Goal: Transaction & Acquisition: Purchase product/service

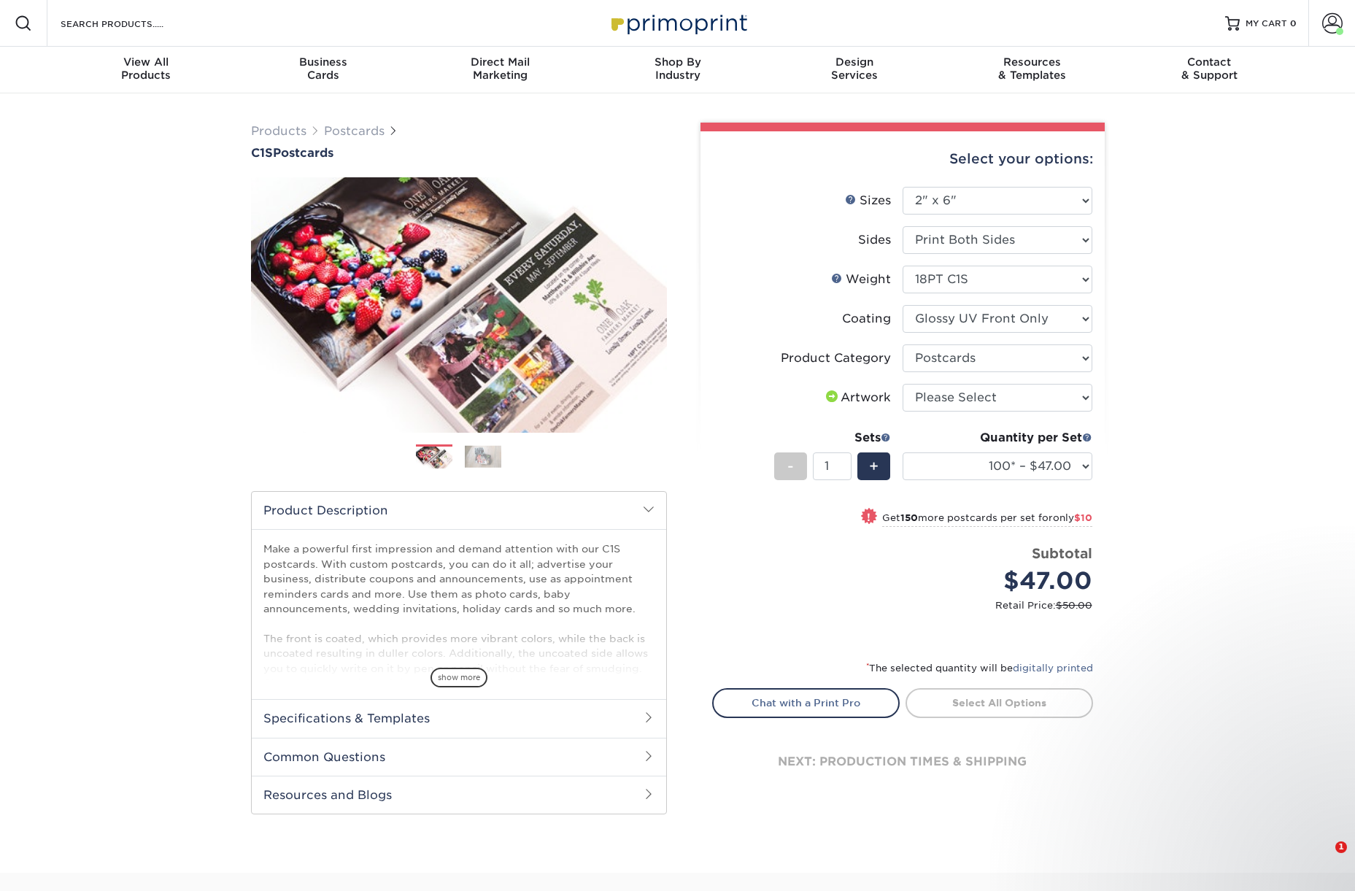
select select "2.00x6.00"
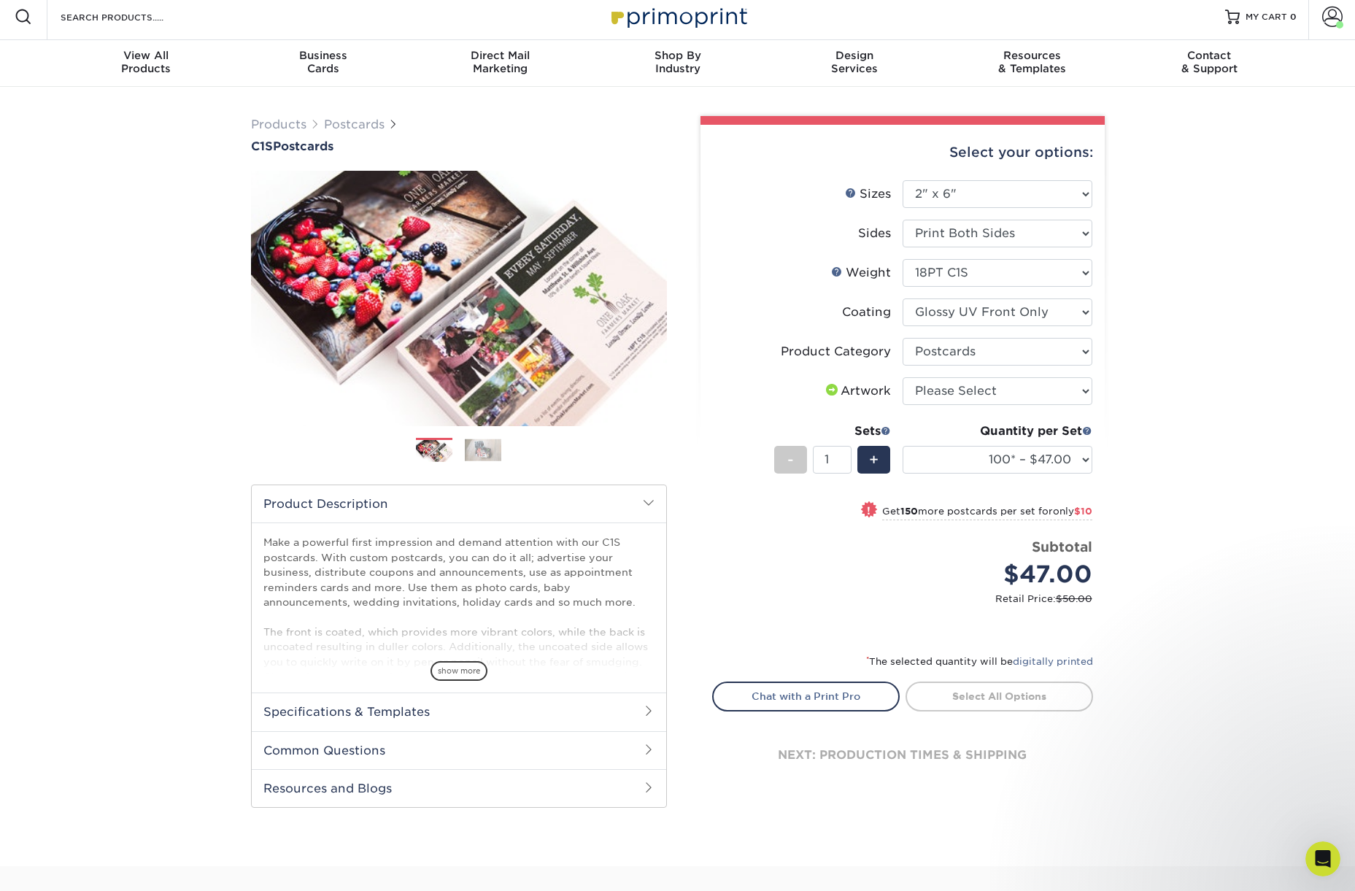
click at [328, 716] on h2 "Specifications & Templates" at bounding box center [459, 712] width 415 height 38
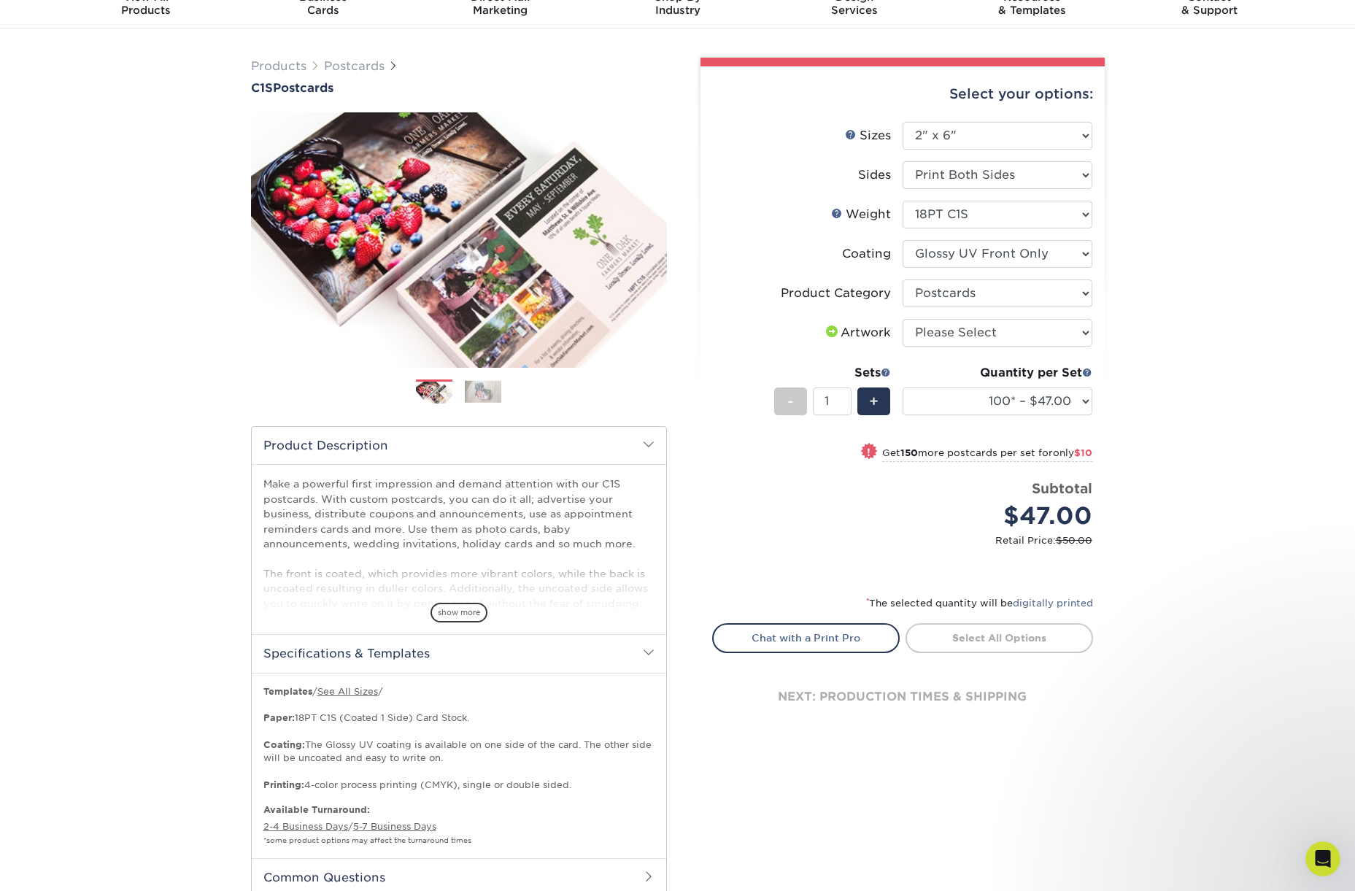
scroll to position [66, 0]
click at [367, 688] on link "See All Sizes" at bounding box center [347, 690] width 61 height 11
click at [956, 399] on select "100* – $47.00 250* – $57.00 500 – $63.00 1000 – $72.00 2500 – $125.00 5000 – $2…" at bounding box center [998, 401] width 190 height 28
select select "2500 – $125.00"
click at [903, 387] on select "100* – $47.00 250* – $57.00 500 – $63.00 1000 – $72.00 2500 – $125.00 5000 – $2…" at bounding box center [998, 401] width 190 height 28
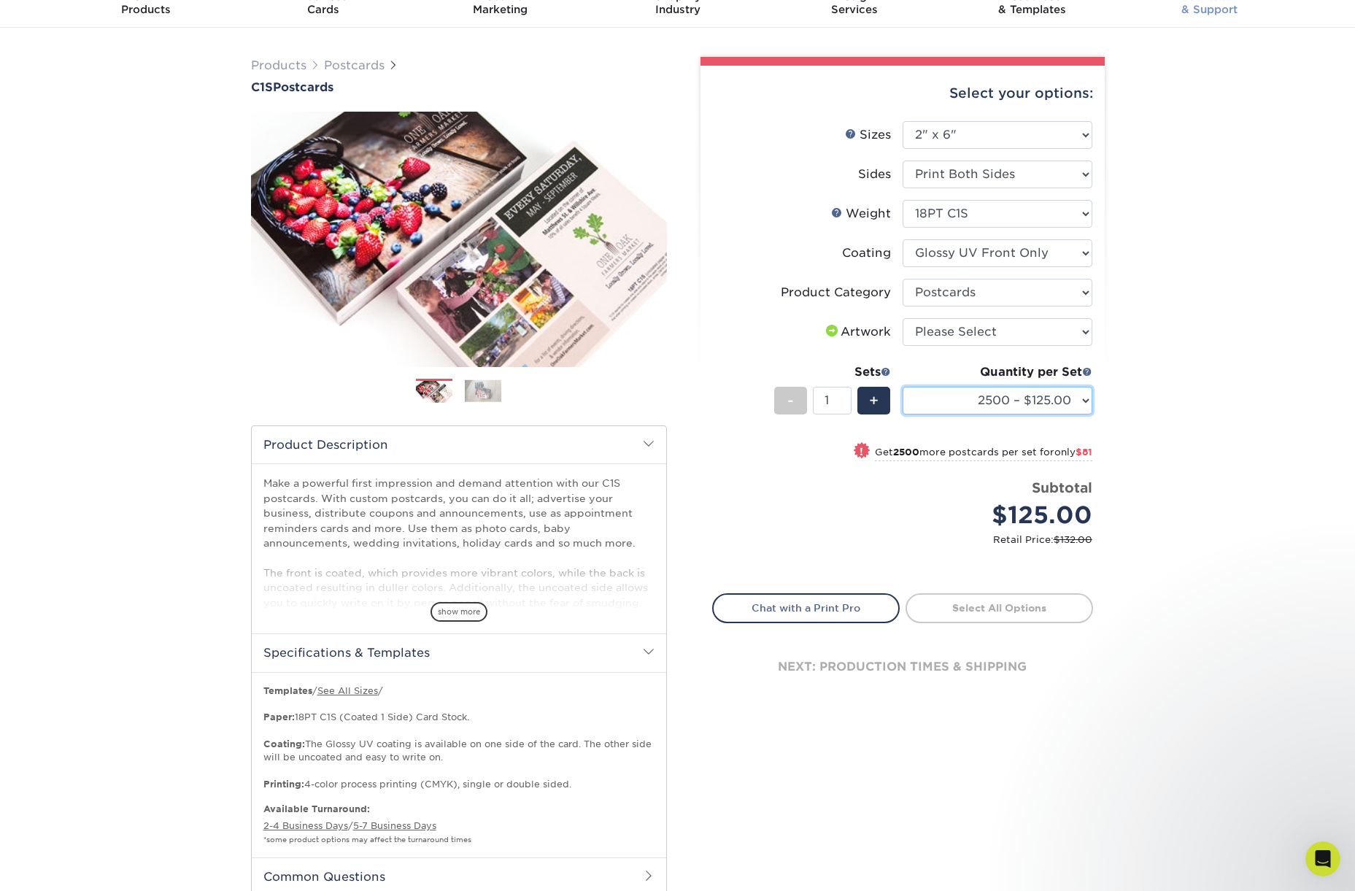
scroll to position [0, 0]
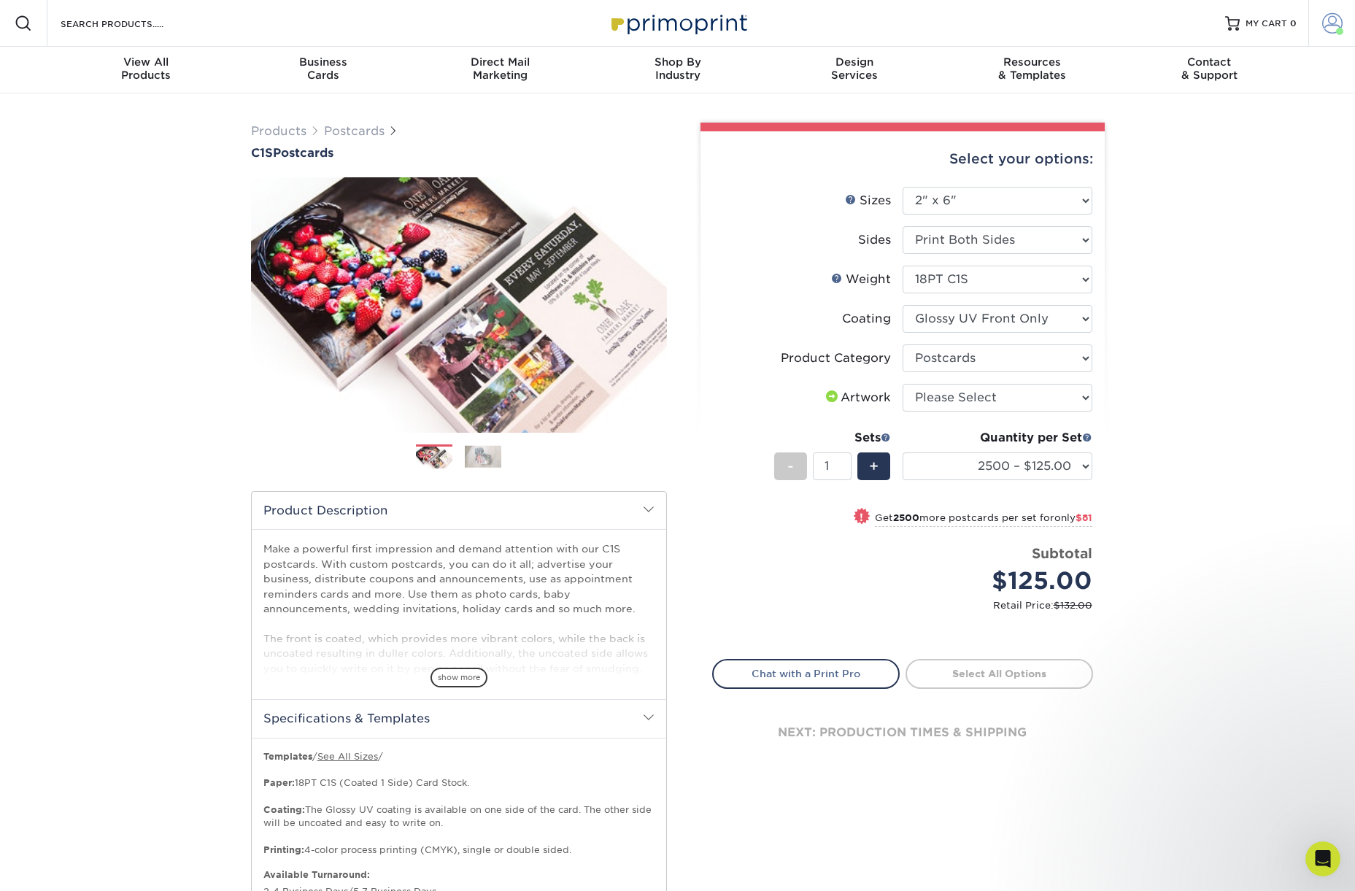
click at [1324, 30] on span at bounding box center [1332, 23] width 20 height 20
click at [1171, 214] on link "Logout" at bounding box center [1246, 213] width 183 height 18
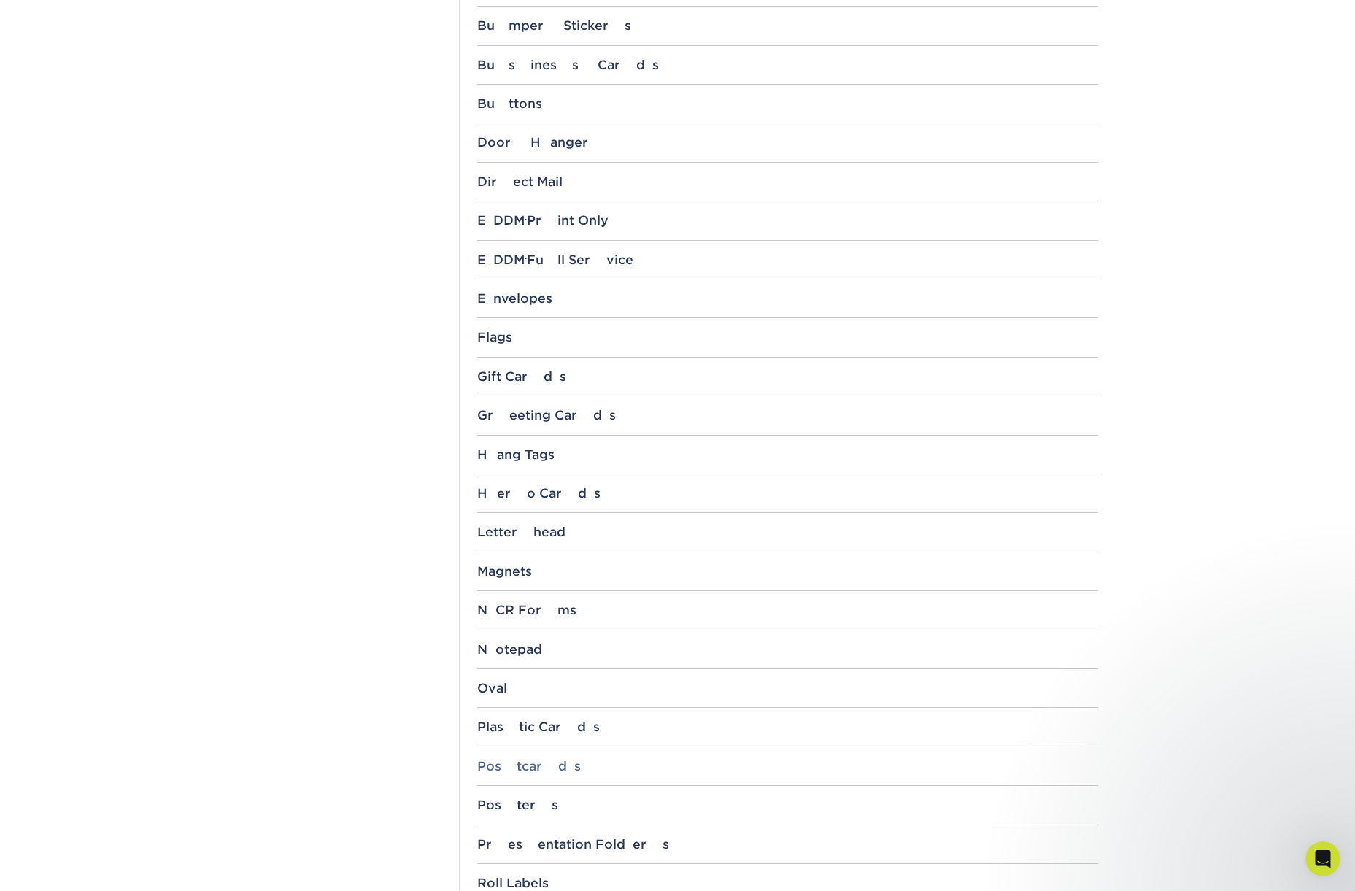
click at [507, 761] on div "Postcards" at bounding box center [787, 766] width 621 height 15
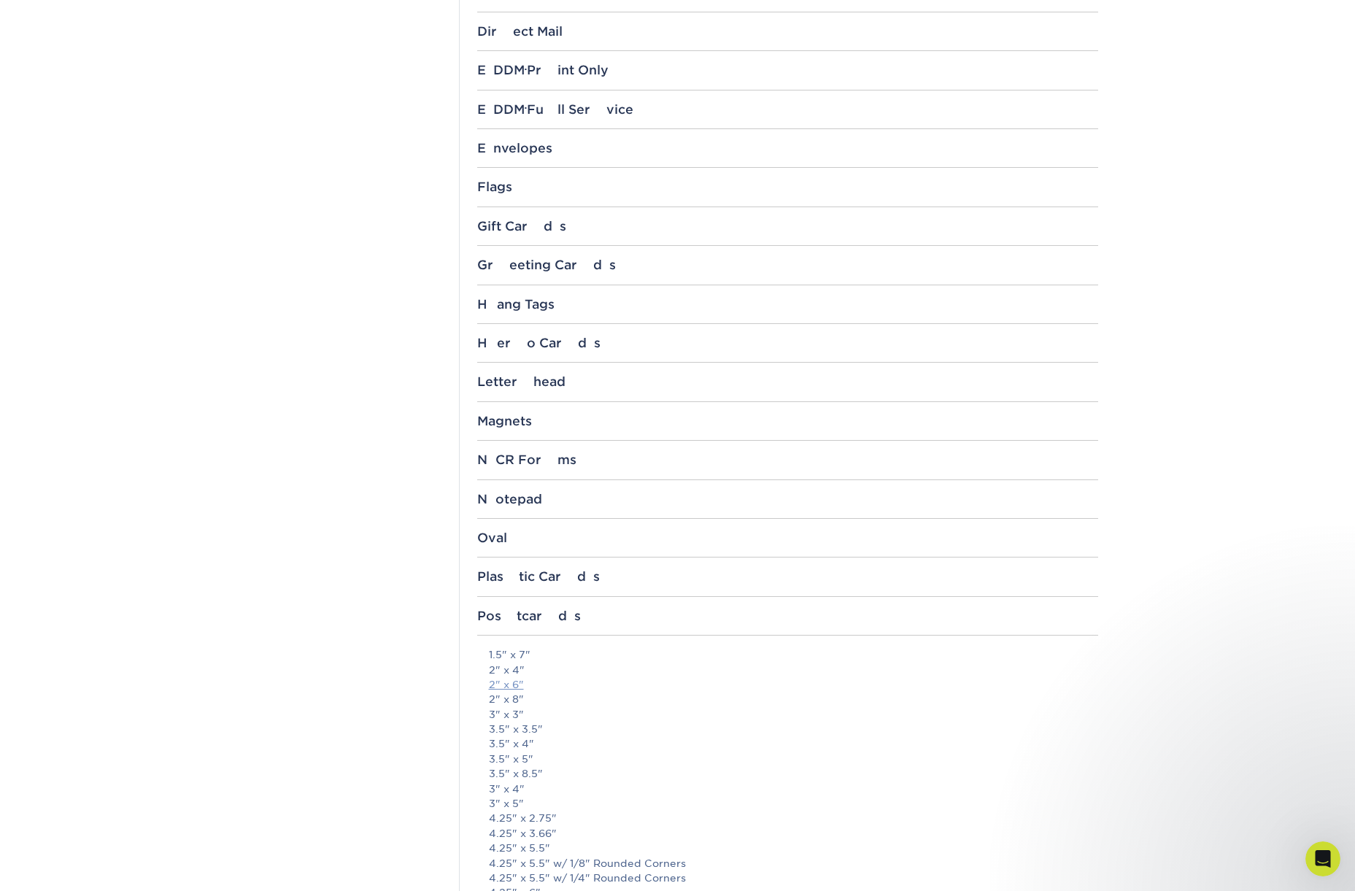
click at [514, 682] on link "2" x 6"" at bounding box center [506, 685] width 35 height 12
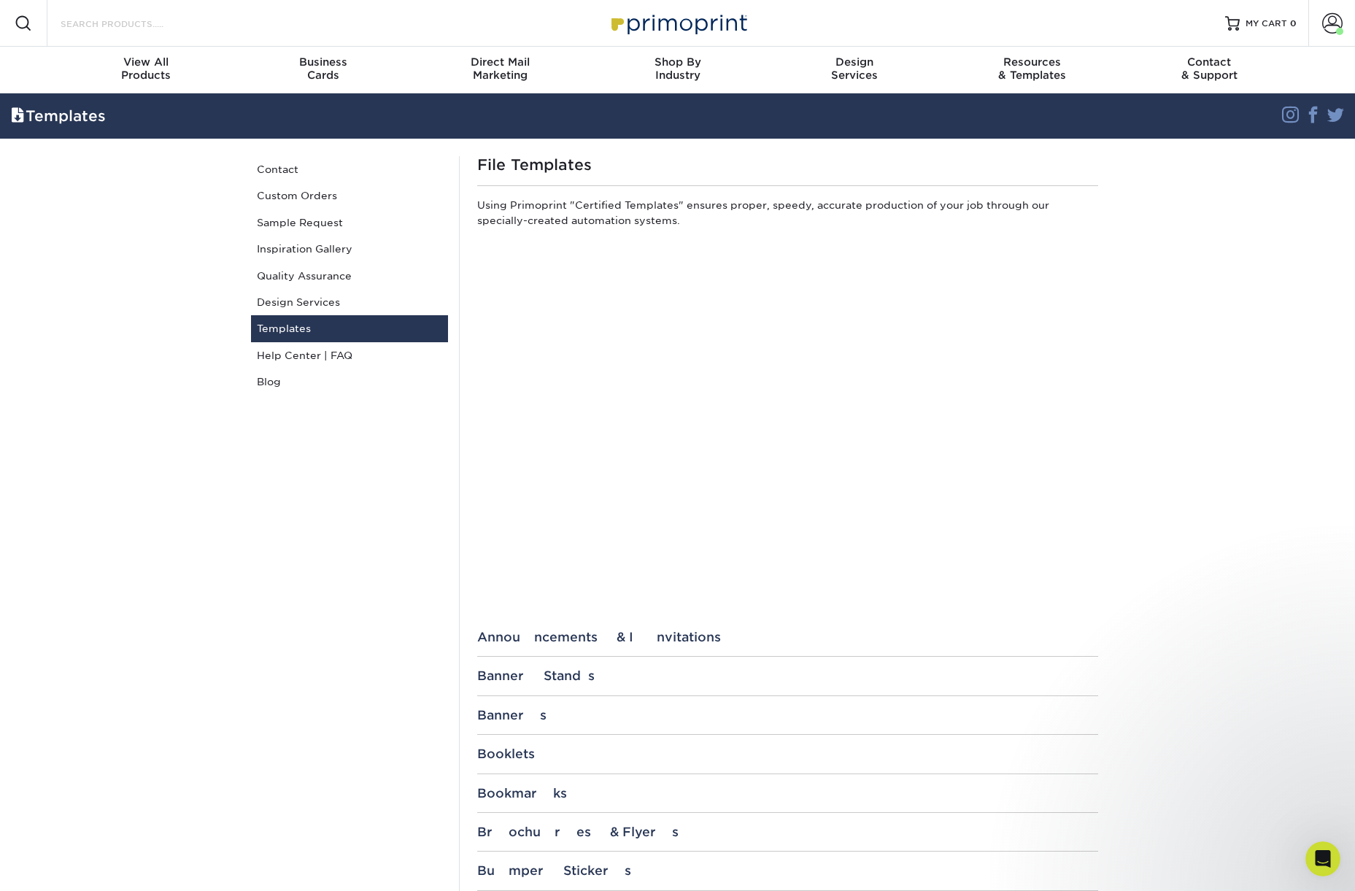
click at [110, 19] on input "Search Products" at bounding box center [130, 24] width 142 height 18
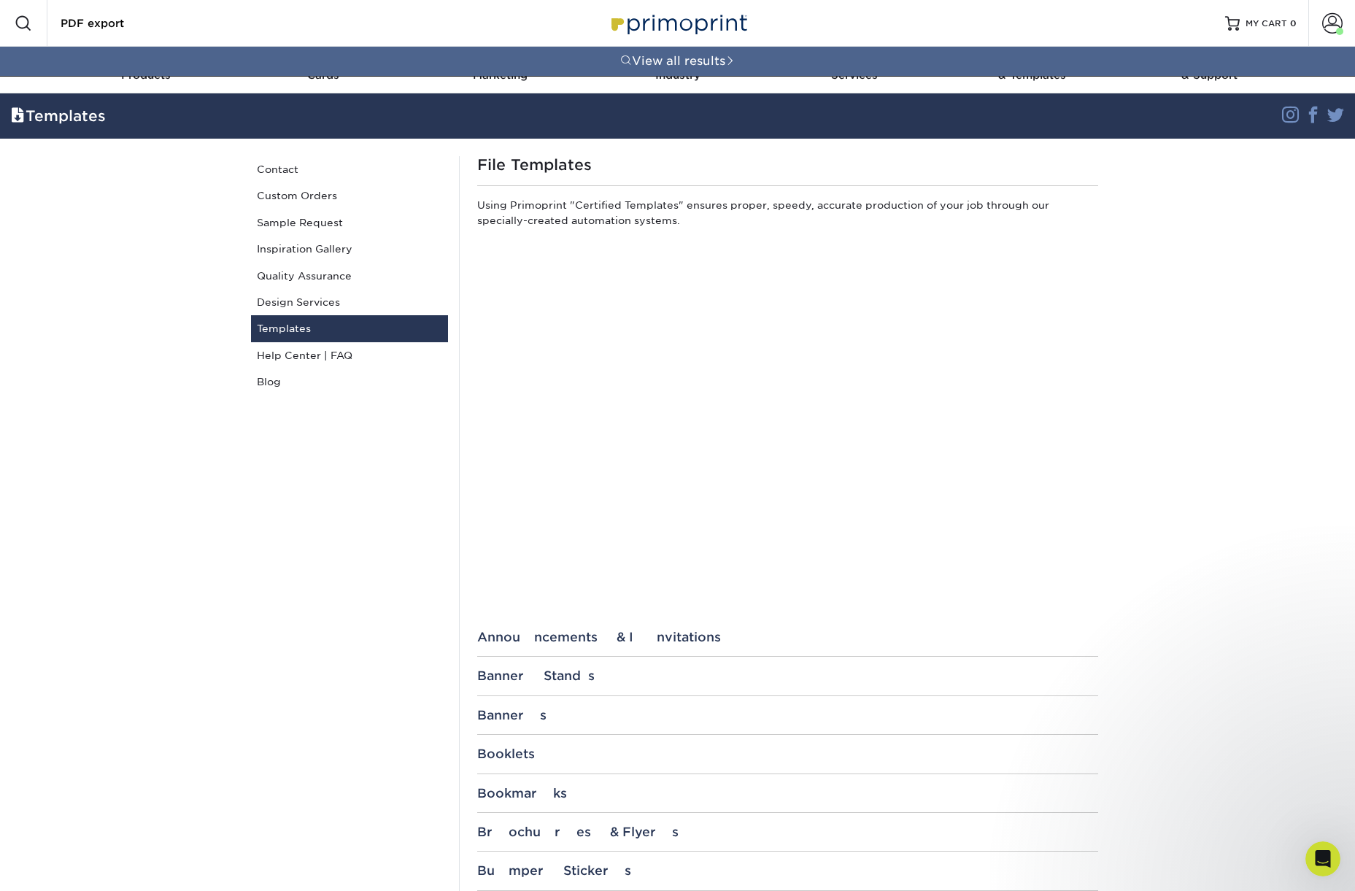
type input "PDF export"
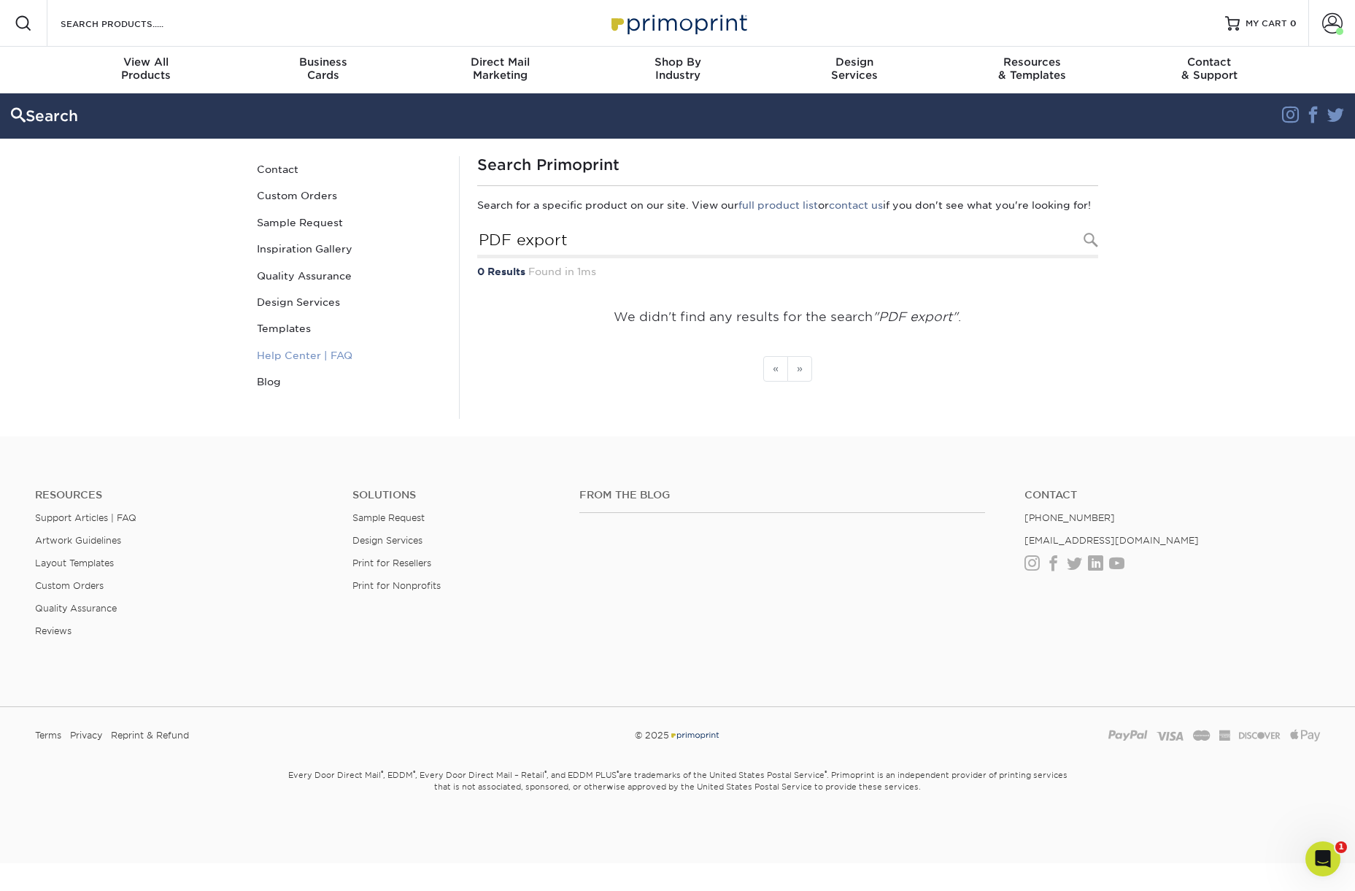
click at [301, 358] on link "Help Center | FAQ" at bounding box center [349, 355] width 197 height 26
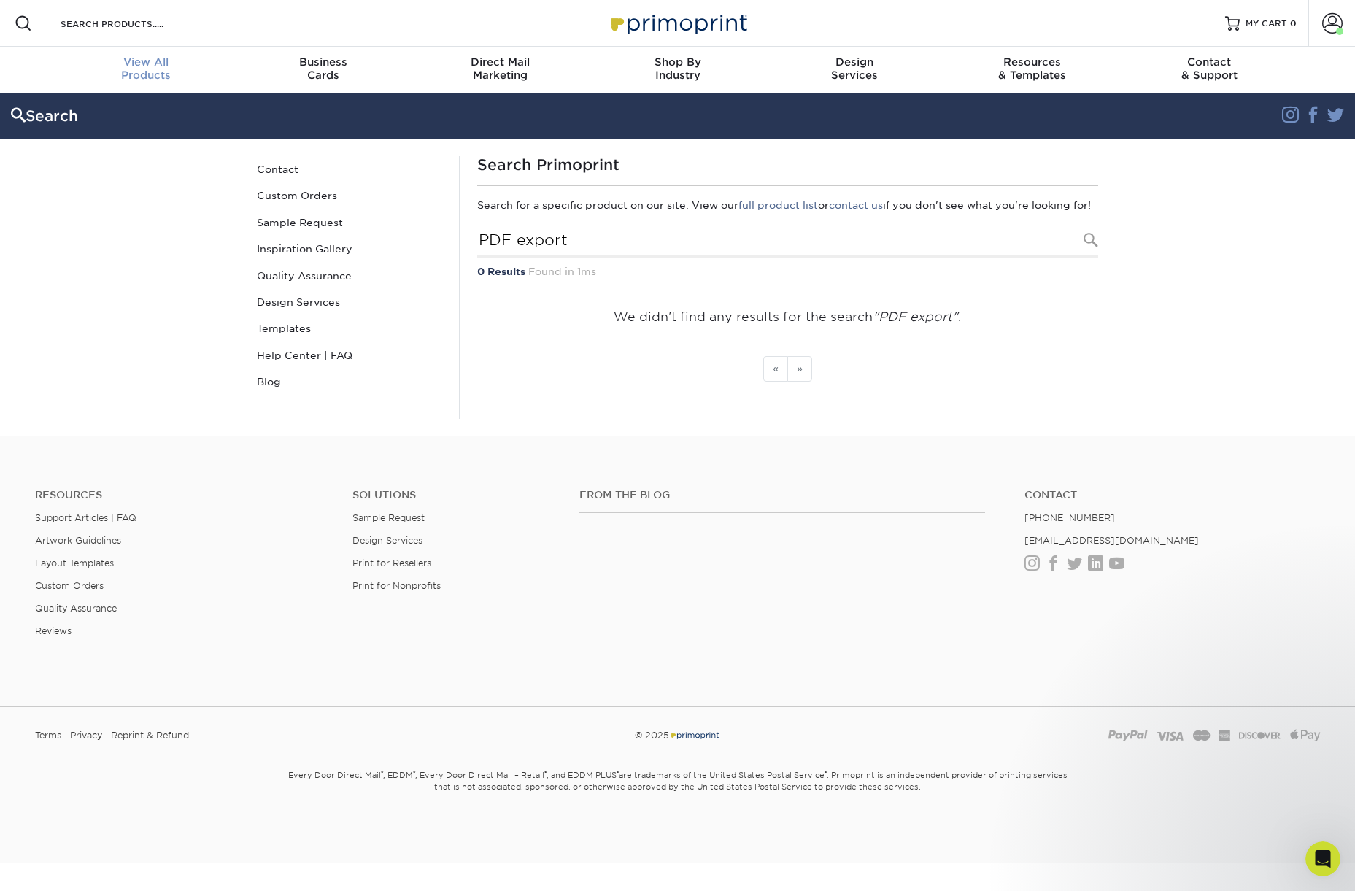
click at [134, 66] on span "View All" at bounding box center [146, 61] width 177 height 13
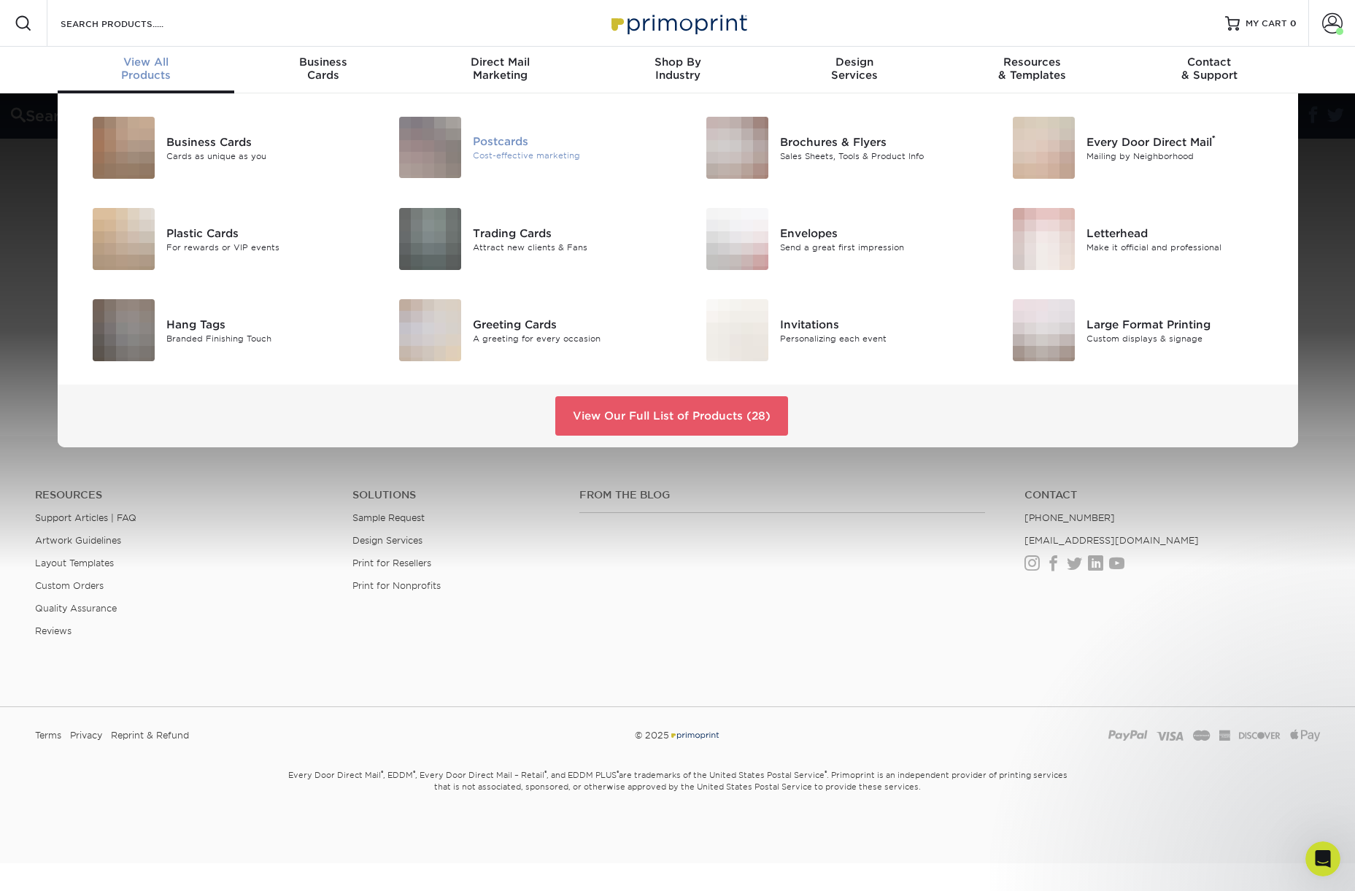
click at [490, 142] on div "Postcards" at bounding box center [569, 142] width 193 height 16
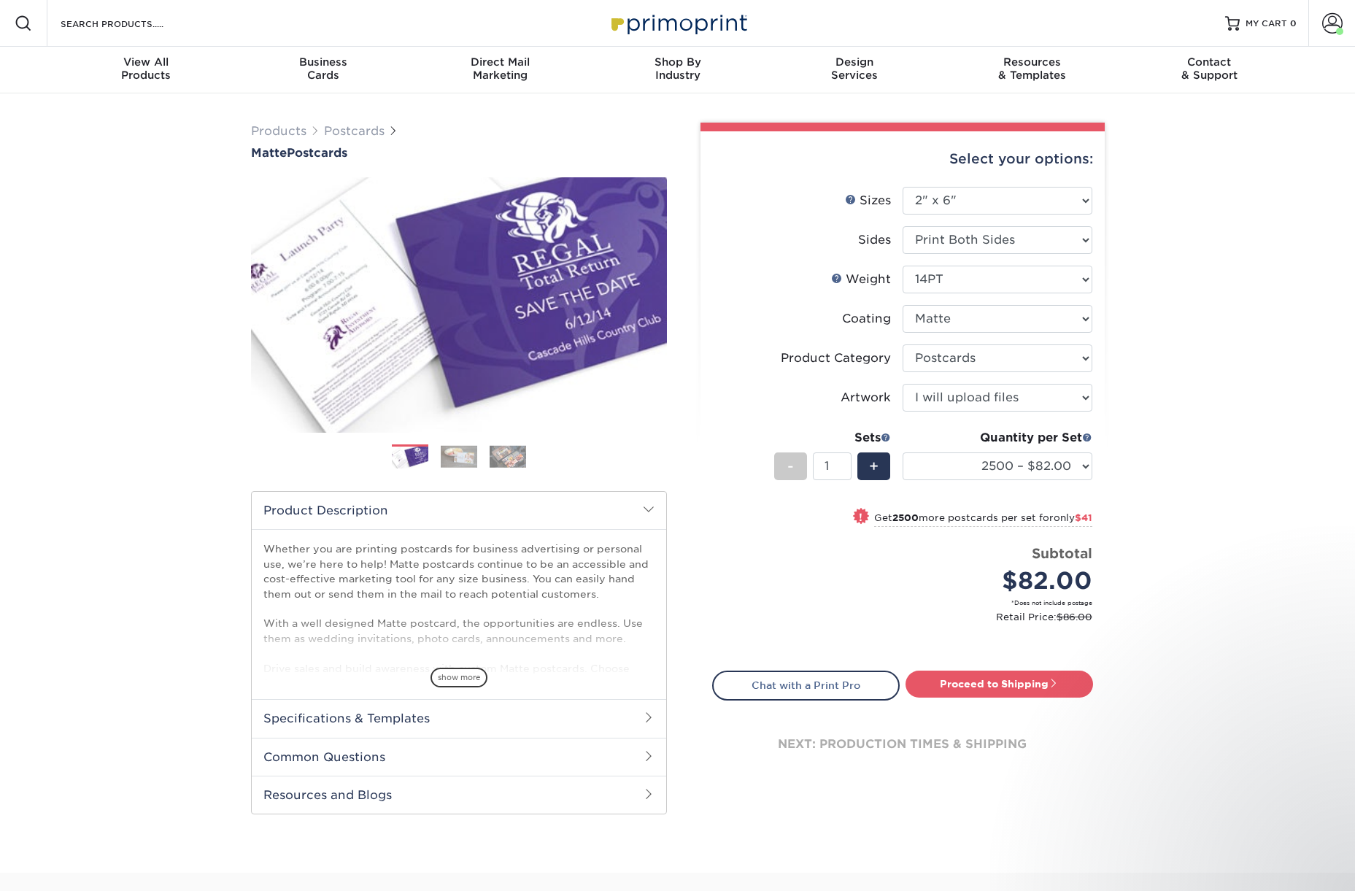
select select "2.00x6.00"
select select "9b7272e0-d6c8-4c3c-8e97-d3a1bcdab858"
select select "upload"
select select "2500 – $82.00"
click at [957, 202] on select "Please Select 1.5" x 7" 2" x 4" 2" x 6" 2" x 7" 2" x 8" 2.12" x 5.5" 2.125" x 5…" at bounding box center [998, 201] width 190 height 28
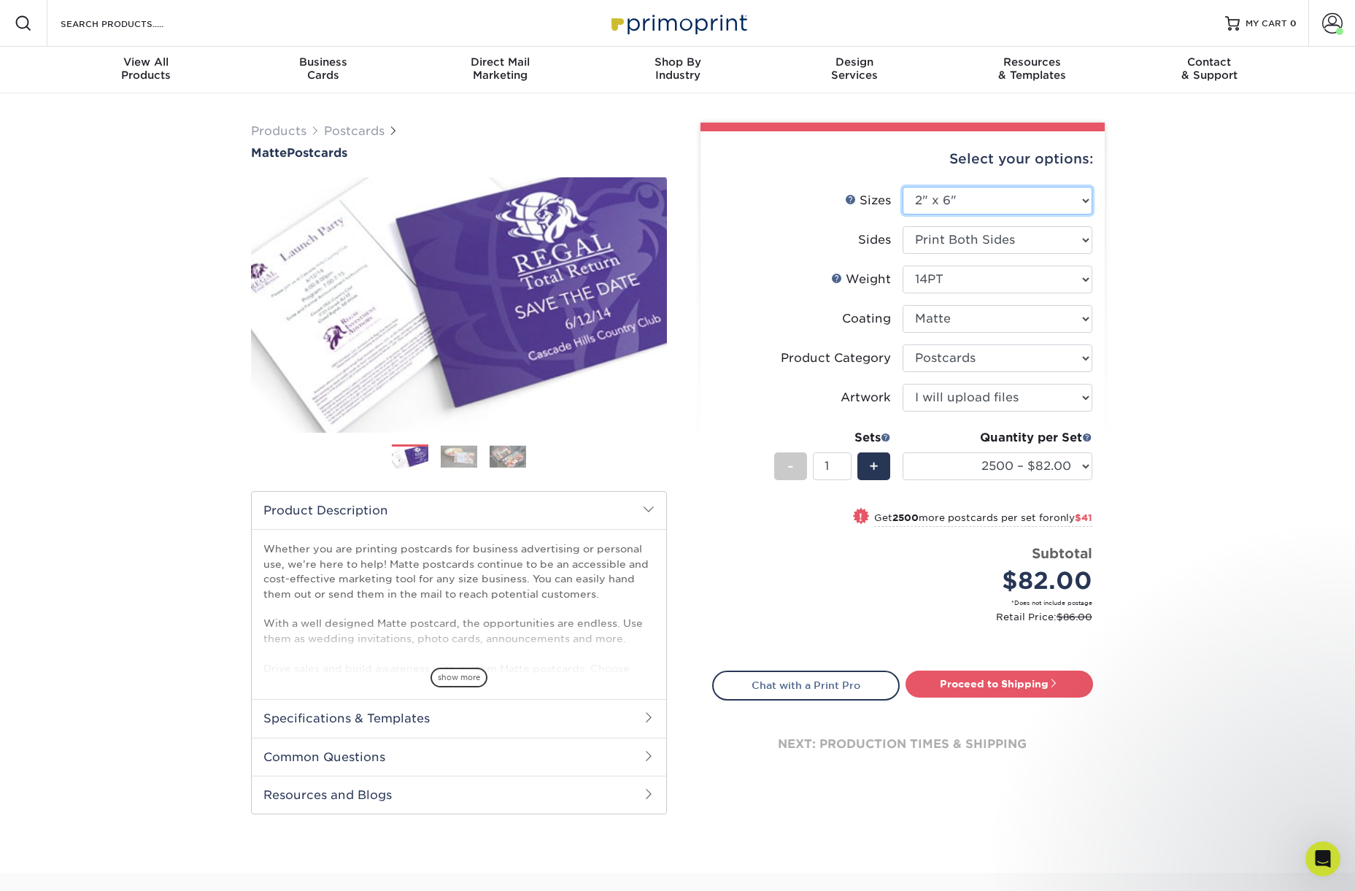
click at [903, 187] on select "Please Select 1.5" x 7" 2" x 4" 2" x 6" 2" x 7" 2" x 8" 2.12" x 5.5" 2.125" x 5…" at bounding box center [998, 201] width 190 height 28
click at [958, 234] on select "Please Select Print Both Sides Print Front Only" at bounding box center [998, 240] width 190 height 28
click at [903, 226] on select "Please Select Print Both Sides Print Front Only" at bounding box center [998, 240] width 190 height 28
click at [923, 287] on select "Please Select 14PT 16PT" at bounding box center [998, 280] width 190 height 28
select select "16PT"
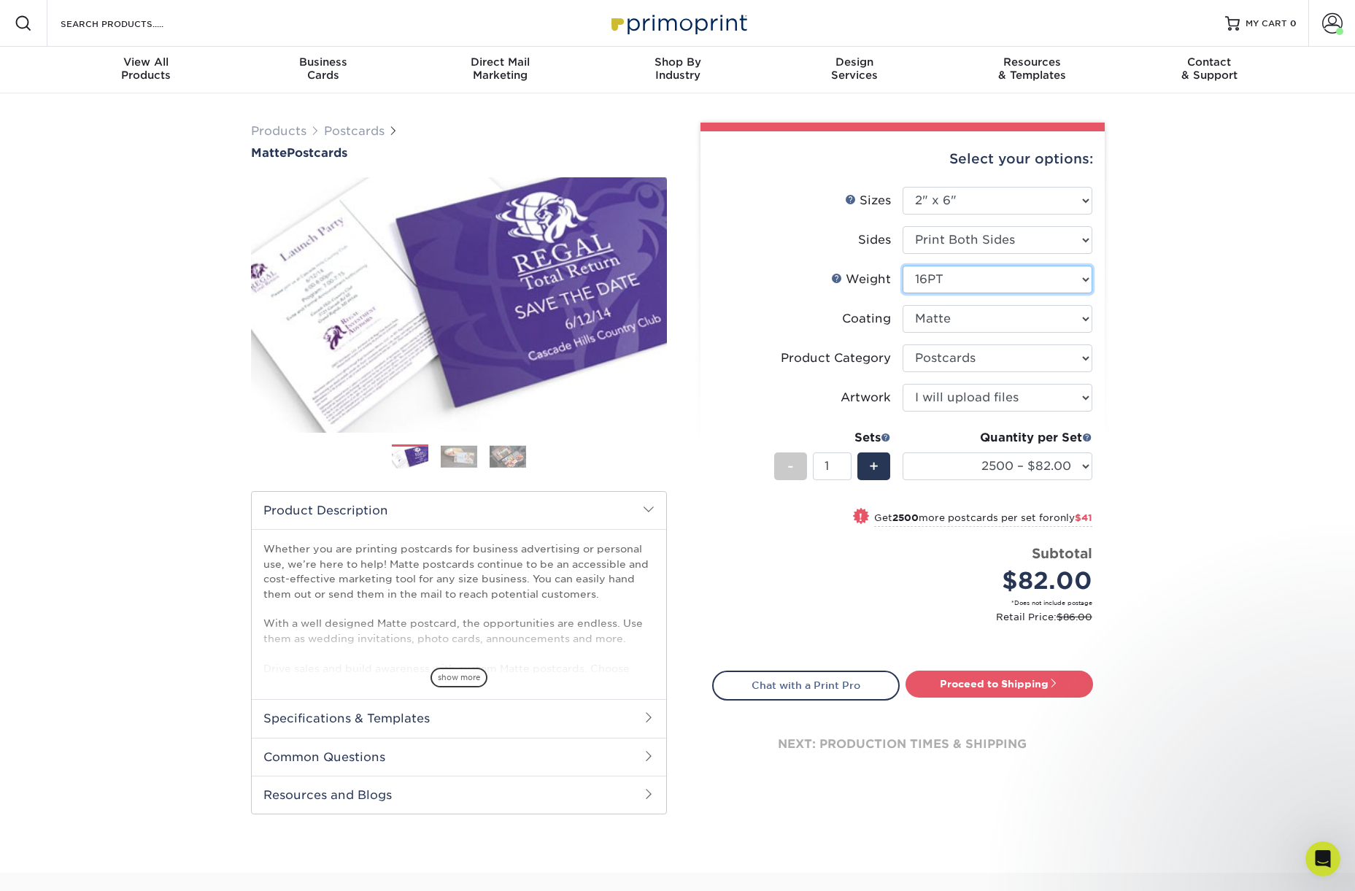
click at [903, 266] on select "Please Select 14PT 16PT" at bounding box center [998, 280] width 190 height 28
select select "-1"
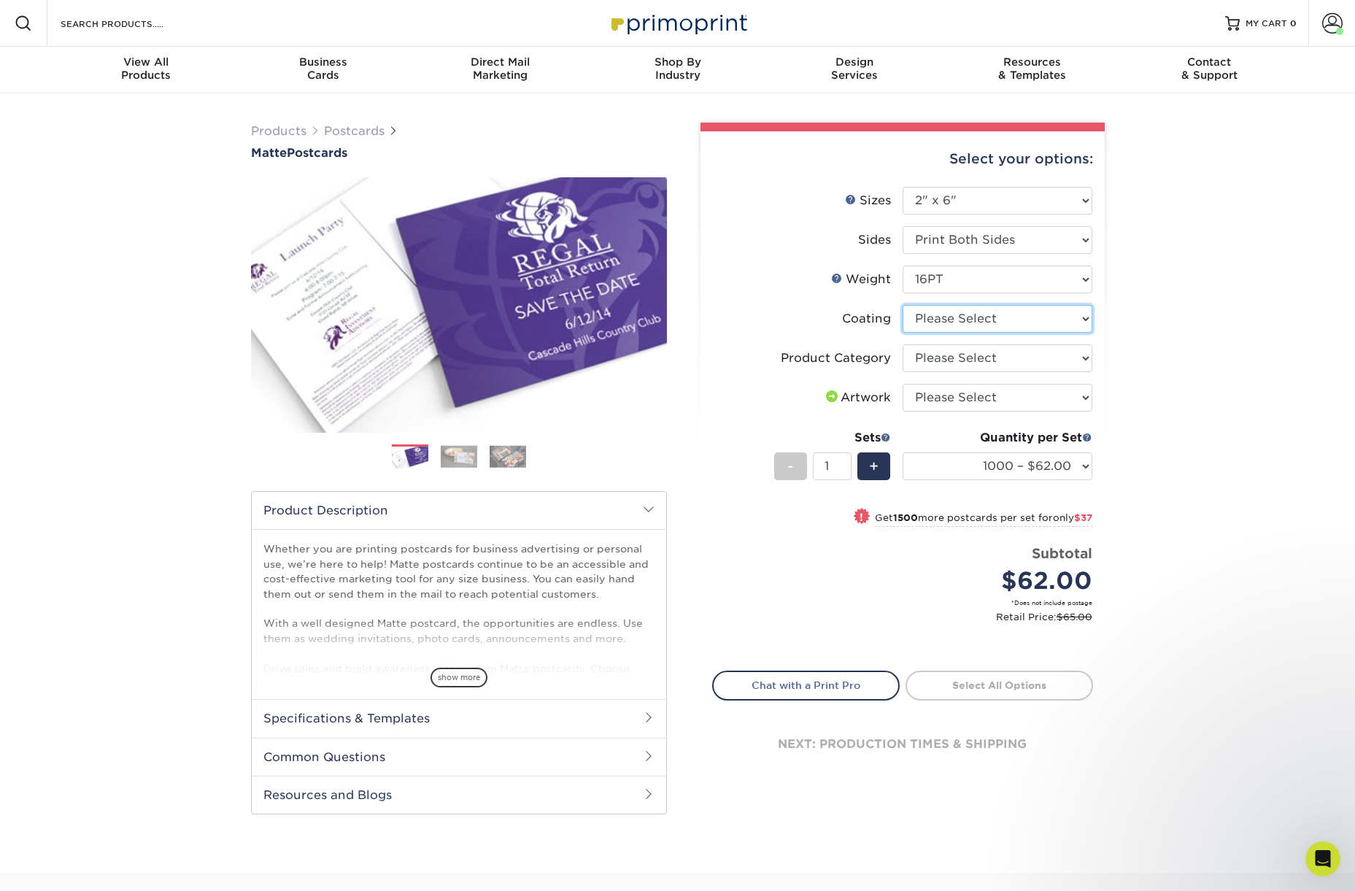
click at [1020, 314] on select at bounding box center [998, 319] width 190 height 28
select select "121bb7b5-3b4d-429f-bd8d-bbf80e953313"
click at [903, 305] on select at bounding box center [998, 319] width 190 height 28
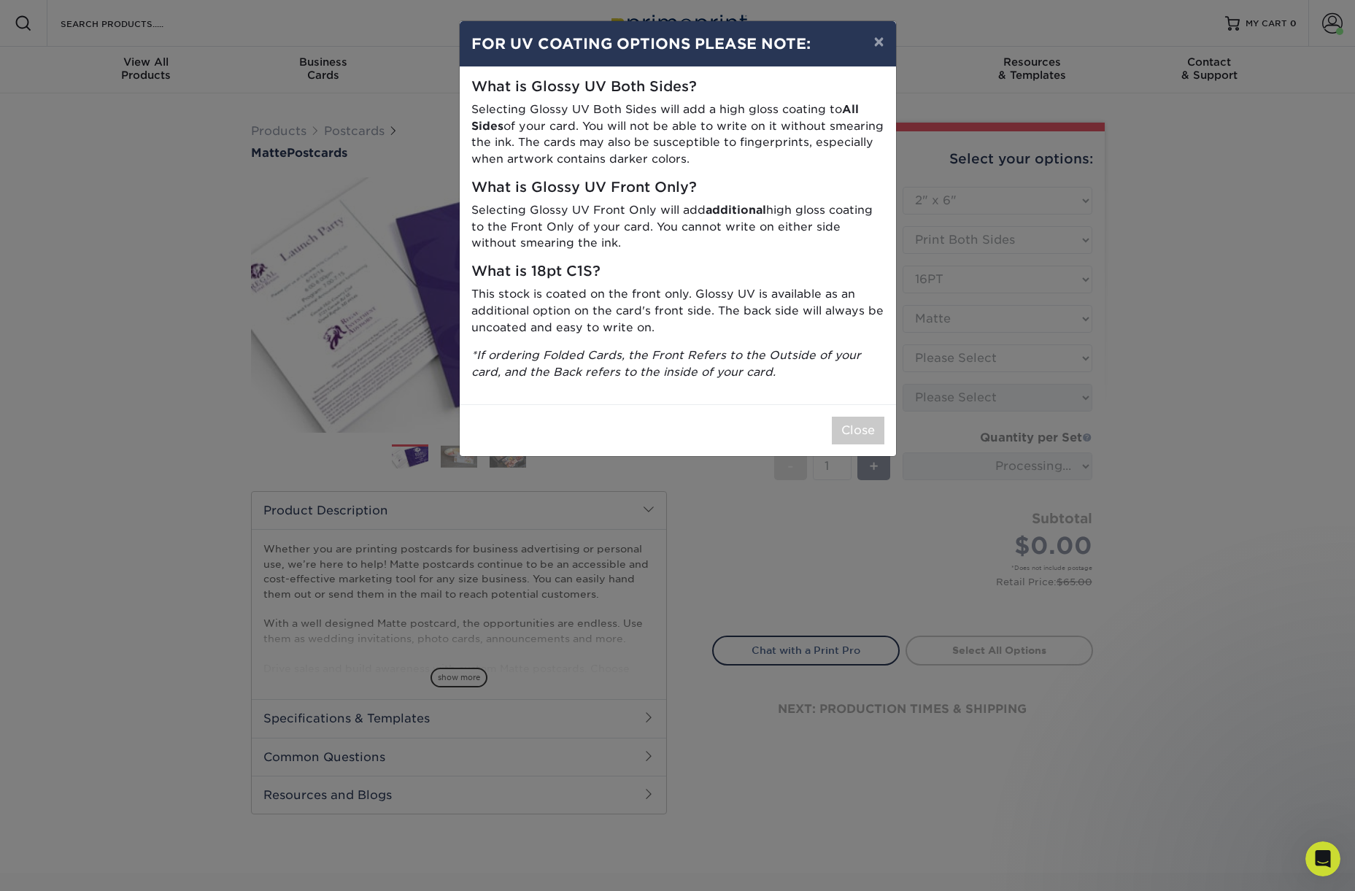
click at [941, 355] on div "× FOR UV COATING OPTIONS PLEASE NOTE: What is Glossy UV Both Sides? Selecting G…" at bounding box center [677, 445] width 1355 height 891
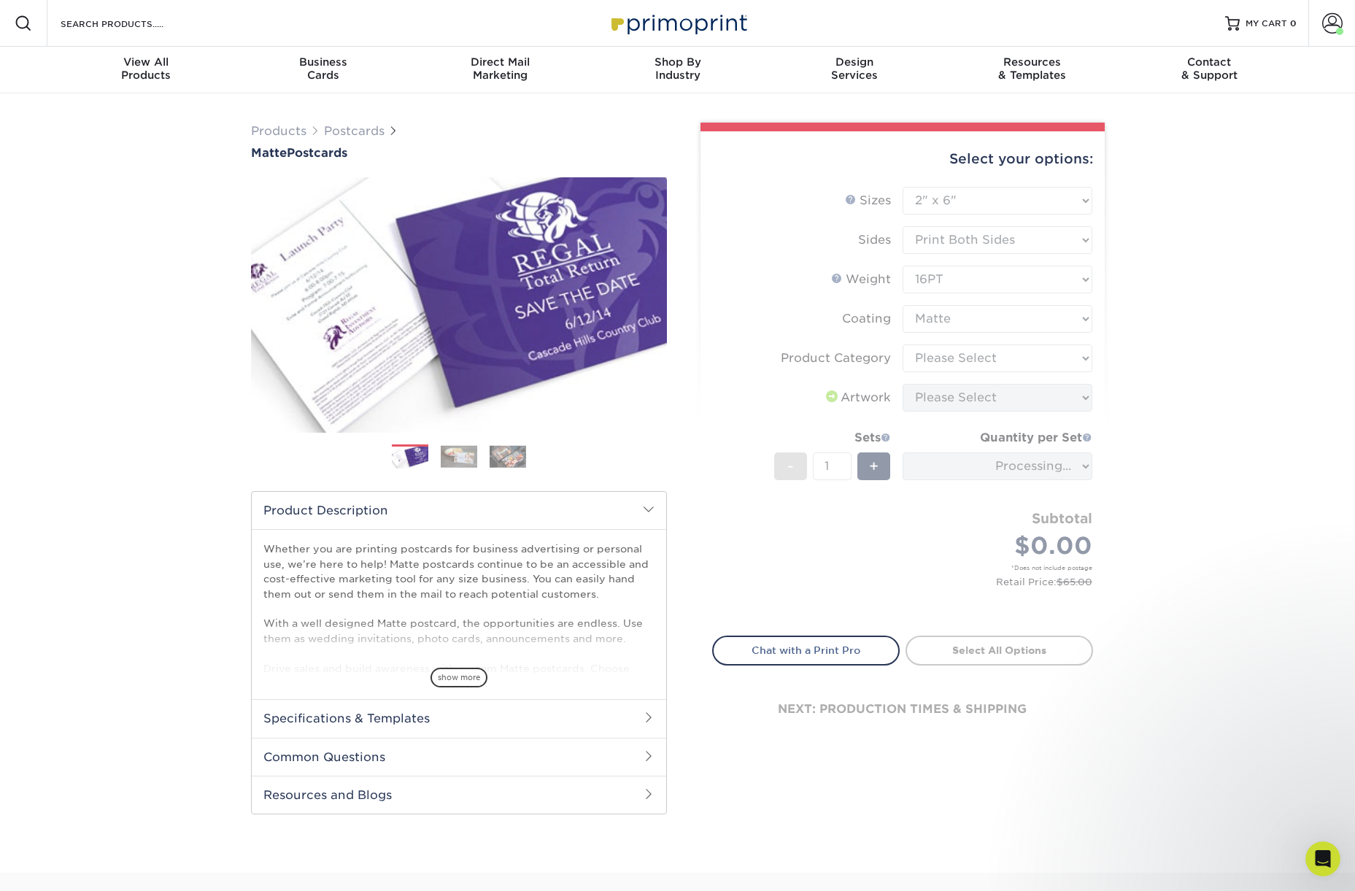
click at [947, 358] on form "Sizes Help Sizes Please Select 1.5" x 7" 2" x 4" 2" x 6" 2" x 7" 2" x 8" 2.12" …" at bounding box center [902, 403] width 381 height 432
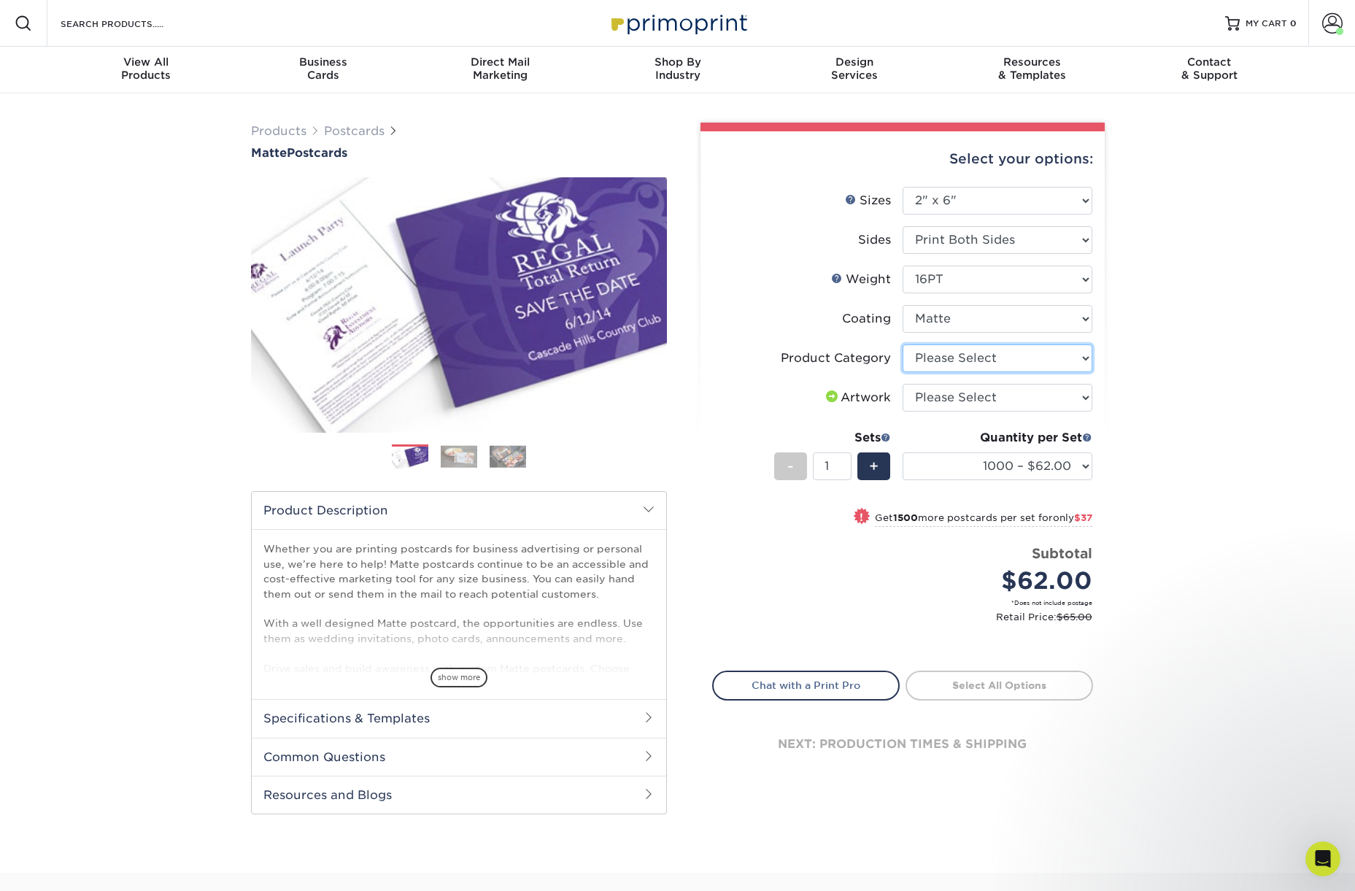
click at [947, 357] on select "Please Select Postcards" at bounding box center [998, 358] width 190 height 28
click at [903, 344] on select "Please Select Postcards" at bounding box center [998, 358] width 190 height 28
click at [949, 356] on select "Please Select Postcards" at bounding box center [998, 358] width 190 height 28
select select "9b7272e0-d6c8-4c3c-8e97-d3a1bcdab858"
click at [903, 344] on select "Please Select Postcards" at bounding box center [998, 358] width 190 height 28
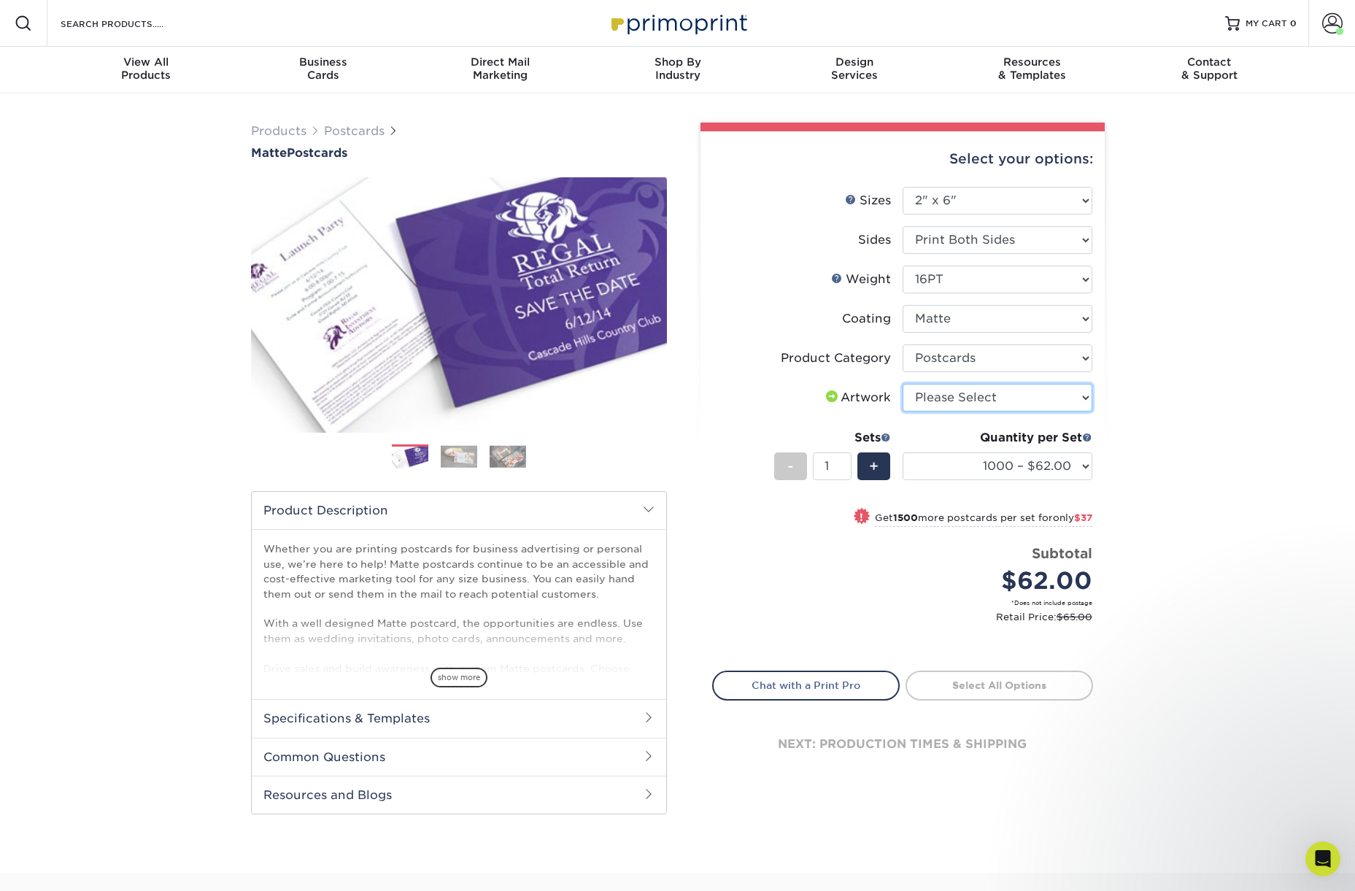
click at [922, 398] on select "Please Select I will upload files I need a design - $150" at bounding box center [998, 398] width 190 height 28
select select "upload"
click at [903, 384] on select "Please Select I will upload files I need a design - $150" at bounding box center [998, 398] width 190 height 28
click at [963, 461] on select "1000 – $62.00 2500 – $99.00 5000 – $149.00 10000 – $283.00 15000 – $417.00 2000…" at bounding box center [998, 466] width 190 height 28
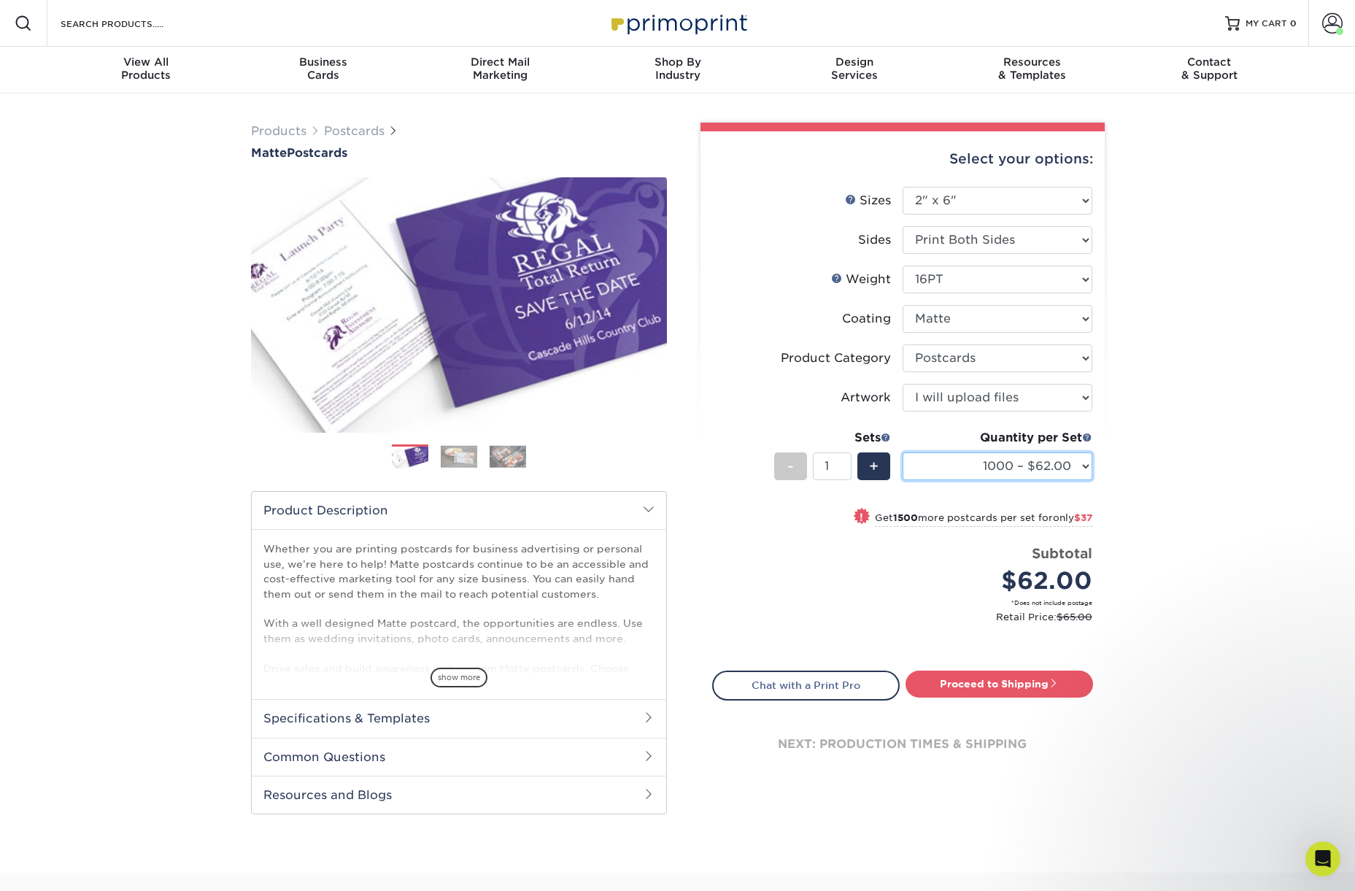
select select "2500 – $99.00"
click at [903, 452] on select "1000 – $62.00 2500 – $99.00 5000 – $149.00 10000 – $283.00 15000 – $417.00 2000…" at bounding box center [998, 466] width 190 height 28
click at [925, 282] on select "Please Select 14PT 16PT" at bounding box center [998, 280] width 190 height 28
select select "14PT"
click at [903, 266] on select "Please Select 14PT 16PT" at bounding box center [998, 280] width 190 height 28
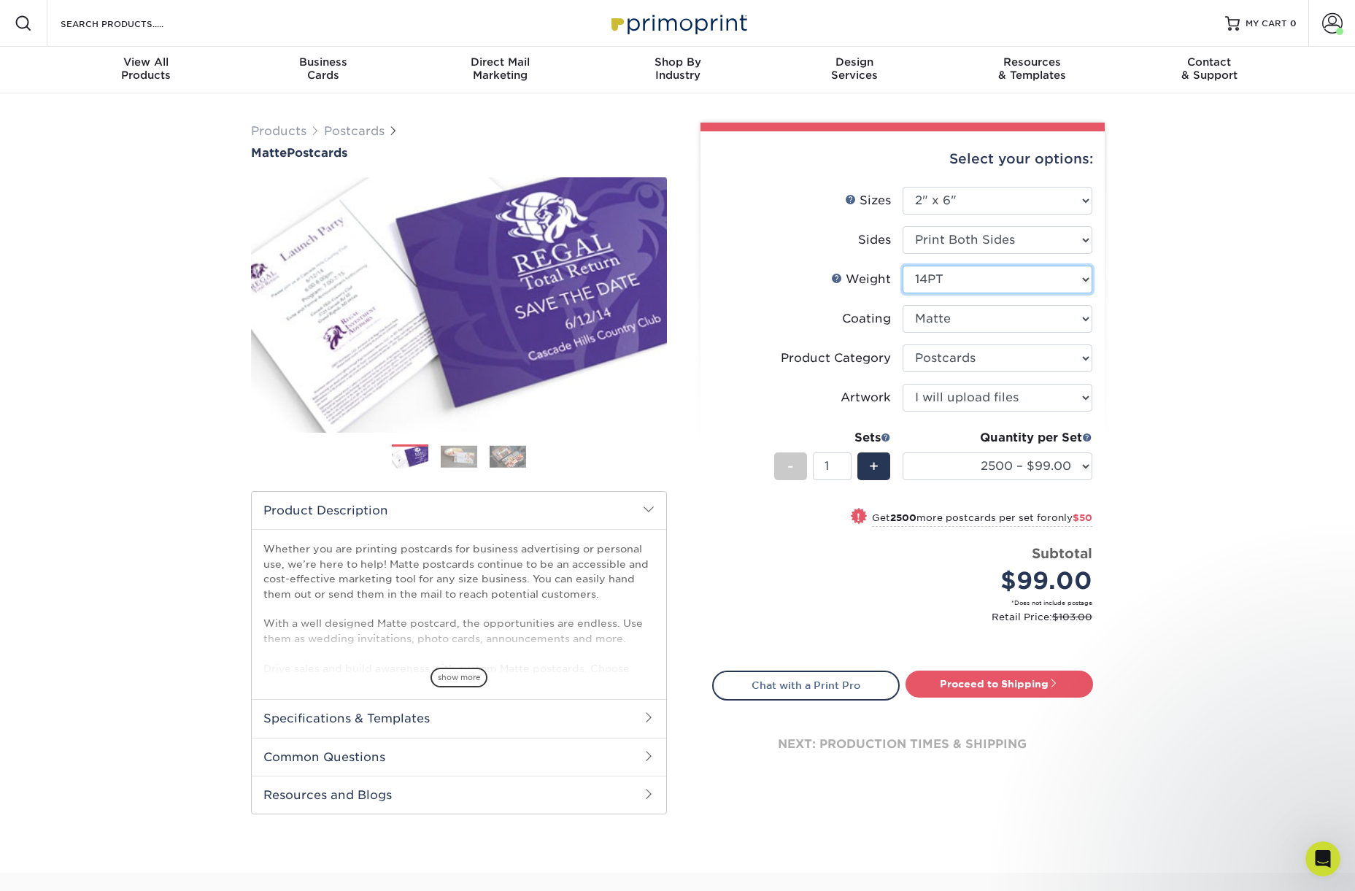
select select "-1"
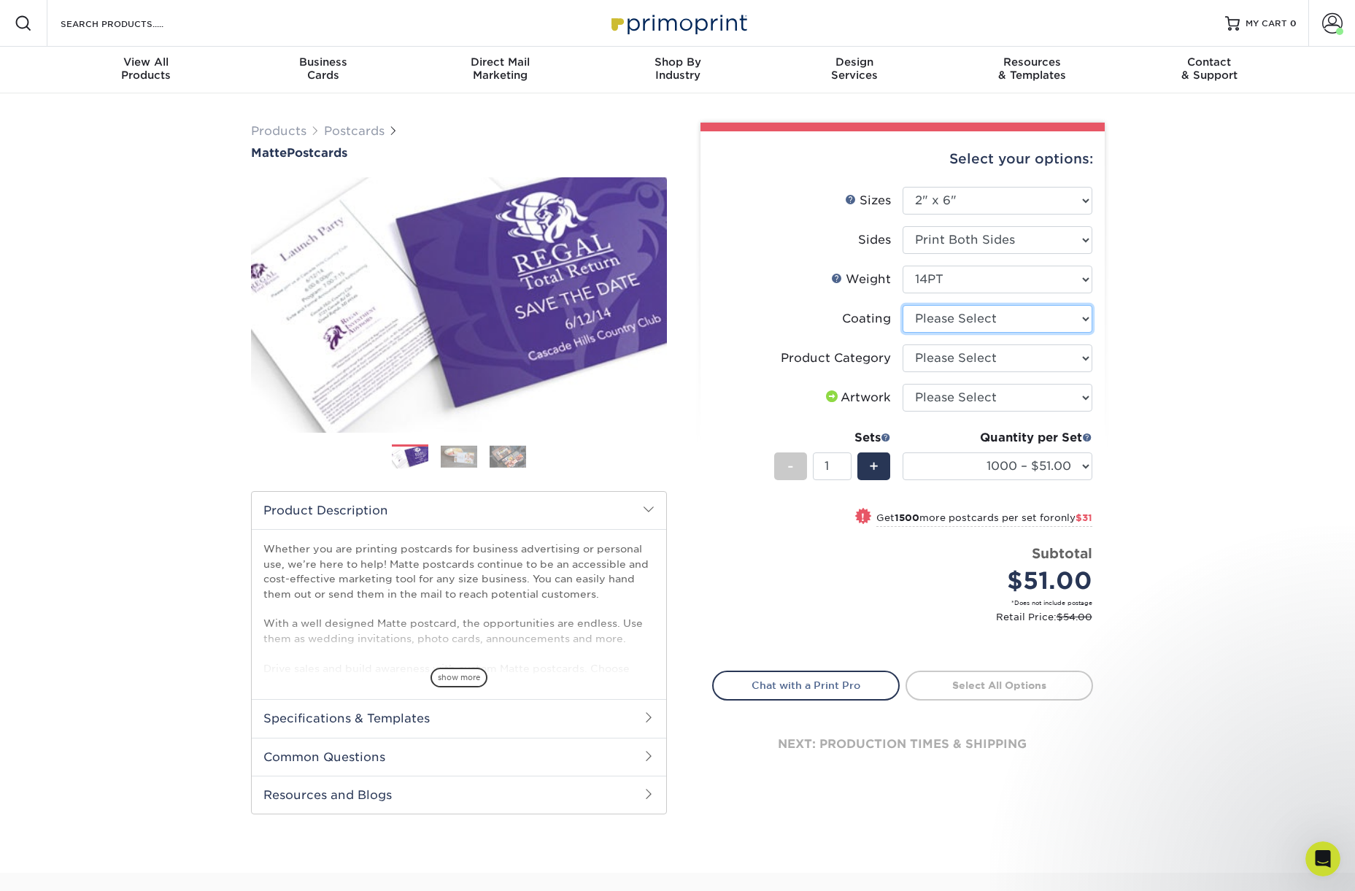
click at [982, 313] on select at bounding box center [998, 319] width 190 height 28
select select "121bb7b5-3b4d-429f-bd8d-bbf80e953313"
click at [903, 305] on select at bounding box center [998, 319] width 190 height 28
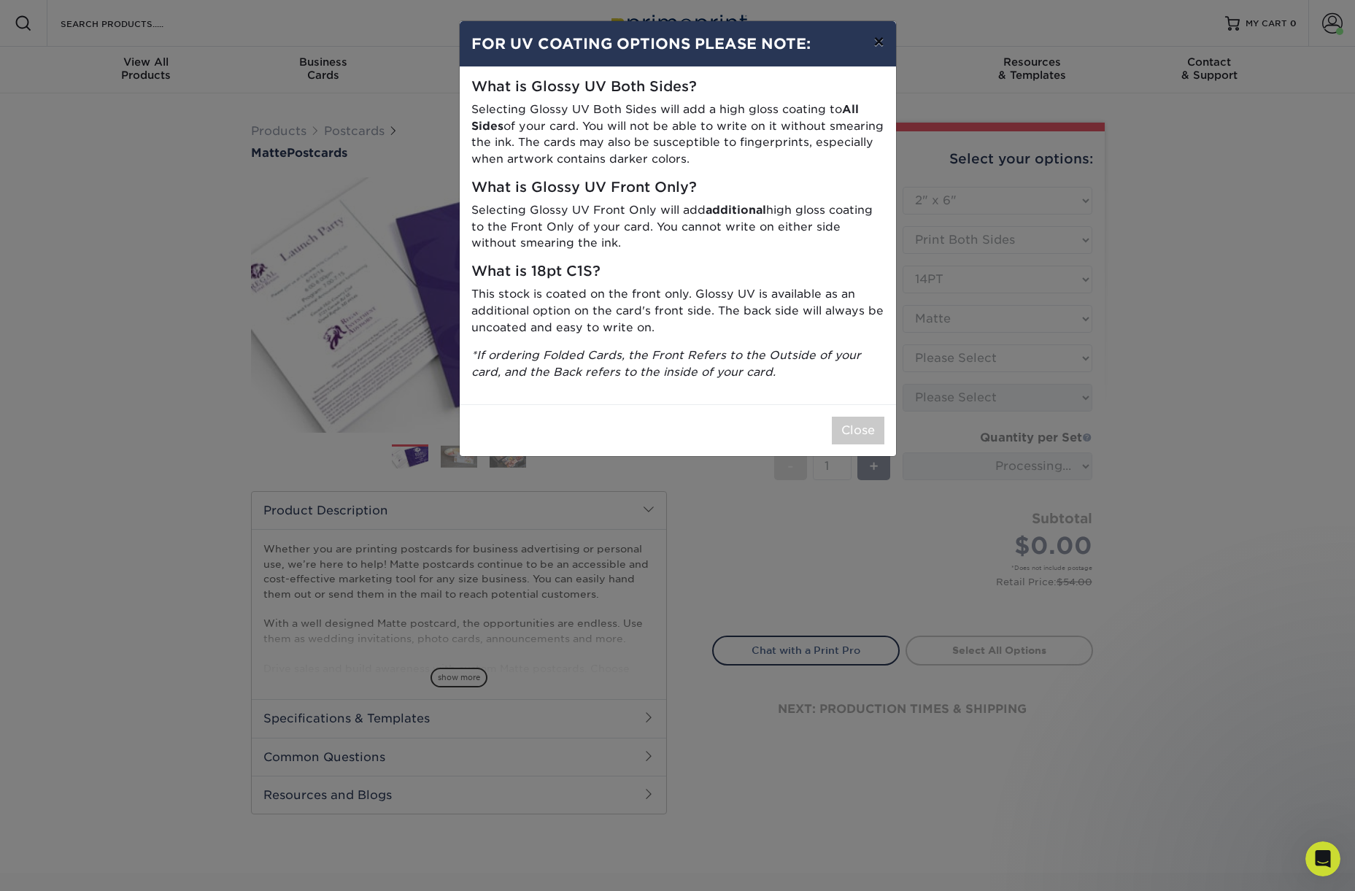
click at [882, 39] on button "×" at bounding box center [879, 41] width 34 height 41
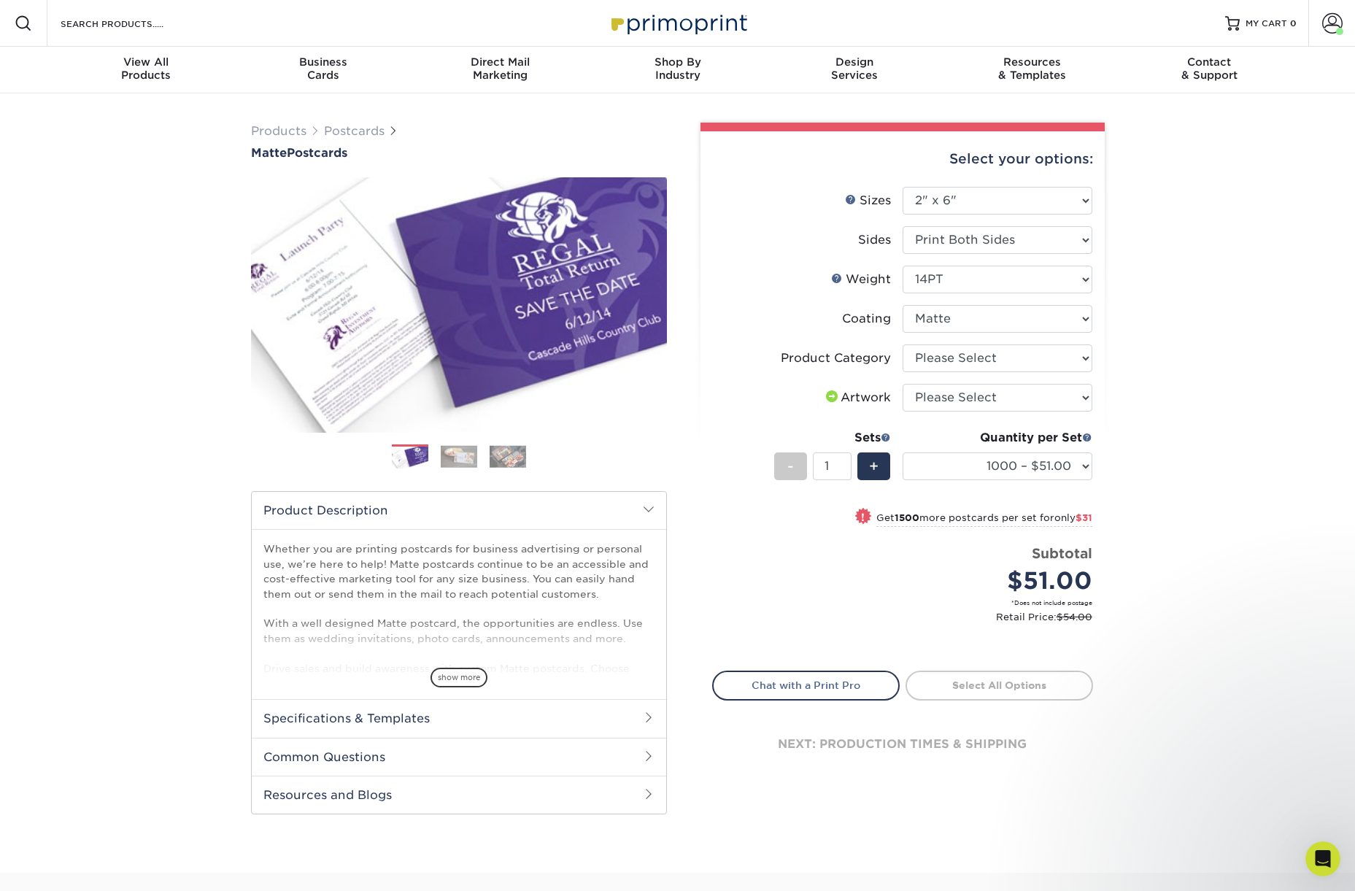
click at [959, 339] on li "Coating" at bounding box center [903, 324] width 380 height 39
click at [954, 358] on select "Please Select Postcards" at bounding box center [998, 358] width 190 height 28
select select "9b7272e0-d6c8-4c3c-8e97-d3a1bcdab858"
click at [903, 344] on select "Please Select Postcards" at bounding box center [998, 358] width 190 height 28
click at [918, 400] on select "Please Select I will upload files I need a design - $150" at bounding box center [998, 398] width 190 height 28
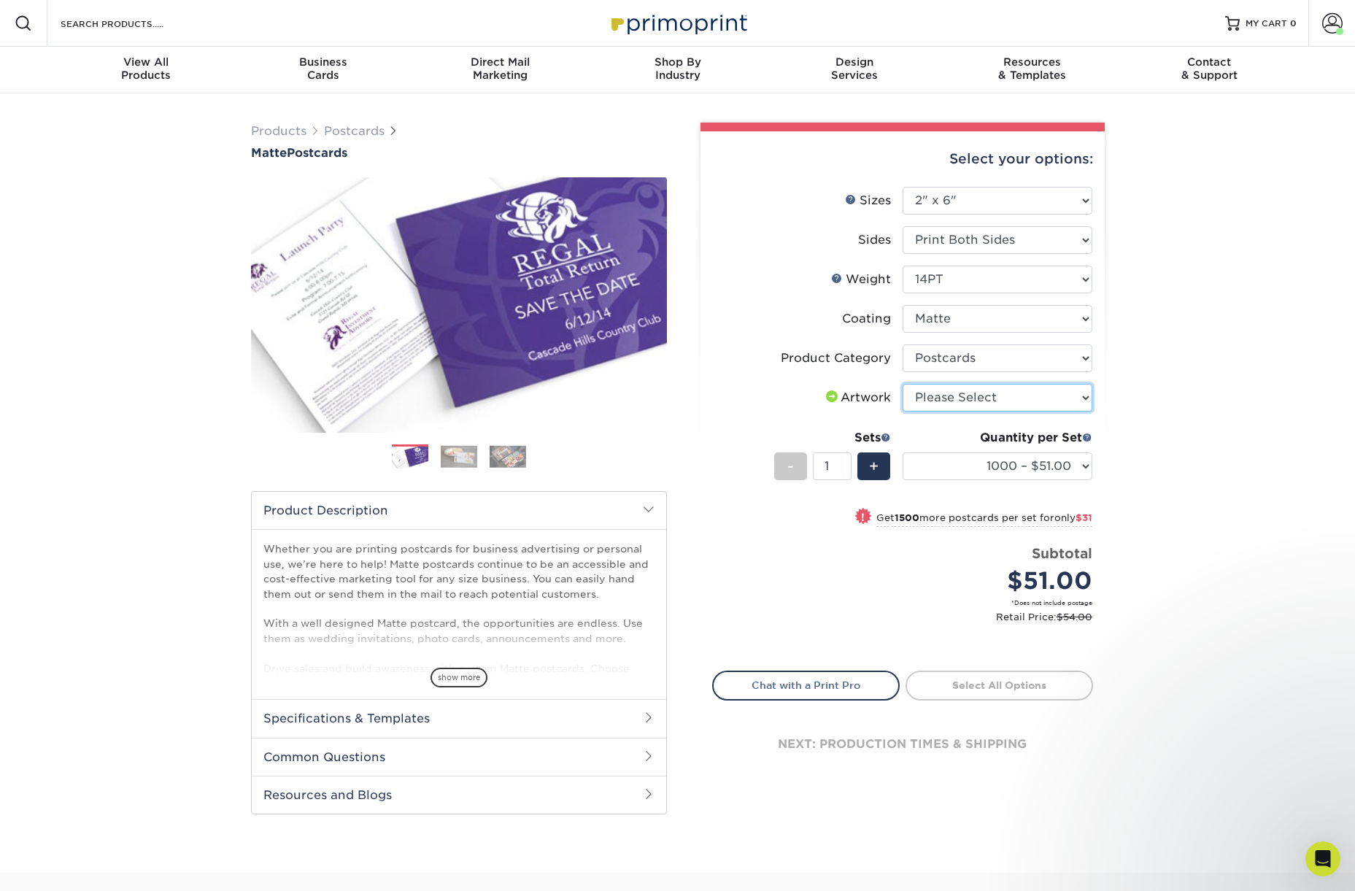
select select "upload"
click at [903, 384] on select "Please Select I will upload files I need a design - $150" at bounding box center [998, 398] width 190 height 28
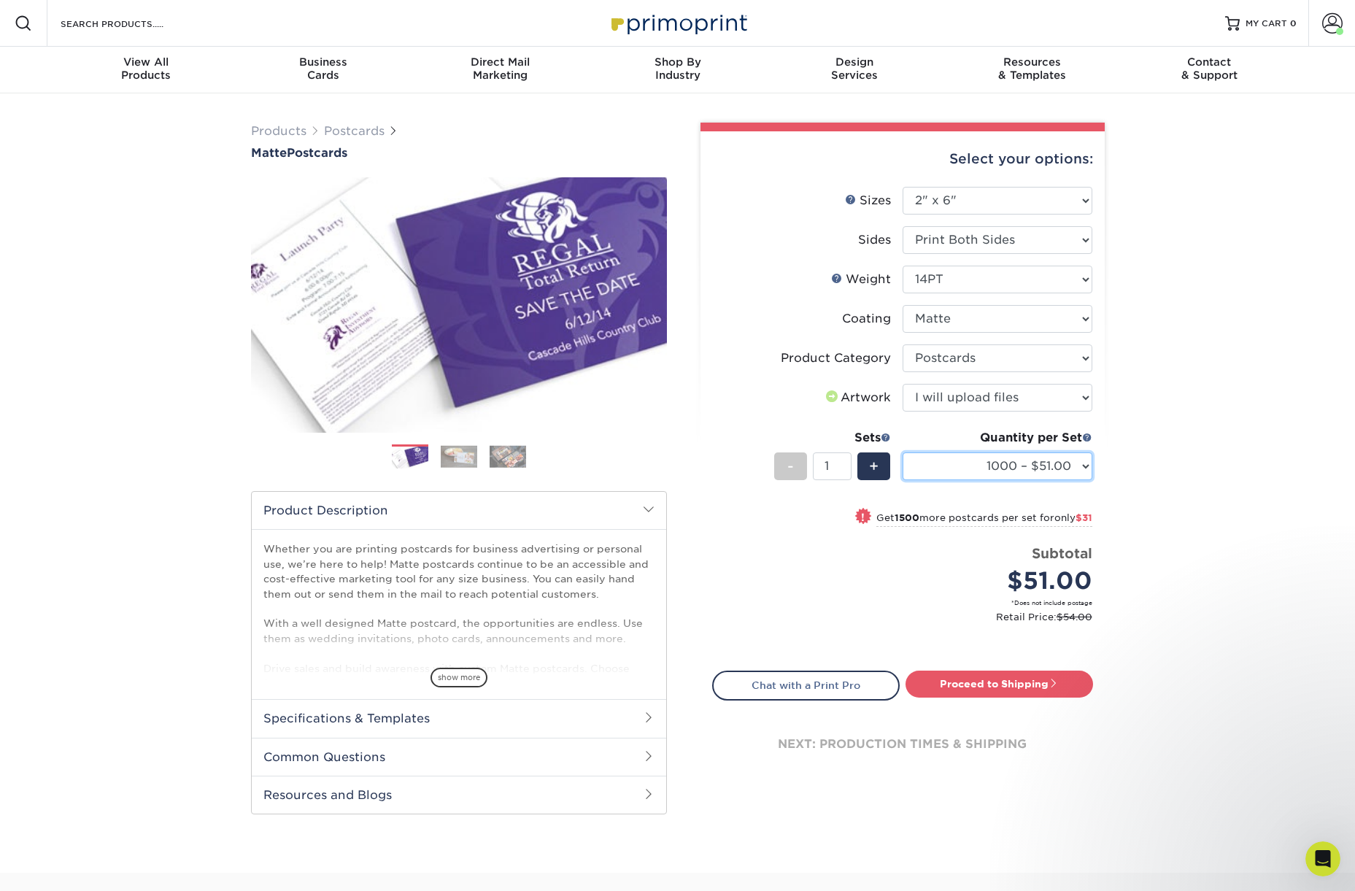
click at [977, 466] on select "1000 – $51.00 2500 – $82.00 5000 – $123.00 10000 – $234.00 15000 – $344.00 2000…" at bounding box center [998, 466] width 190 height 28
select select "2500 – $82.00"
click at [903, 452] on select "1000 – $51.00 2500 – $82.00 5000 – $123.00 10000 – $234.00 15000 – $344.00 2000…" at bounding box center [998, 466] width 190 height 28
click at [935, 282] on select "Please Select 14PT 16PT" at bounding box center [998, 280] width 190 height 28
select select "16PT"
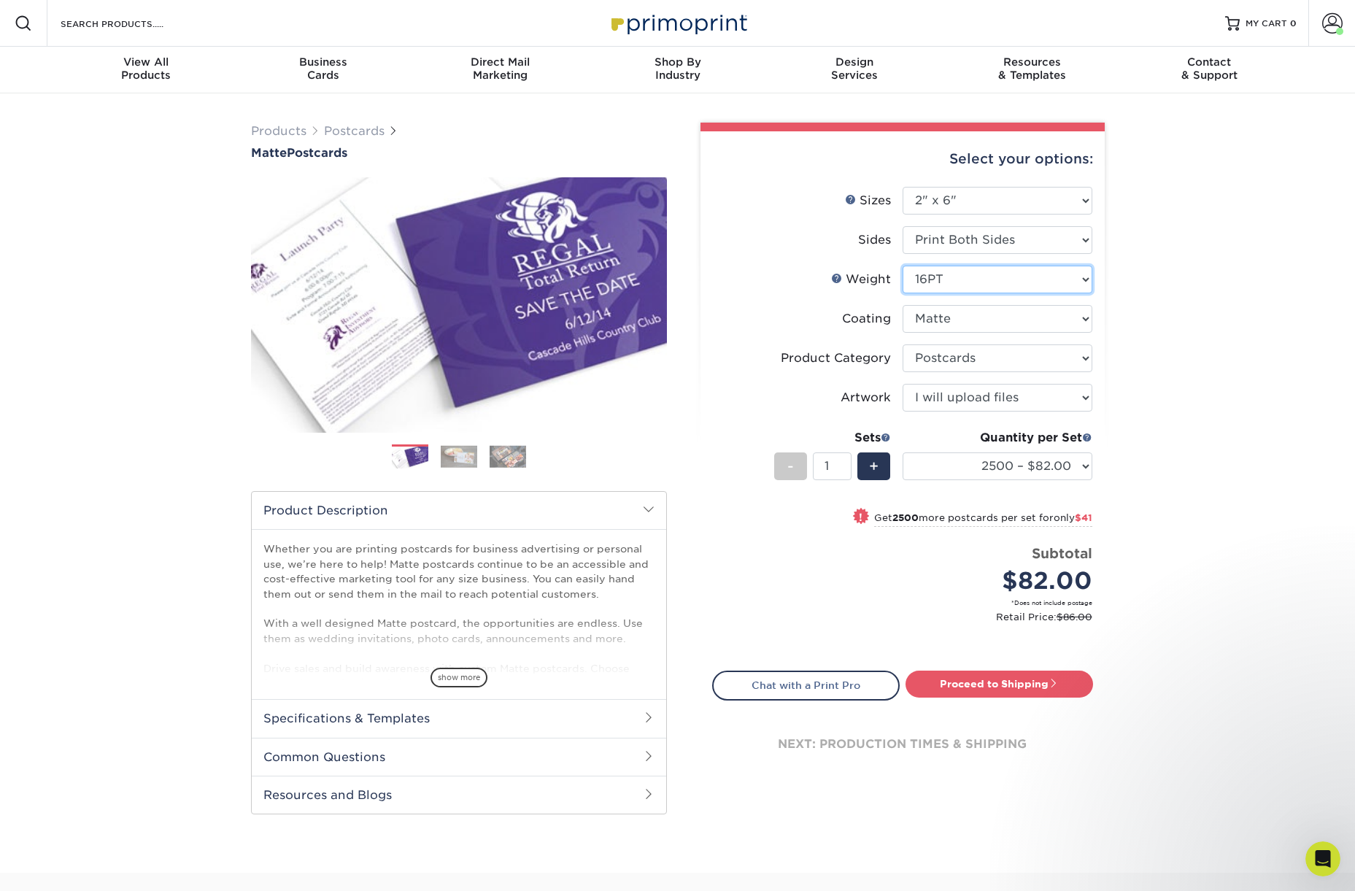
click at [903, 266] on select "Please Select 14PT 16PT" at bounding box center [998, 280] width 190 height 28
select select "-1"
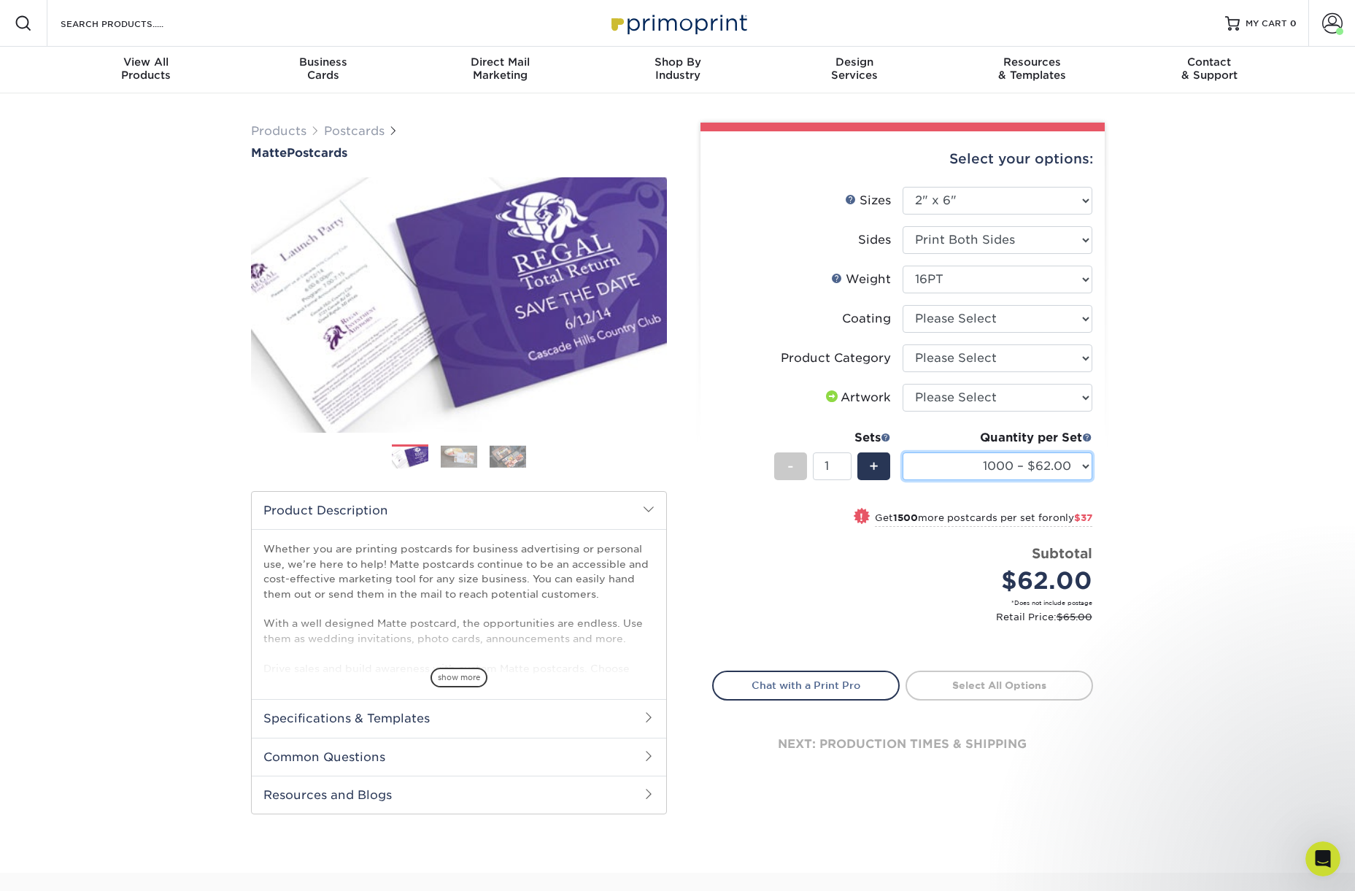
click at [983, 461] on select "1000 – $62.00 2500 – $99.00 5000 – $149.00 10000 – $283.00 15000 – $417.00 2000…" at bounding box center [998, 466] width 190 height 28
select select "2500 – $99.00"
click at [903, 452] on select "1000 – $62.00 2500 – $99.00 5000 – $149.00 10000 – $283.00 15000 – $417.00 2000…" at bounding box center [998, 466] width 190 height 28
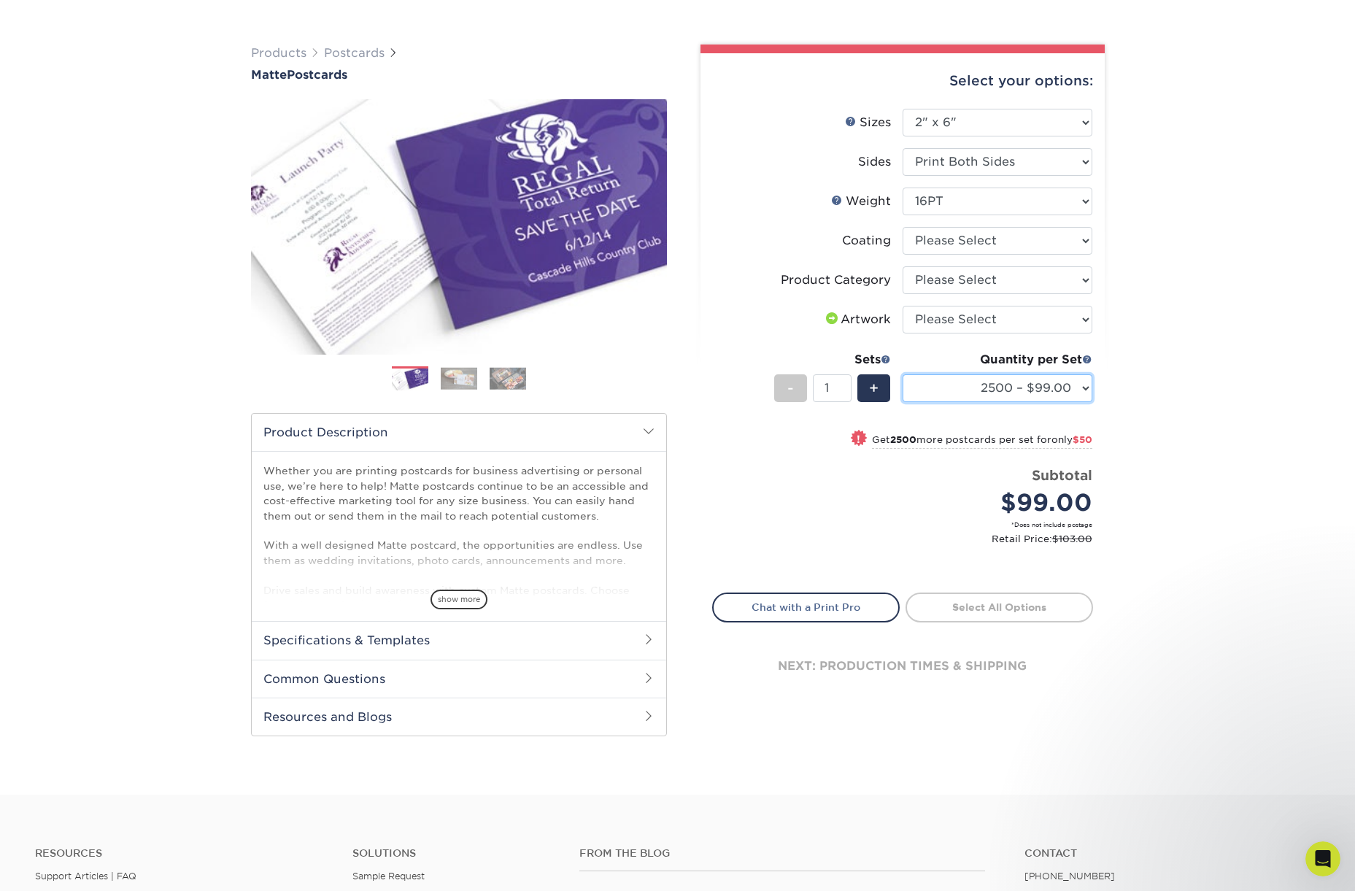
scroll to position [80, 0]
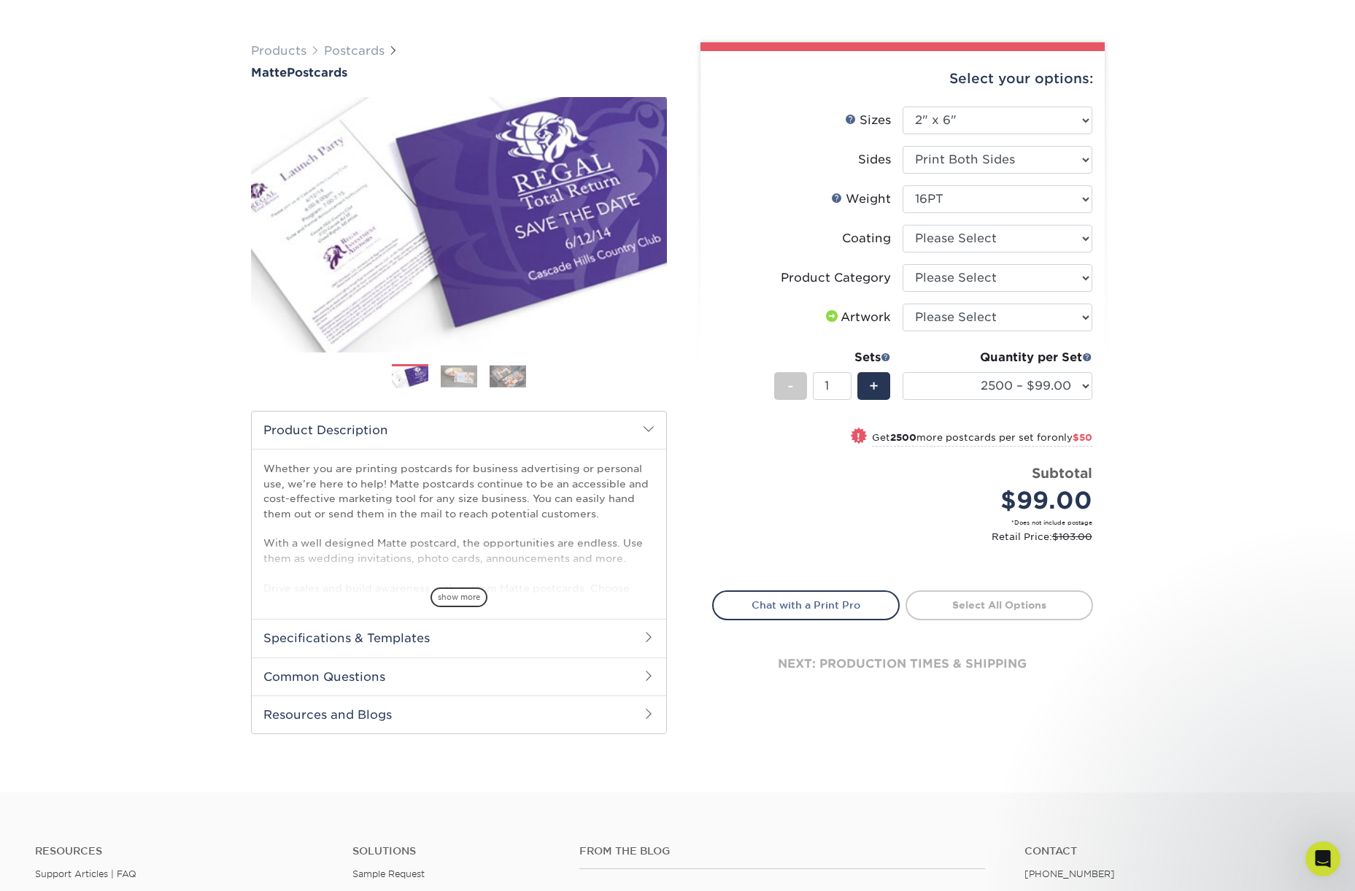
click at [1206, 348] on div "Products Postcards Matte Postcards Next $" at bounding box center [677, 402] width 1355 height 779
click at [974, 193] on select "Please Select 14PT 16PT" at bounding box center [998, 199] width 190 height 28
select select "14PT"
click at [903, 185] on select "Please Select 14PT 16PT" at bounding box center [998, 199] width 190 height 28
select select "-1"
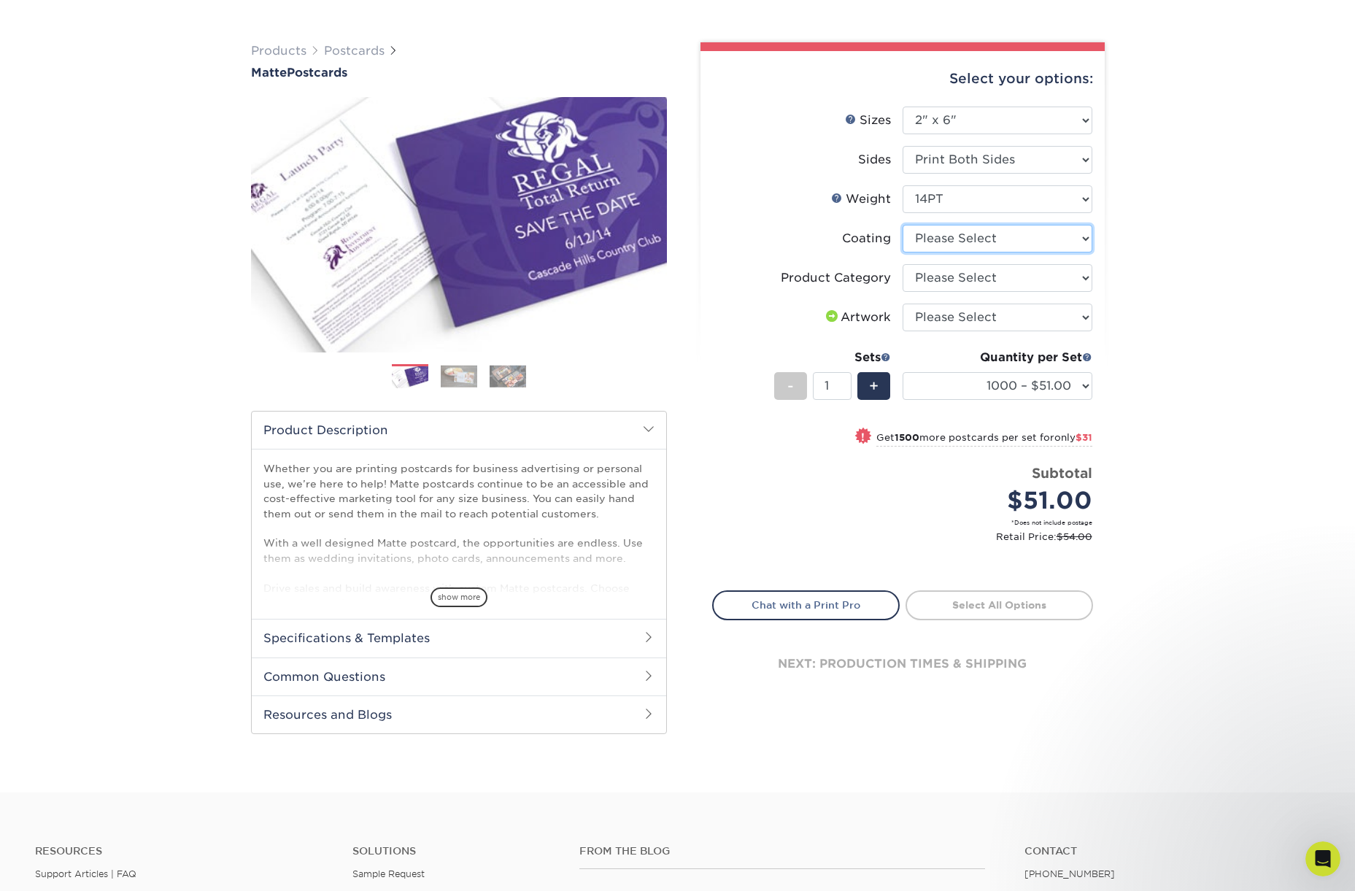
click at [1013, 239] on select at bounding box center [998, 239] width 190 height 28
click at [903, 225] on select at bounding box center [998, 239] width 190 height 28
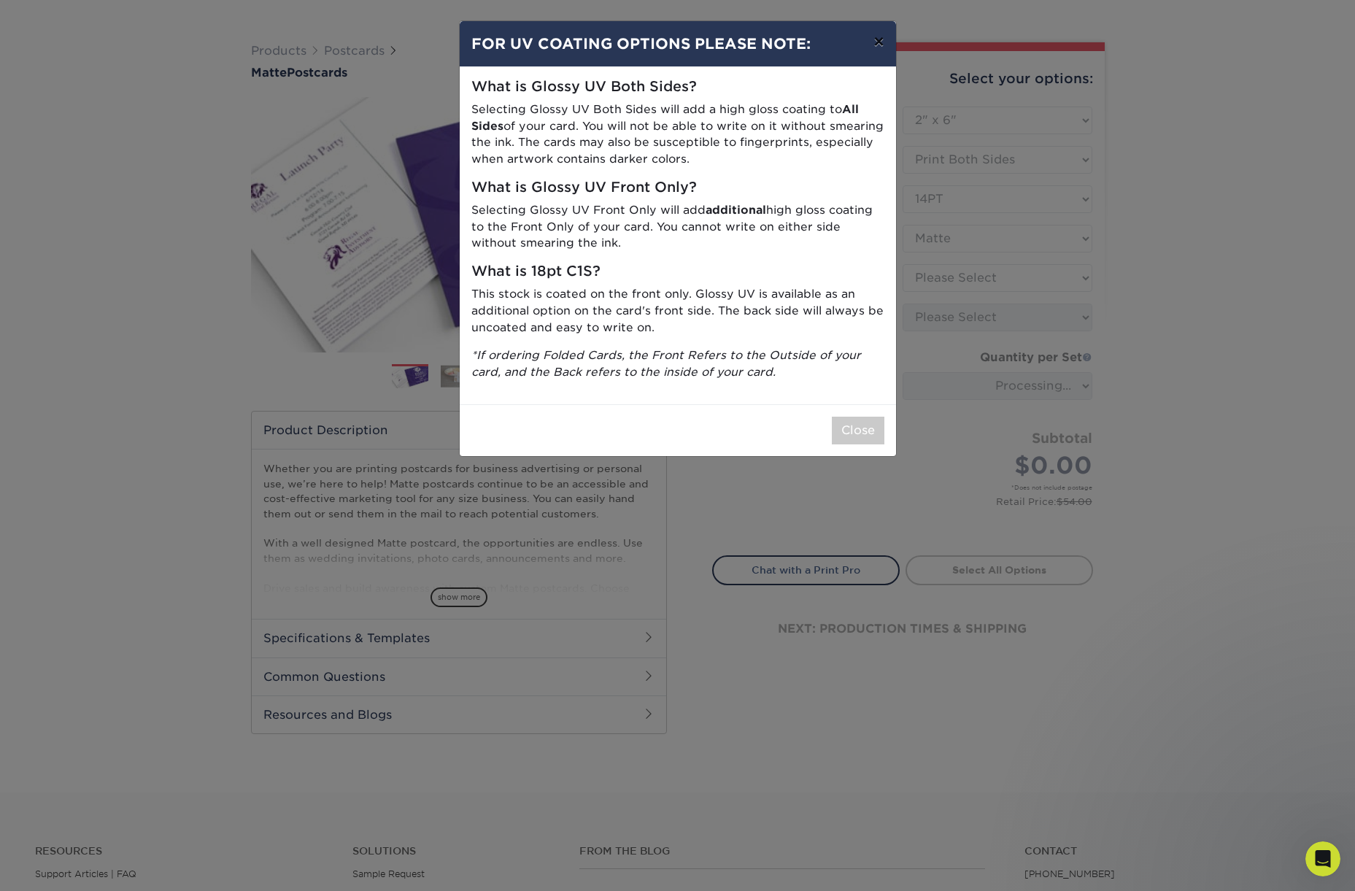
click at [877, 42] on button "×" at bounding box center [879, 41] width 34 height 41
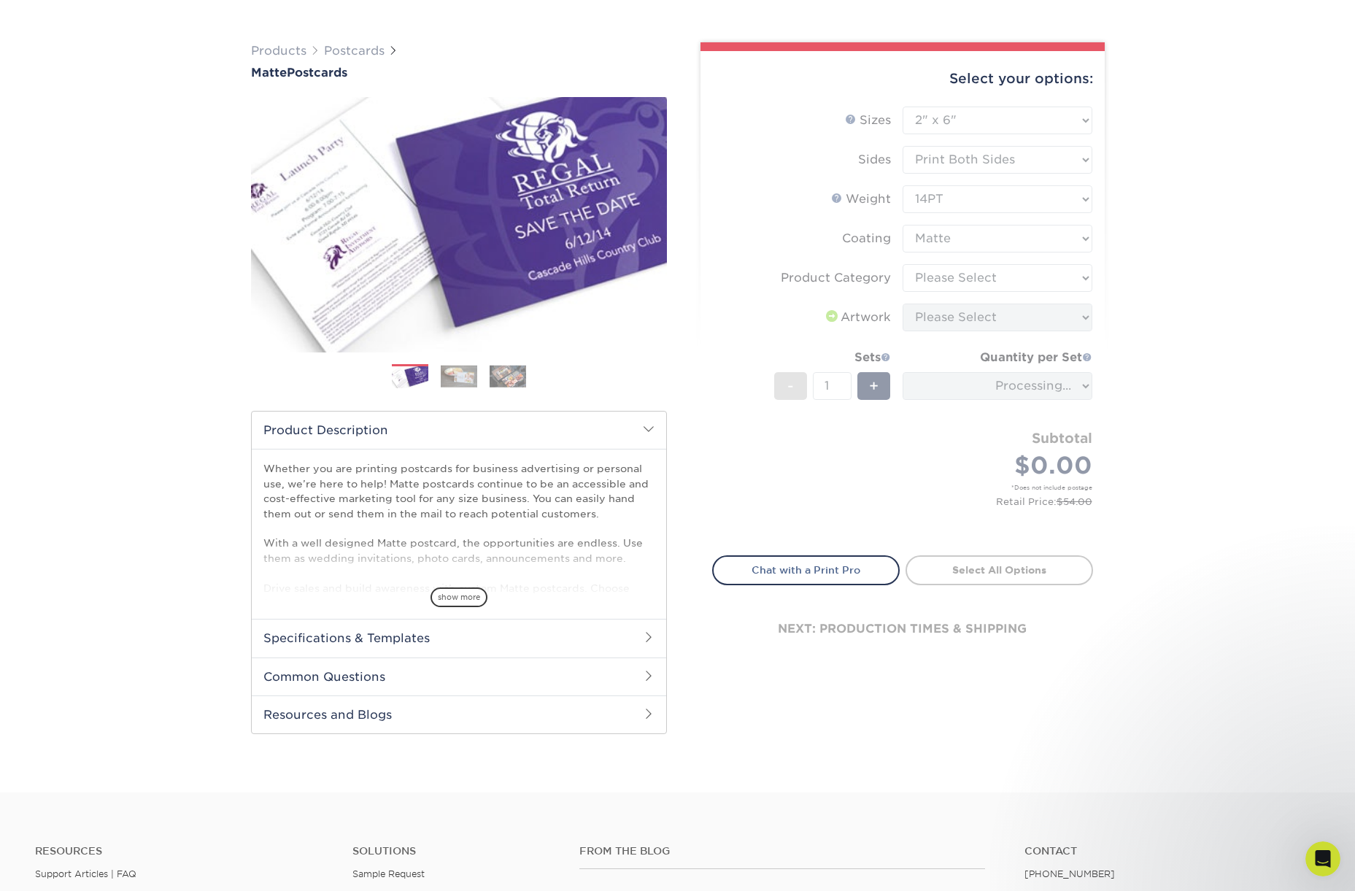
click at [1144, 240] on div "Products Postcards Matte Postcards Next $" at bounding box center [677, 402] width 1355 height 779
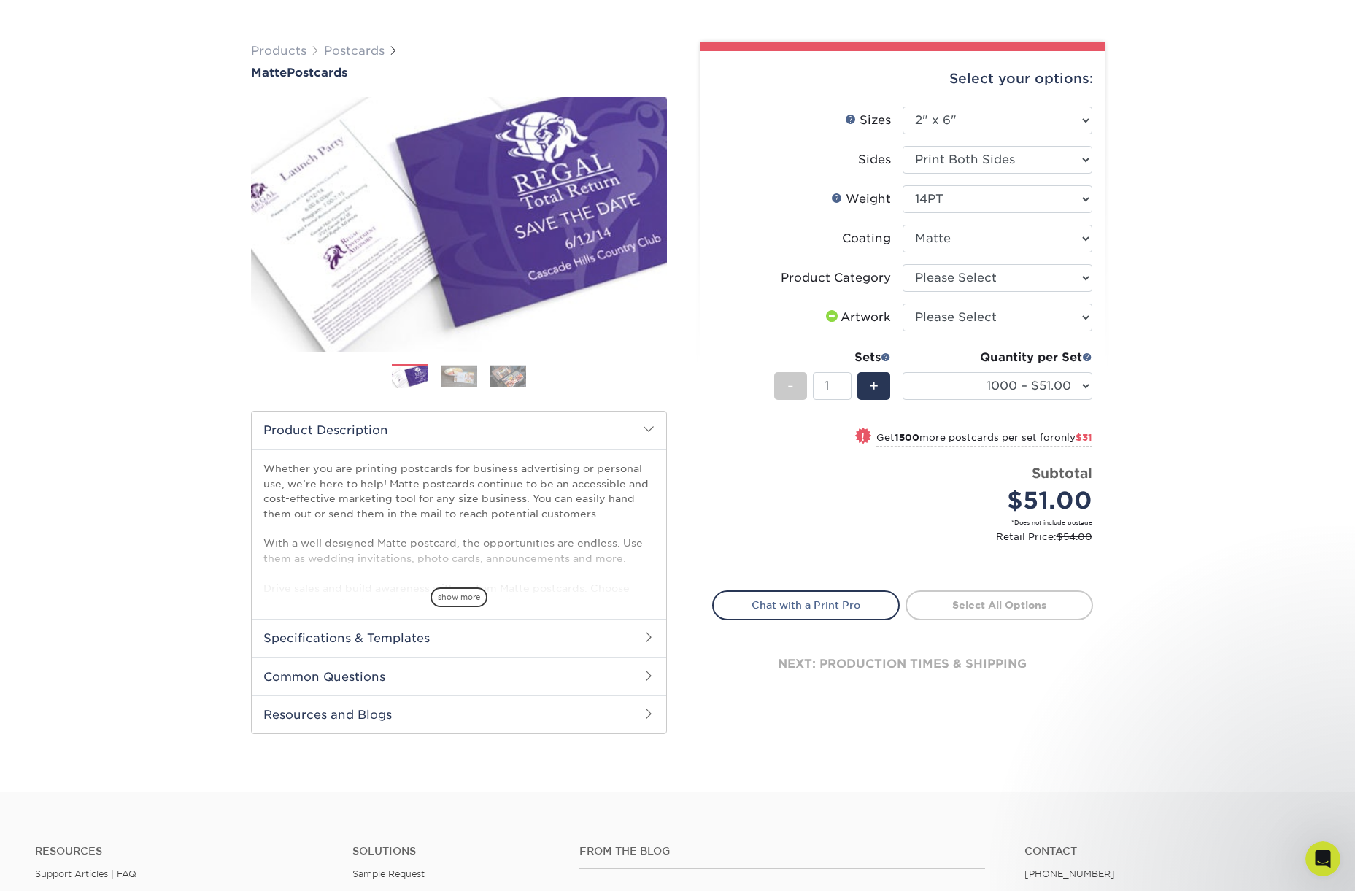
click at [1142, 245] on div "Products Postcards Matte Postcards Next $" at bounding box center [677, 402] width 1355 height 779
click at [943, 239] on select at bounding box center [998, 239] width 190 height 28
select select "-1"
click at [903, 225] on select at bounding box center [998, 239] width 190 height 28
select select
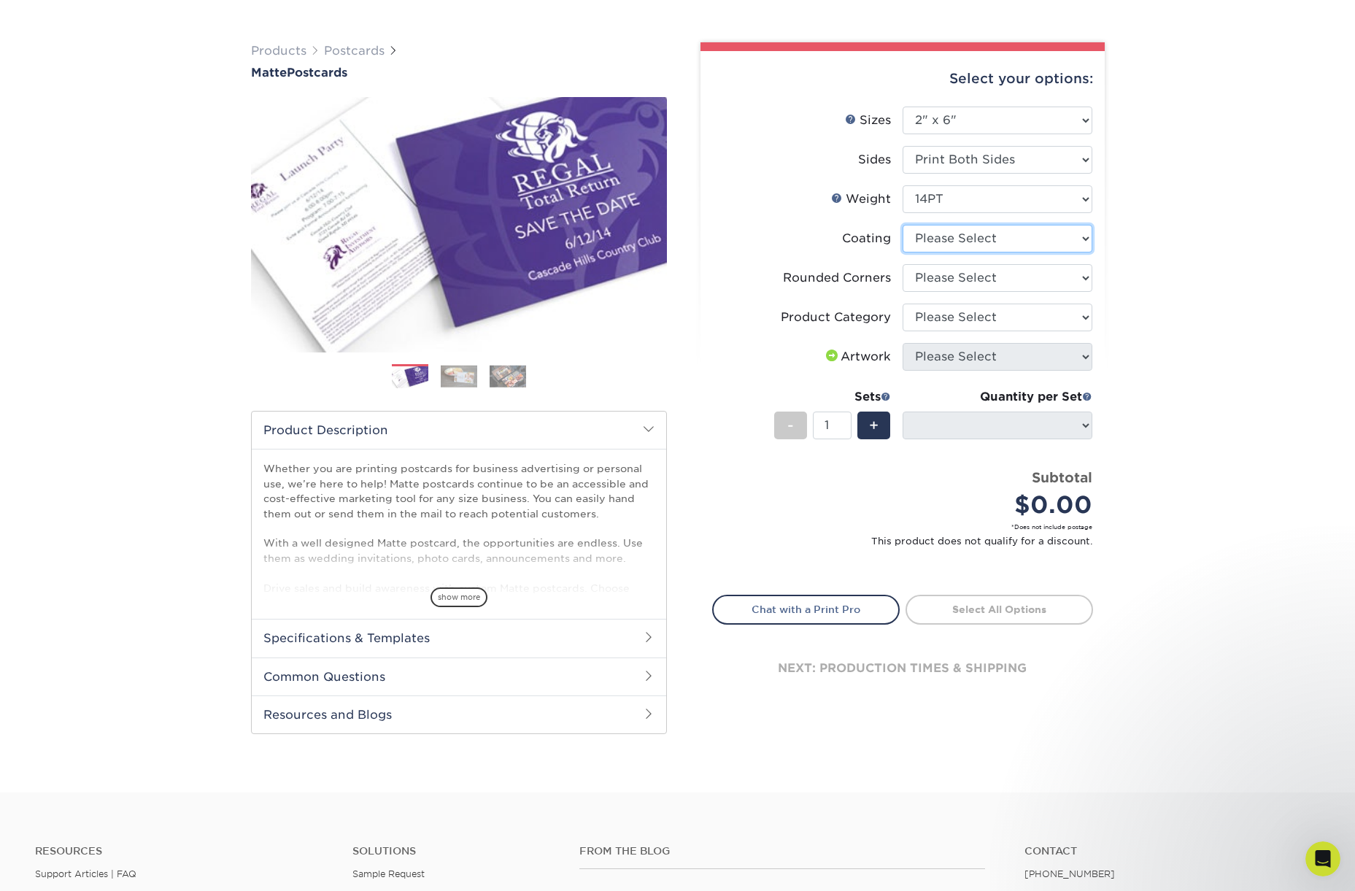
click at [944, 235] on select at bounding box center [998, 239] width 190 height 28
select select "121bb7b5-3b4d-429f-bd8d-bbf80e953313"
click at [903, 225] on select at bounding box center [998, 239] width 190 height 28
select select "-1"
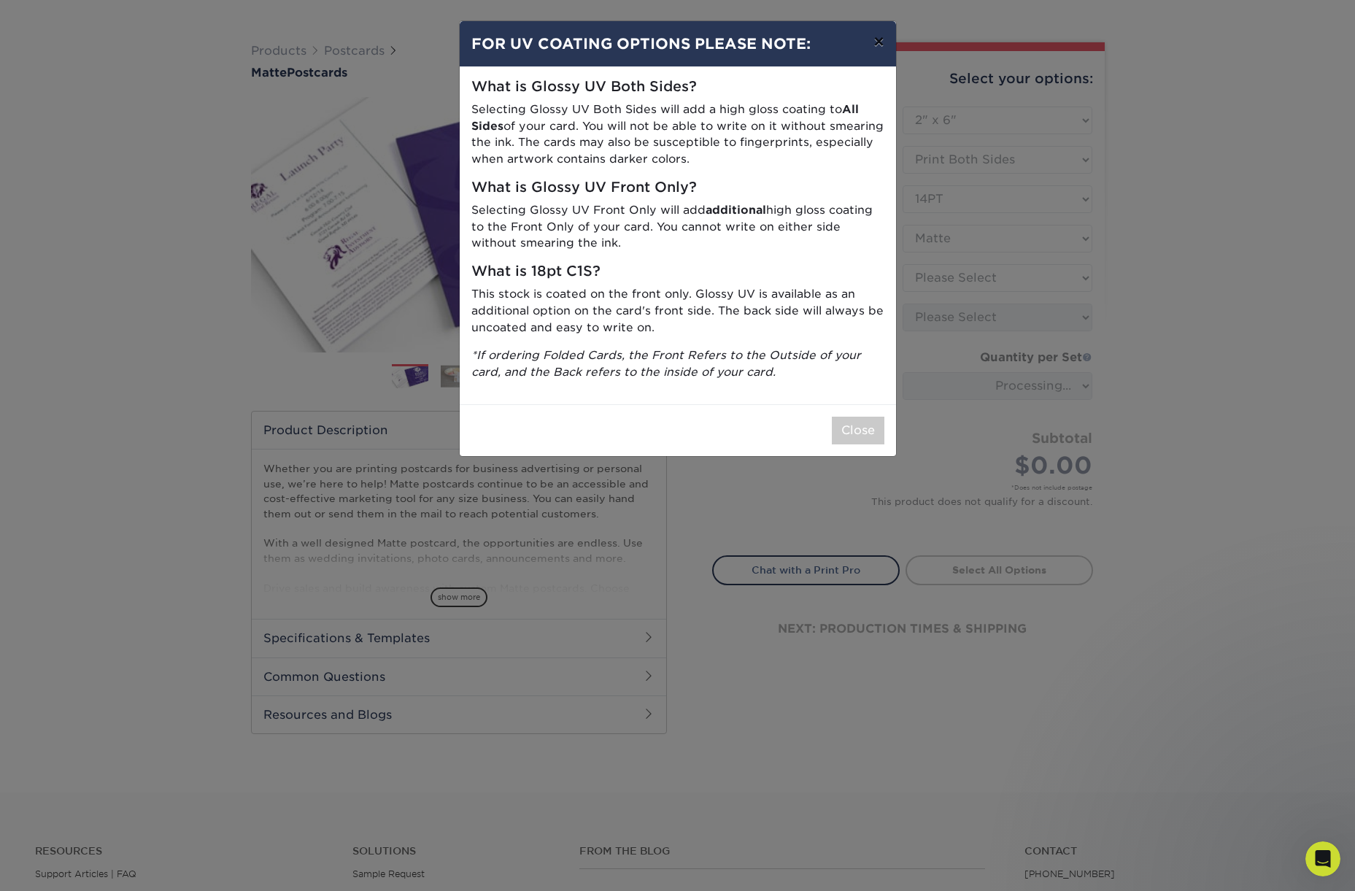
click at [883, 39] on button "×" at bounding box center [879, 41] width 34 height 41
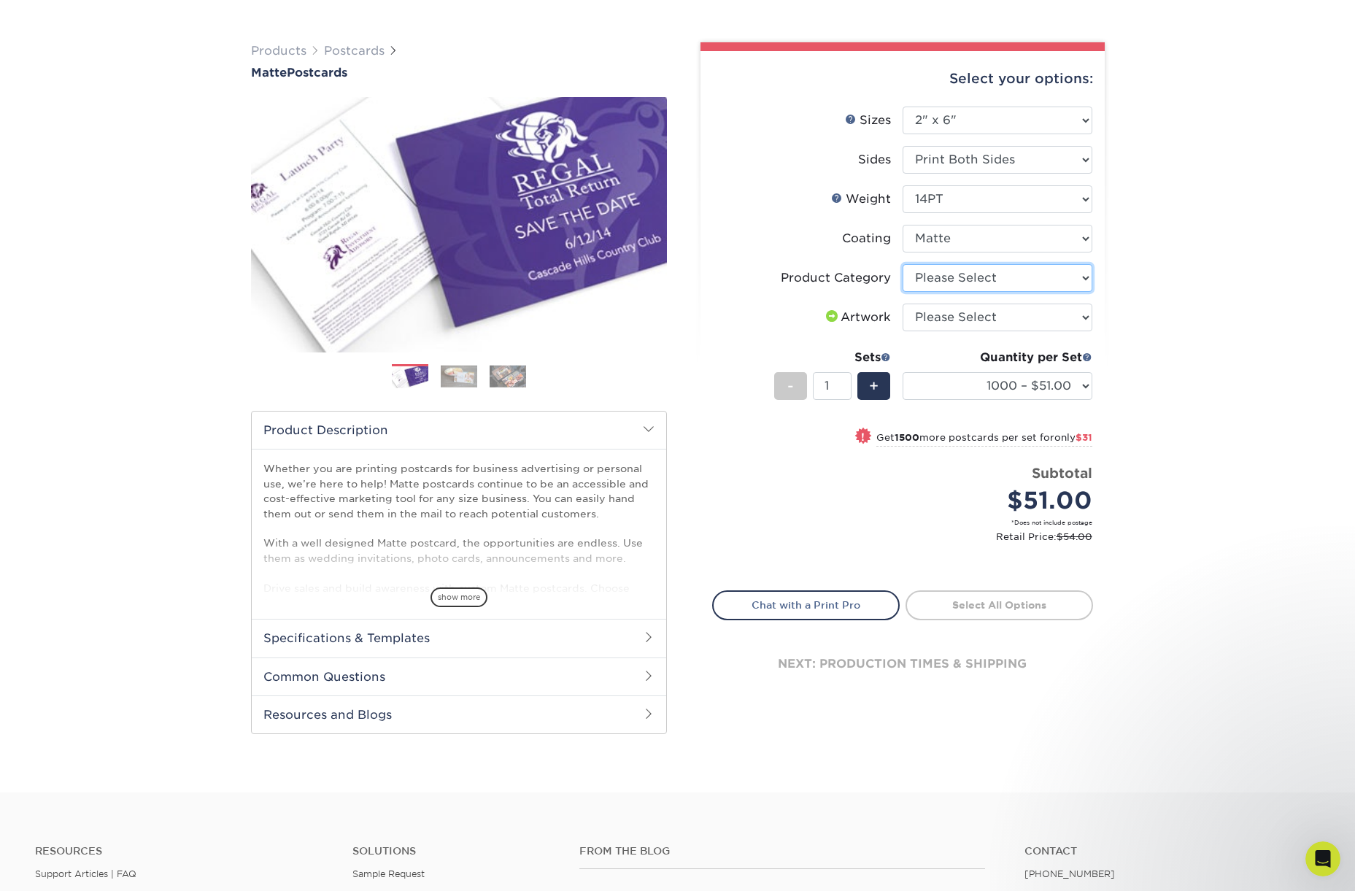
click at [960, 279] on select "Please Select Postcards" at bounding box center [998, 278] width 190 height 28
select select "9b7272e0-d6c8-4c3c-8e97-d3a1bcdab858"
click at [903, 264] on select "Please Select Postcards" at bounding box center [998, 278] width 190 height 28
click at [989, 314] on select "Please Select I will upload files I need a design - $150" at bounding box center [998, 318] width 190 height 28
click at [903, 304] on select "Please Select I will upload files I need a design - $150" at bounding box center [998, 318] width 190 height 28
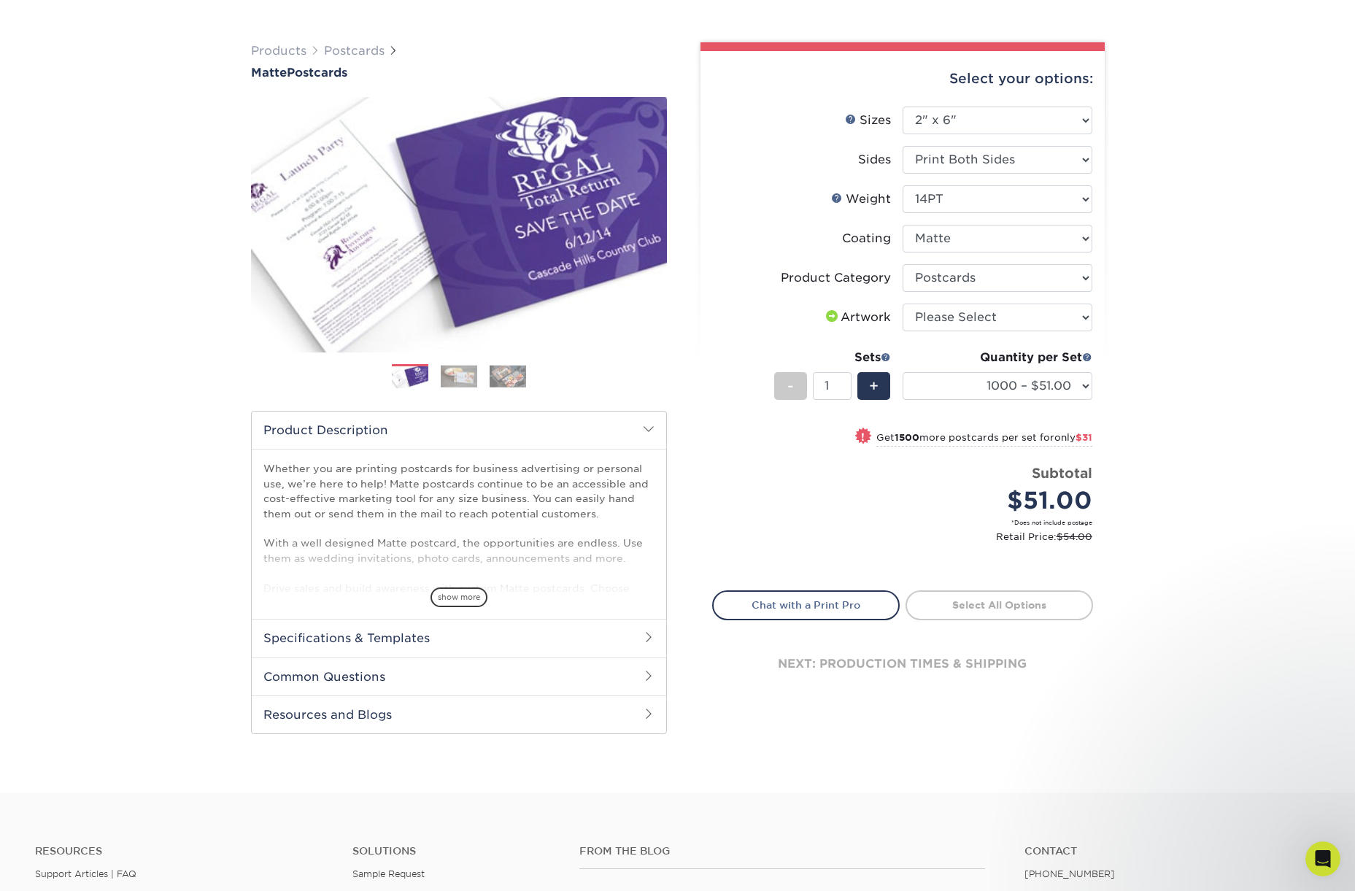
drag, startPoint x: 989, startPoint y: 314, endPoint x: 971, endPoint y: 334, distance: 26.9
click at [968, 335] on li "Artwork Please Select I will upload files I need a design - $150" at bounding box center [903, 323] width 380 height 39
click at [987, 317] on select "Please Select I will upload files I need a design - $150" at bounding box center [998, 318] width 190 height 28
select select "upload"
click at [903, 304] on select "Please Select I will upload files I need a design - $150" at bounding box center [998, 318] width 190 height 28
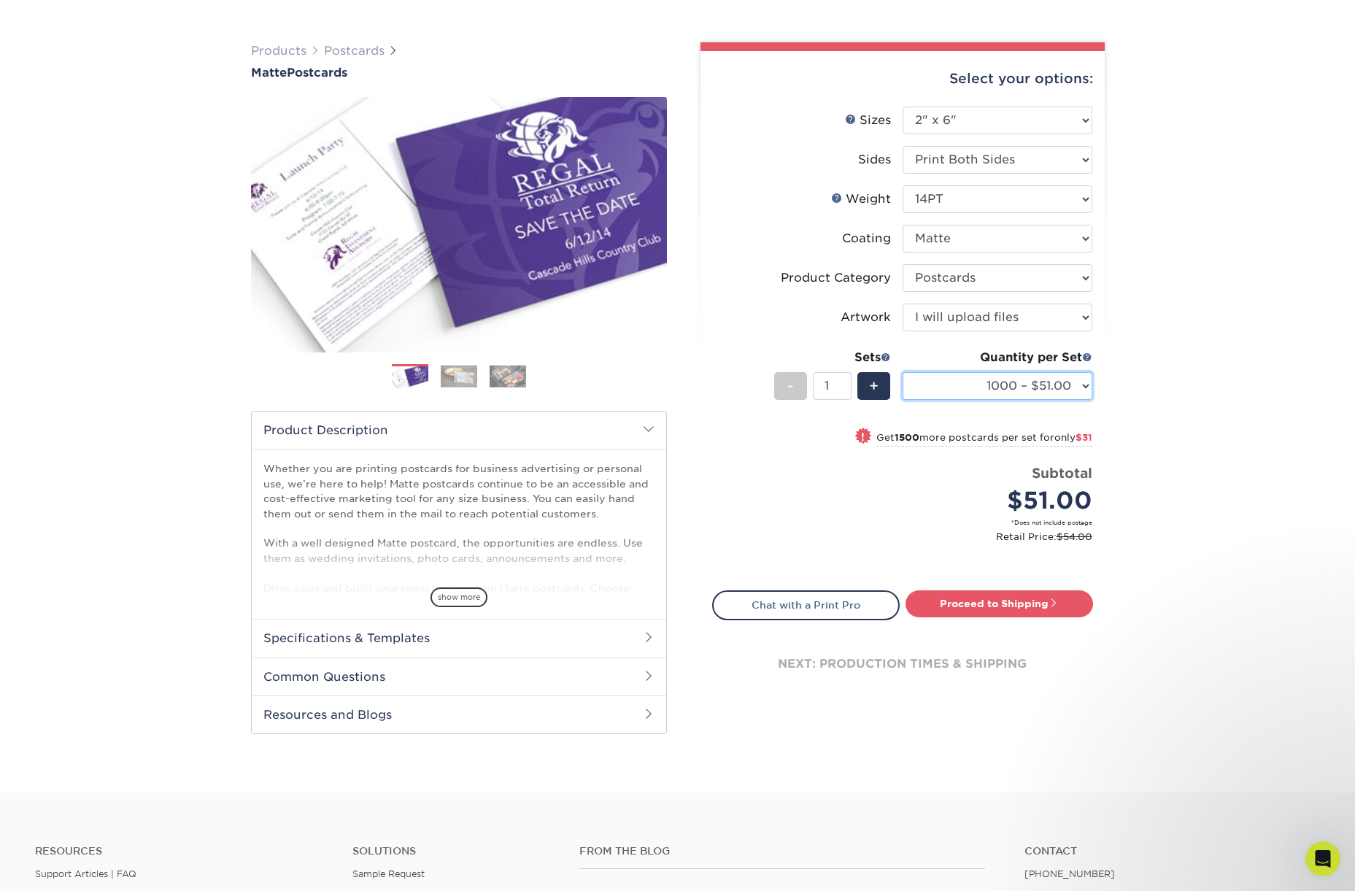
click at [995, 388] on select "1000 – $51.00 2500 – $82.00 5000 – $123.00 10000 – $234.00 15000 – $344.00 2000…" at bounding box center [998, 386] width 190 height 28
select select "2500 – $82.00"
click at [903, 372] on select "1000 – $51.00 2500 – $82.00 5000 – $123.00 10000 – $234.00 15000 – $344.00 2000…" at bounding box center [998, 386] width 190 height 28
click at [1152, 358] on div "Products Postcards Matte Postcards Next $" at bounding box center [677, 402] width 1355 height 779
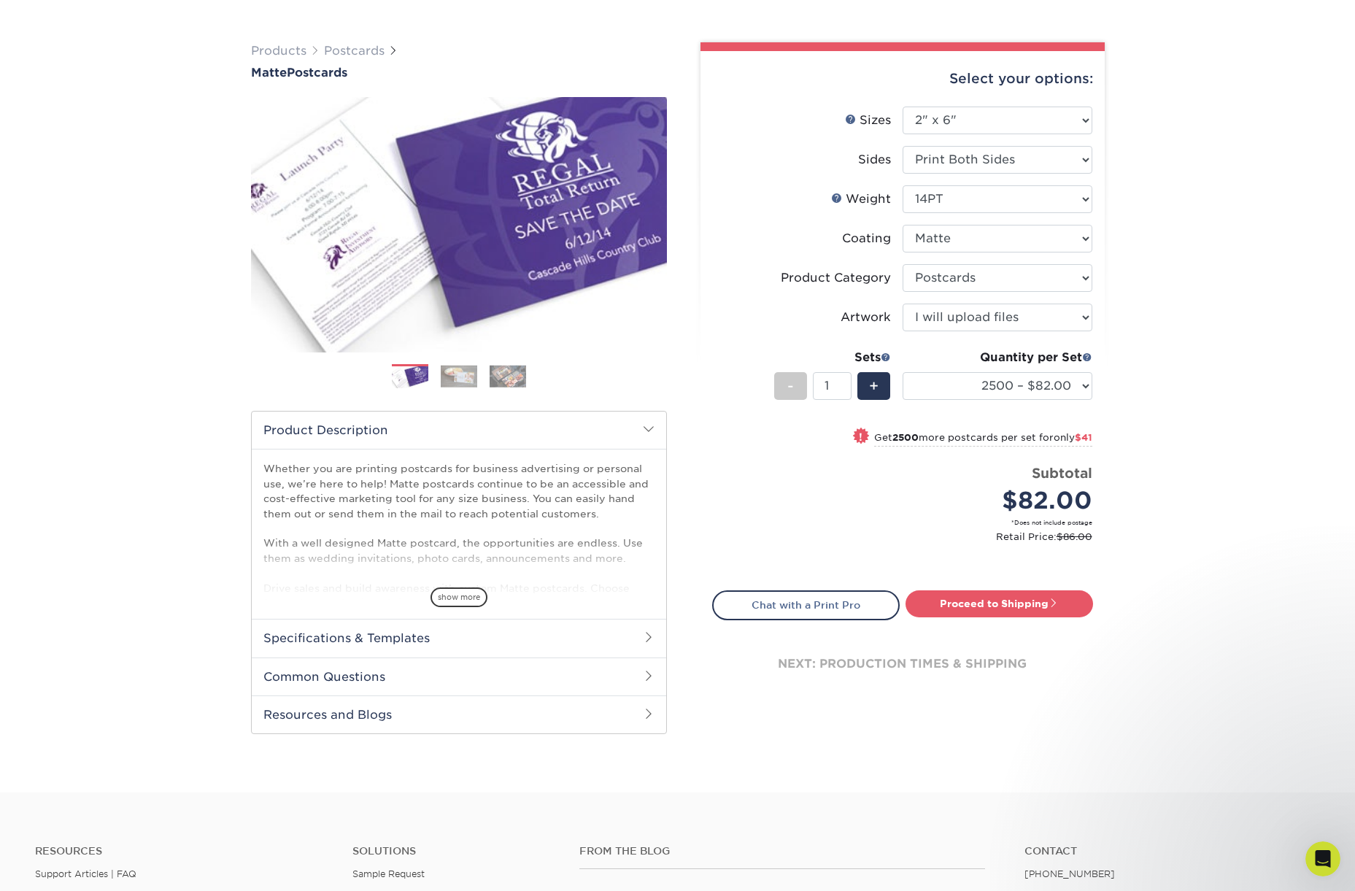
click at [1210, 215] on div "Products Postcards Matte Postcards Next $" at bounding box center [677, 402] width 1355 height 779
click at [1178, 124] on div "Products Postcards Matte Postcards Next $" at bounding box center [677, 402] width 1355 height 779
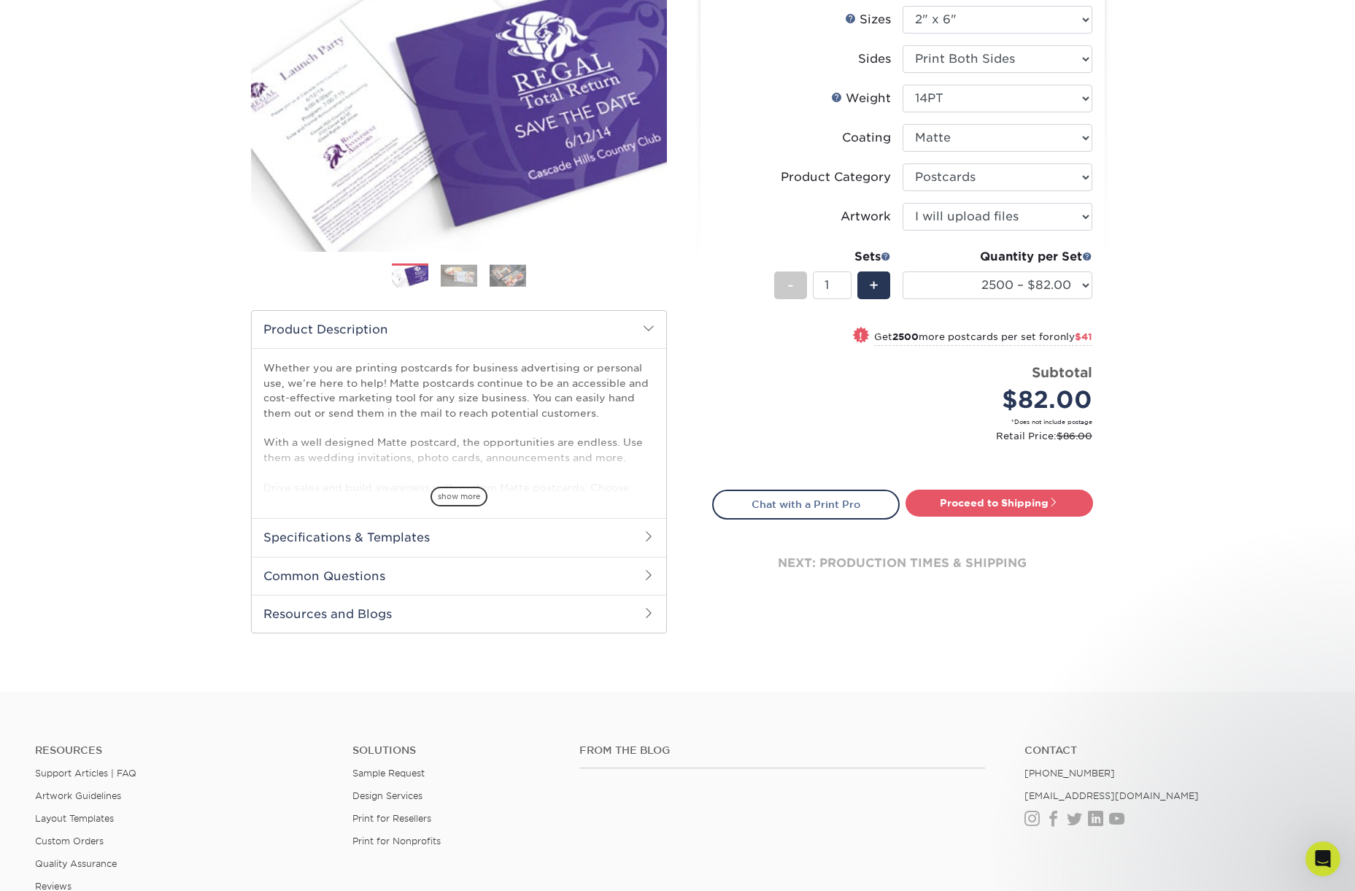
scroll to position [186, 0]
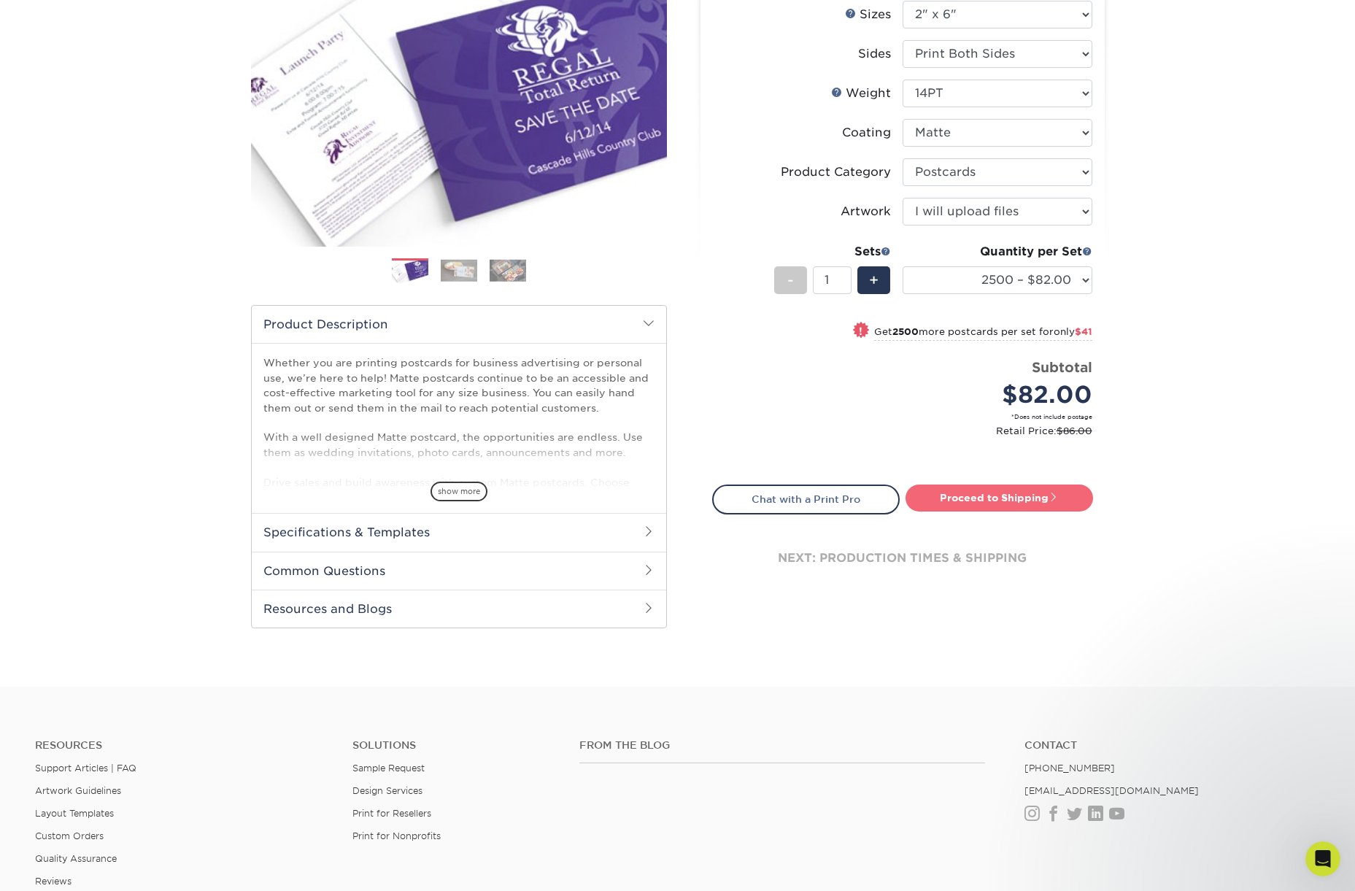
click at [1004, 498] on link "Proceed to Shipping" at bounding box center [1000, 498] width 188 height 26
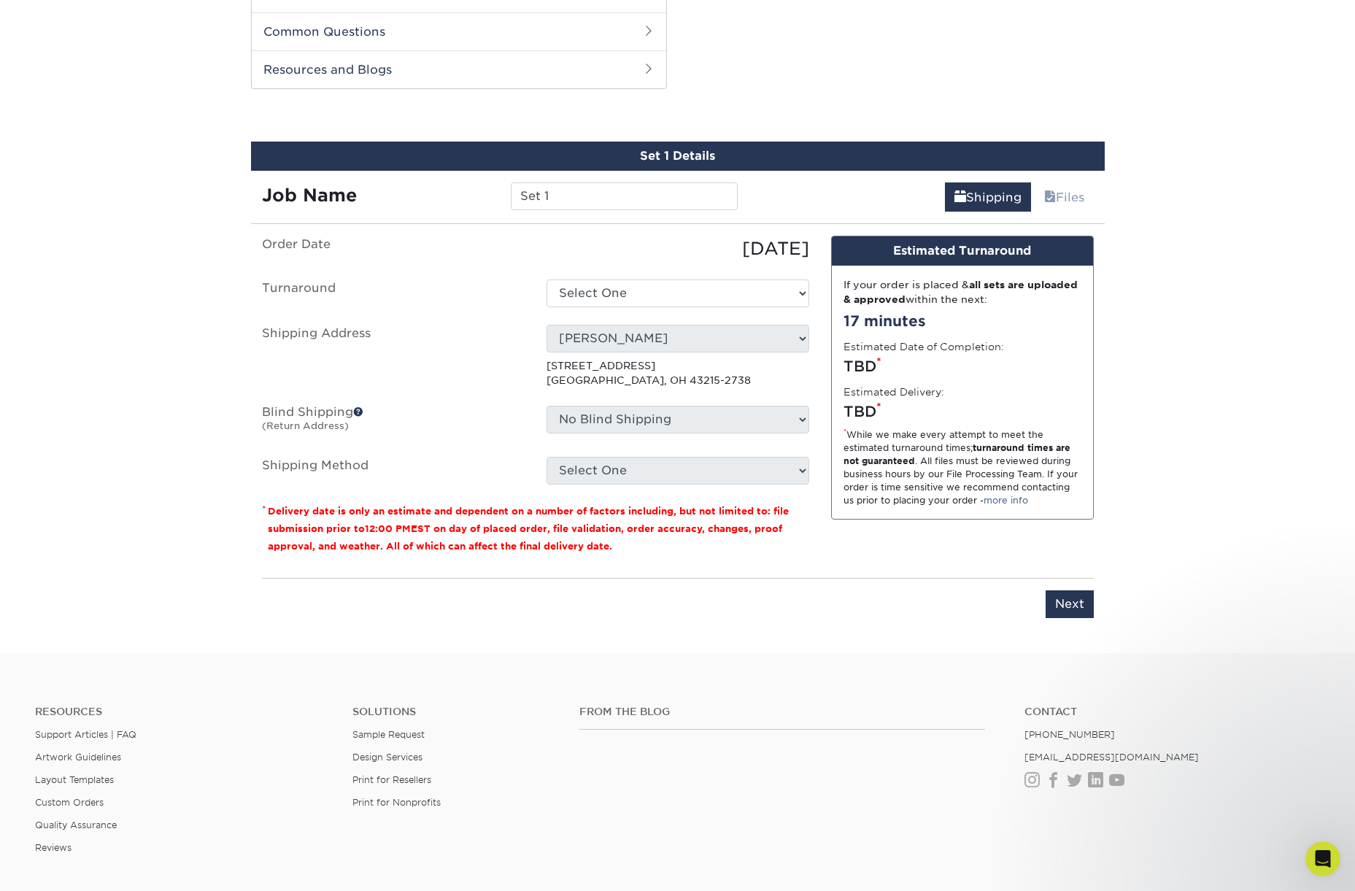
scroll to position [742, 0]
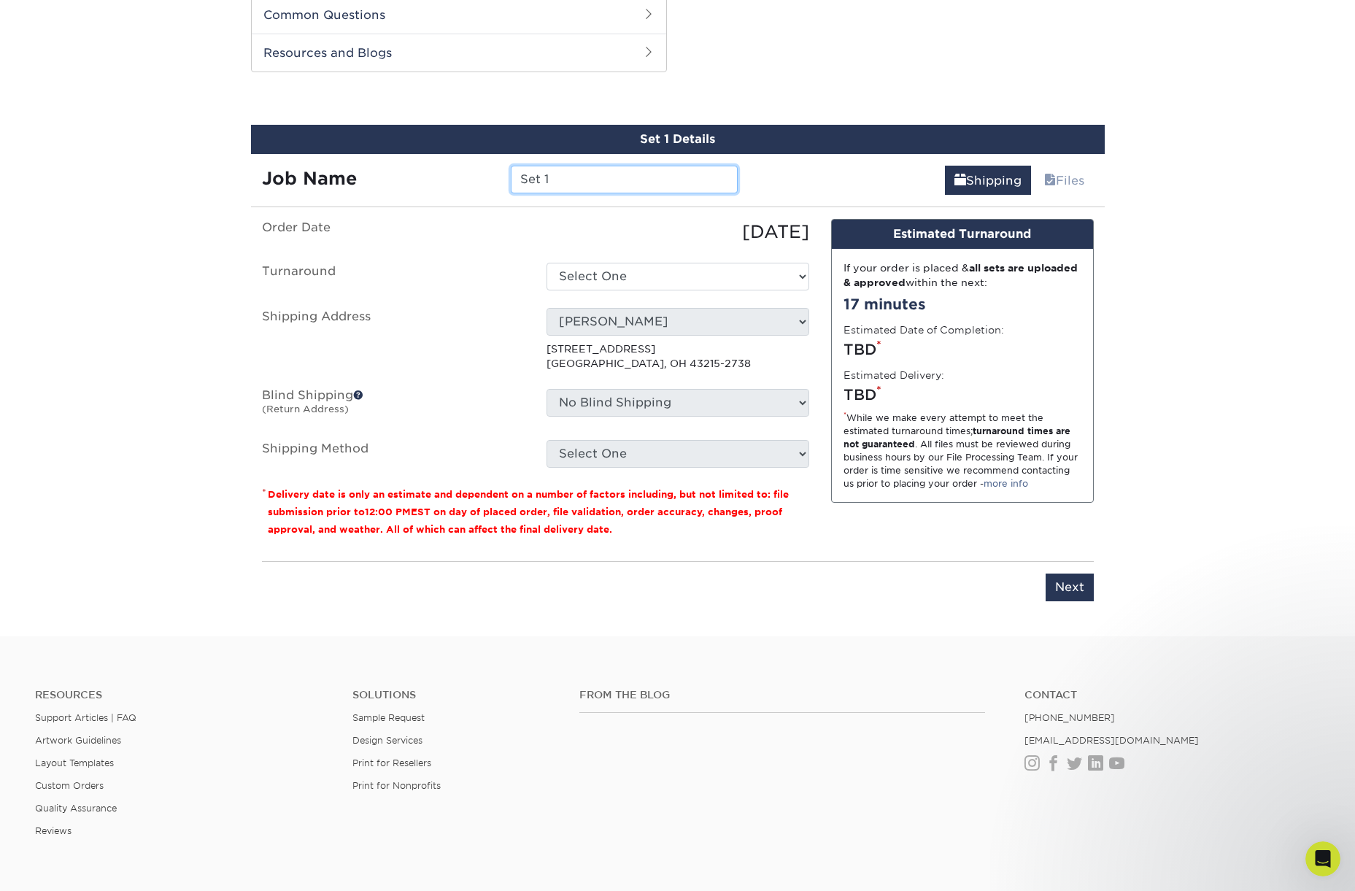
click at [611, 177] on input "Set 1" at bounding box center [624, 180] width 227 height 28
drag, startPoint x: 660, startPoint y: 179, endPoint x: 444, endPoint y: 167, distance: 216.3
click at [445, 168] on div "Job Name Set 1" at bounding box center [500, 180] width 498 height 28
type input "Pixar VIP Admission Ticket"
click at [632, 273] on select "Select One 2-4 Business Days 2 Day Next Business Day" at bounding box center [678, 277] width 263 height 28
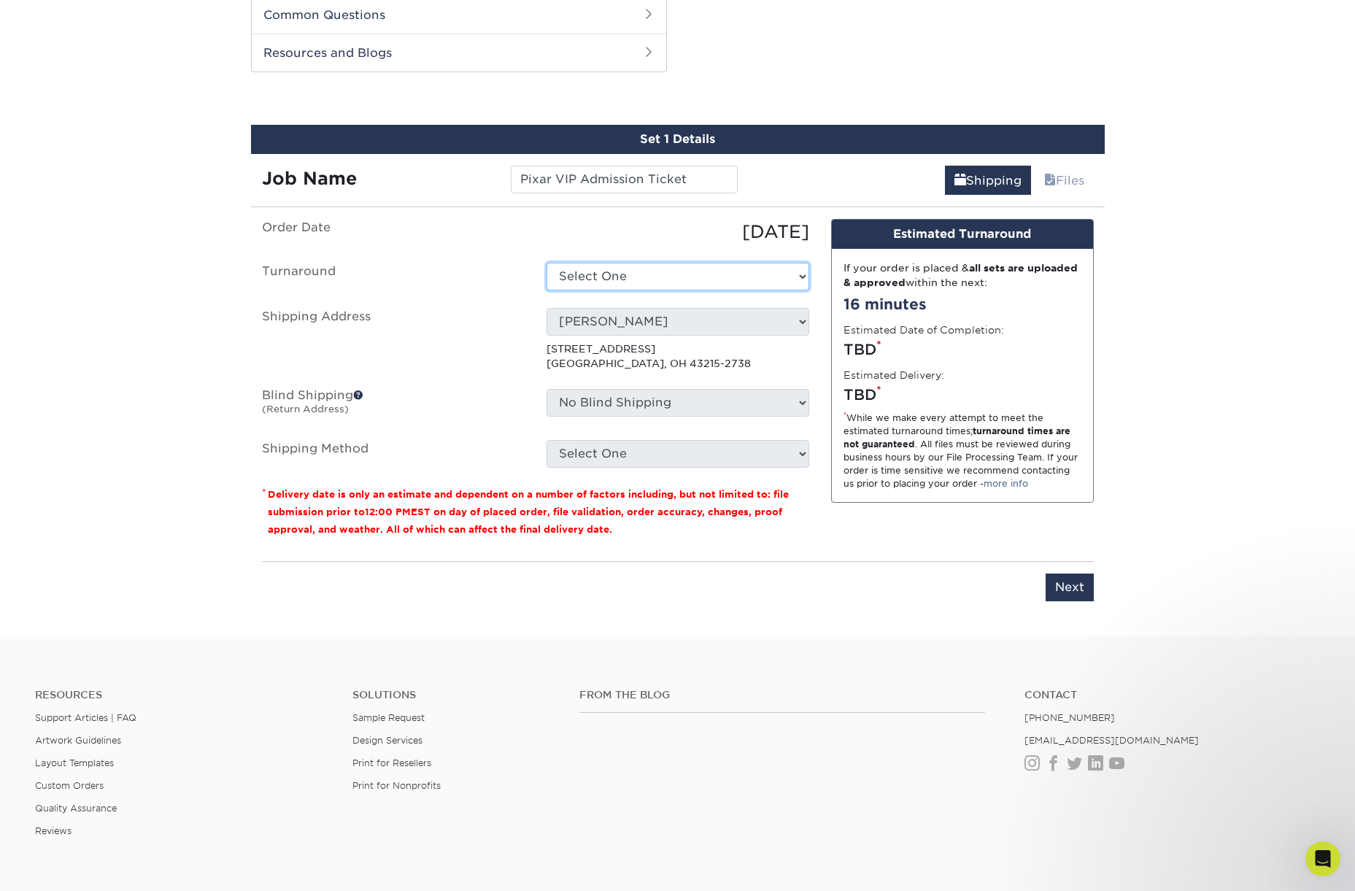
select select "58c921a1-80fe-4cb5-a4bf-fc01f77869bc"
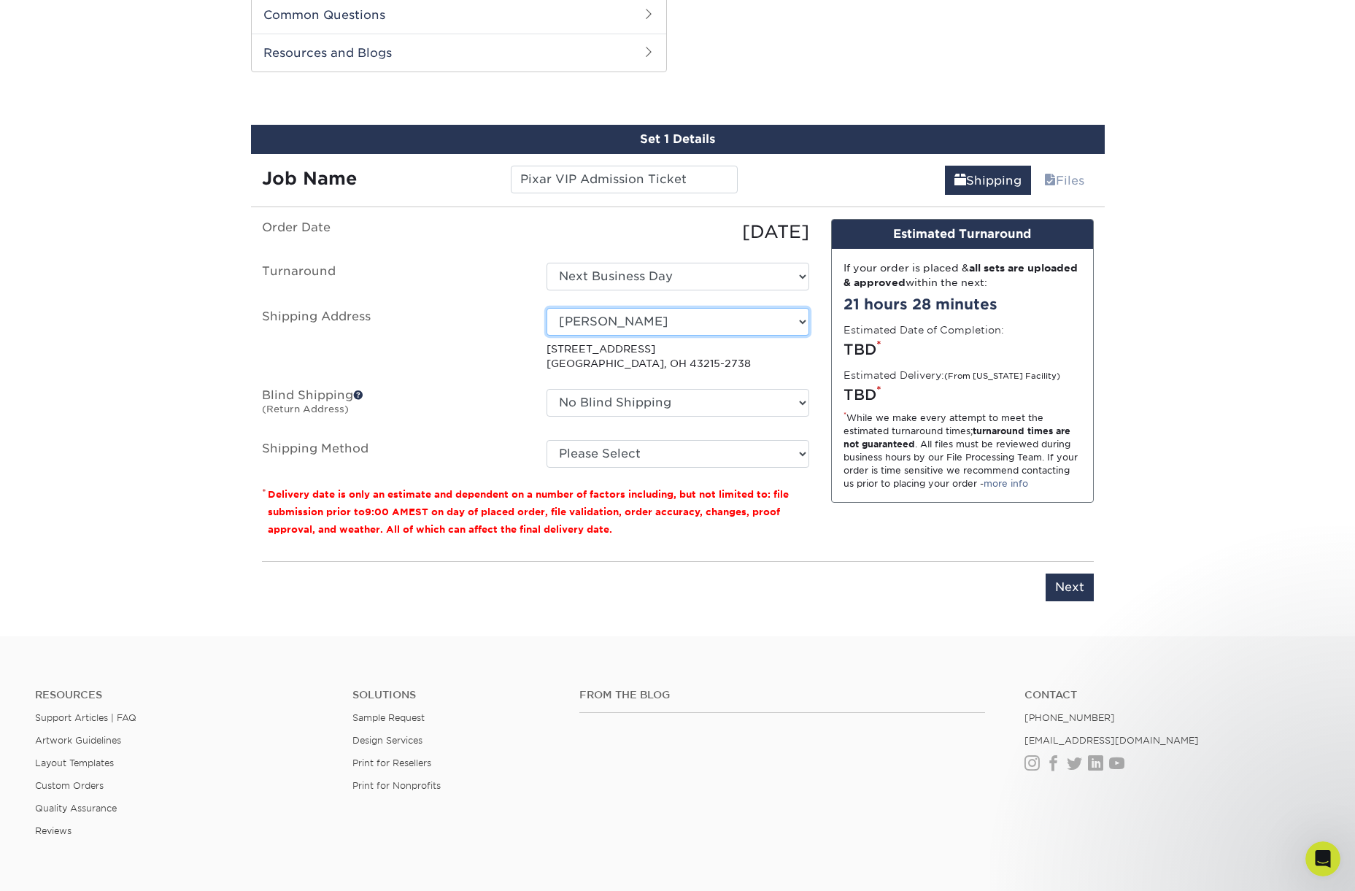
click at [585, 326] on select "Select One Alyssa Daugherty Anna Trankina Hopkins Printing Isabelle Kroeker Kat…" at bounding box center [678, 322] width 263 height 28
click at [626, 259] on ul "Order Date 09/09/2025 Turnaround Select One 2-4 Business Days 2 Day Next Busine…" at bounding box center [535, 343] width 547 height 249
click at [623, 274] on select "Select One 2-4 Business Days 2 Day Next Business Day" at bounding box center [678, 277] width 263 height 28
click at [596, 274] on select "Select One 2-4 Business Days 2 Day Next Business Day" at bounding box center [678, 277] width 263 height 28
click at [547, 263] on select "Select One 2-4 Business Days 2 Day Next Business Day" at bounding box center [678, 277] width 263 height 28
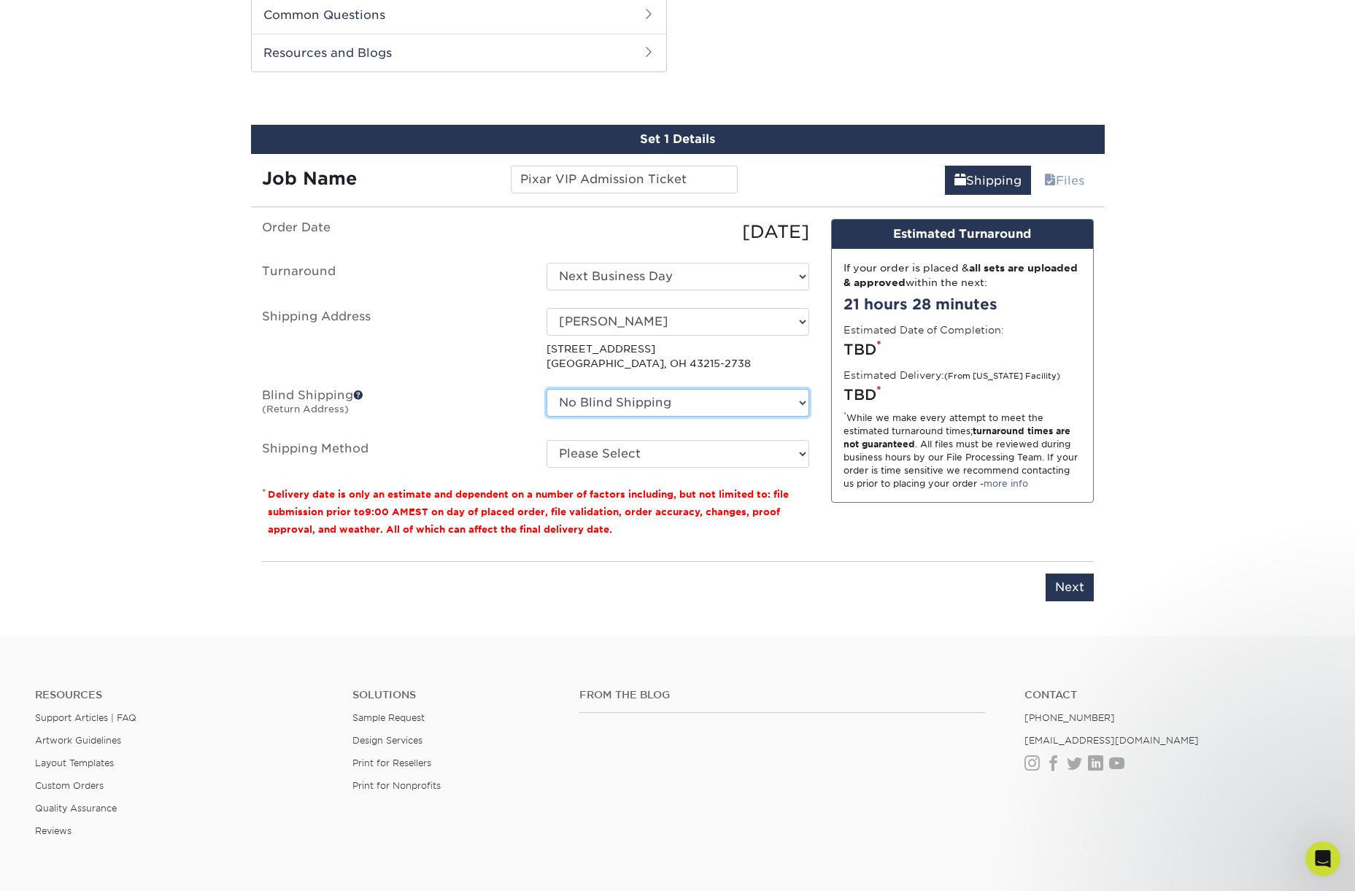
click at [595, 407] on select "No Blind Shipping Alyssa Daugherty Anna Trankina Hopkins Printing Isabelle Kroe…" at bounding box center [678, 403] width 263 height 28
click at [579, 467] on fieldset "Order Date 09/09/2025 Turnaround Select One 2-4 Business Days 2 Day Next Busine…" at bounding box center [535, 352] width 547 height 266
click at [585, 450] on select "Please Select Ground Shipping (+$18.45) 3 Day Shipping Service (+$22.15) 2 Day …" at bounding box center [678, 454] width 263 height 28
select select "03"
click at [547, 440] on select "Please Select Ground Shipping (+$18.45) 3 Day Shipping Service (+$22.15) 2 Day …" at bounding box center [678, 454] width 263 height 28
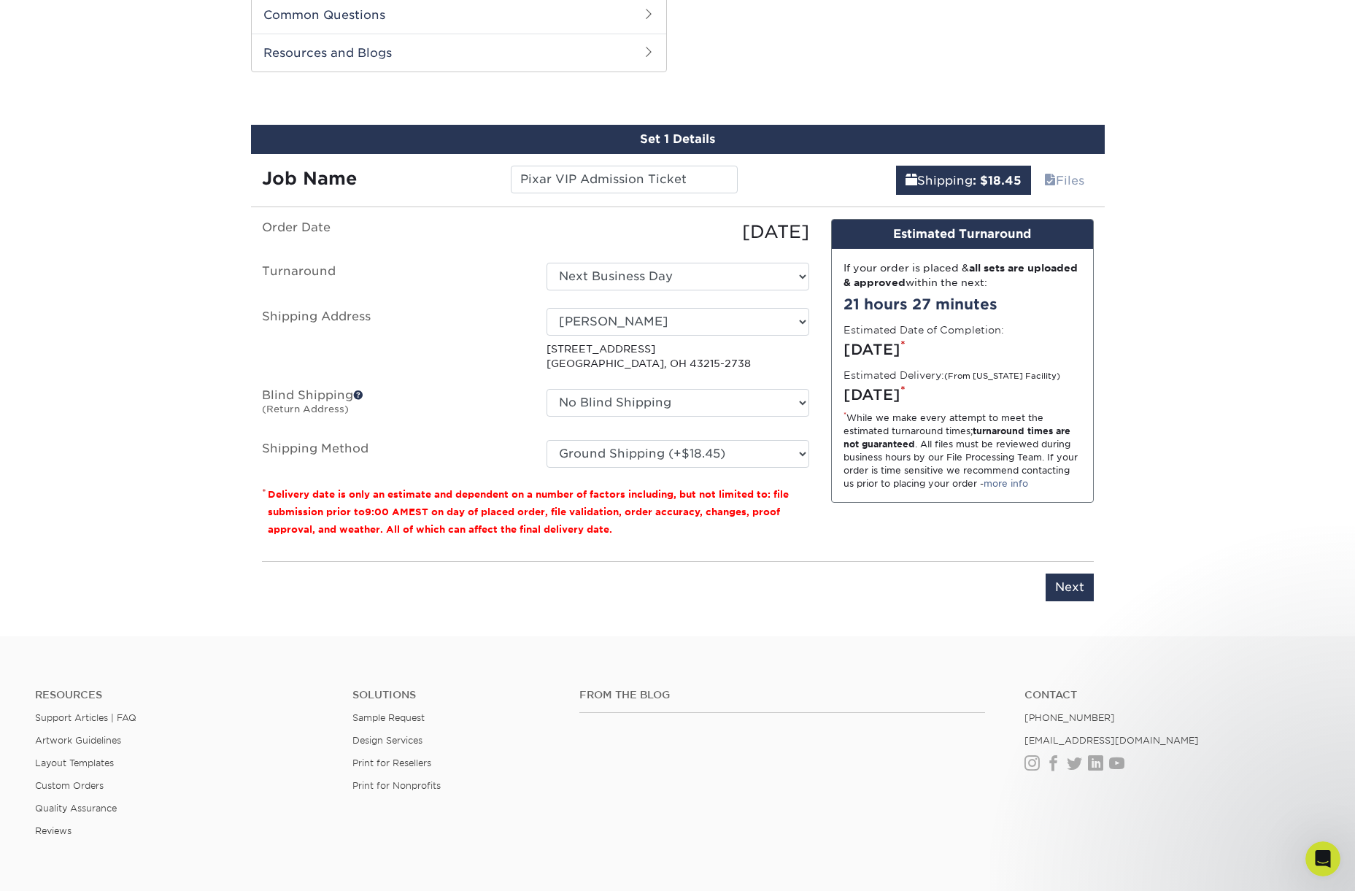
click at [484, 299] on ul "Order Date 09/09/2025 Turnaround Select One 2-4 Business Days 2 Day Next Busine…" at bounding box center [535, 343] width 547 height 249
click at [1068, 588] on input "Next" at bounding box center [1070, 588] width 48 height 28
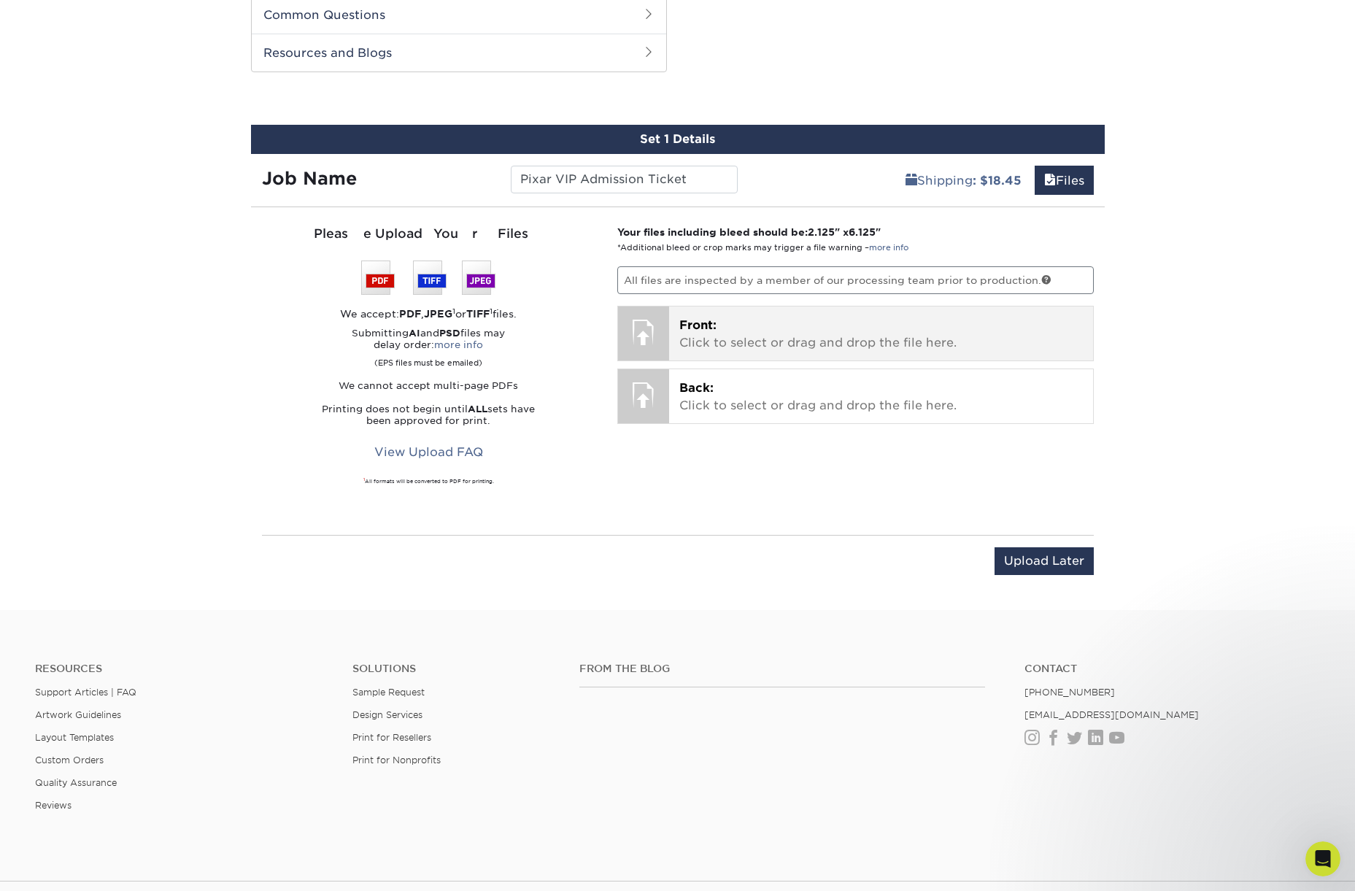
click at [697, 322] on span "Front:" at bounding box center [697, 325] width 37 height 14
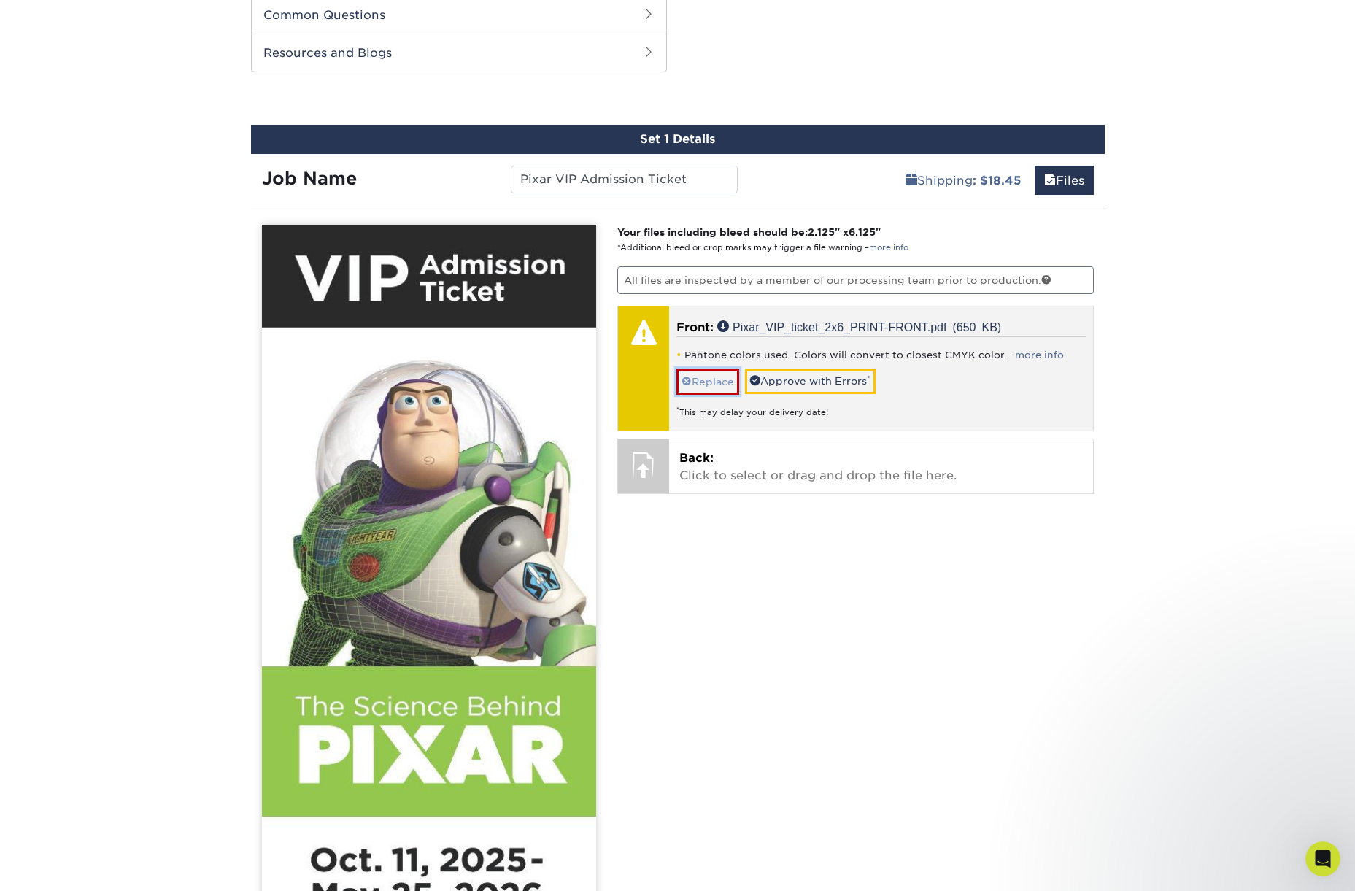
click at [708, 388] on link "Replace" at bounding box center [708, 382] width 63 height 26
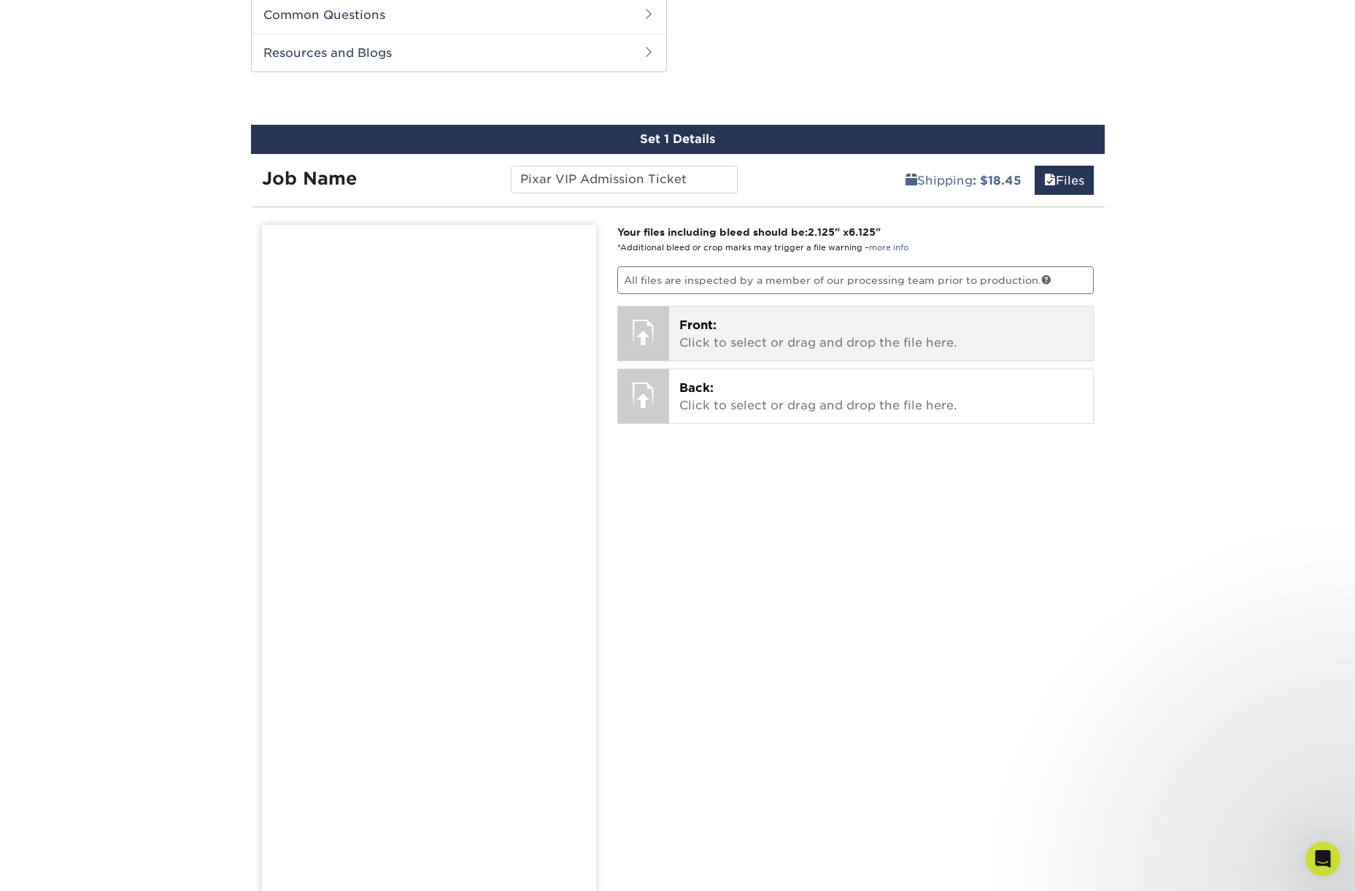
click at [744, 340] on p "Front: Click to select or drag and drop the file here." at bounding box center [881, 334] width 404 height 35
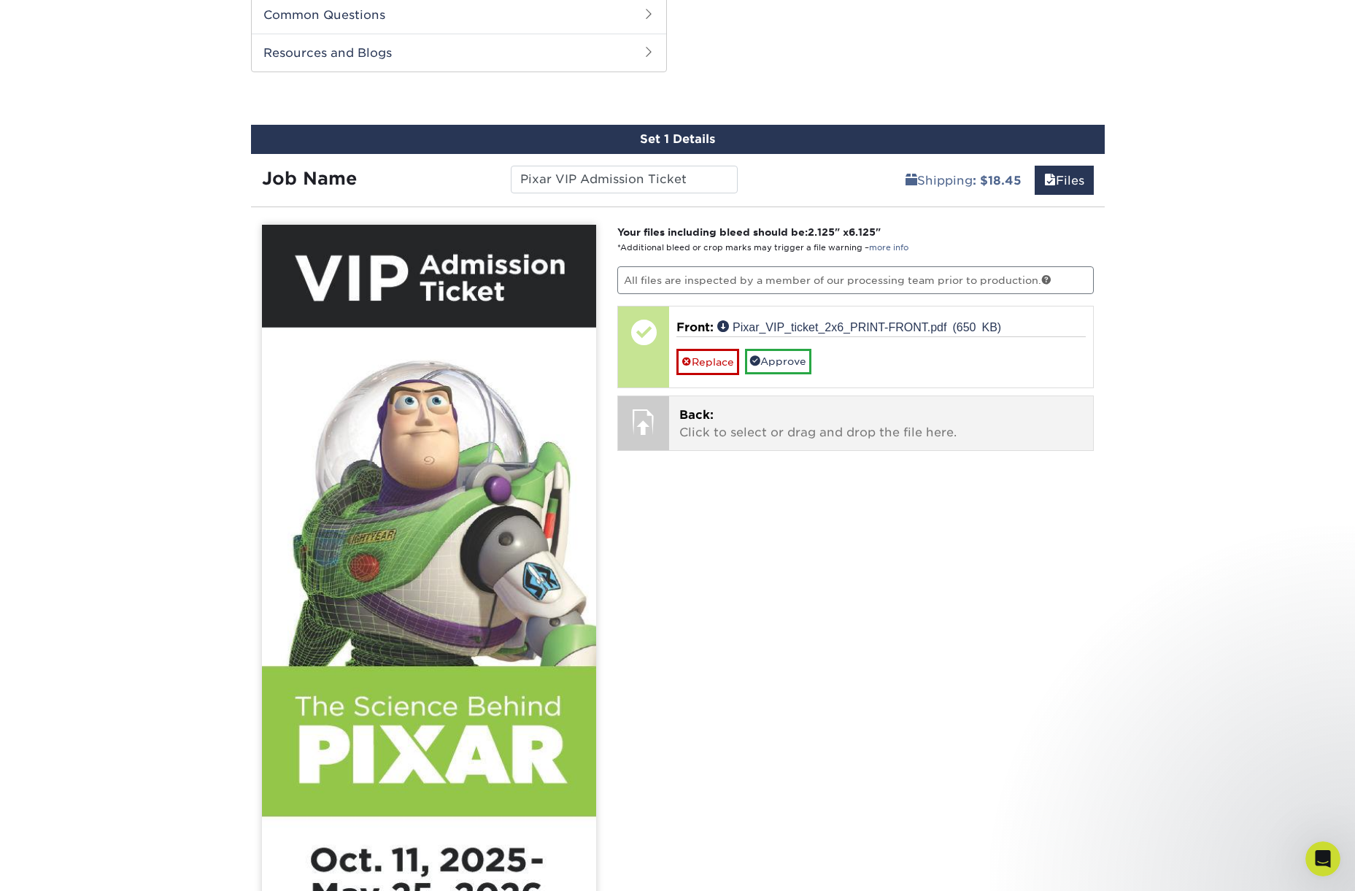
click at [714, 427] on p "Back: Click to select or drag and drop the file here." at bounding box center [881, 424] width 404 height 35
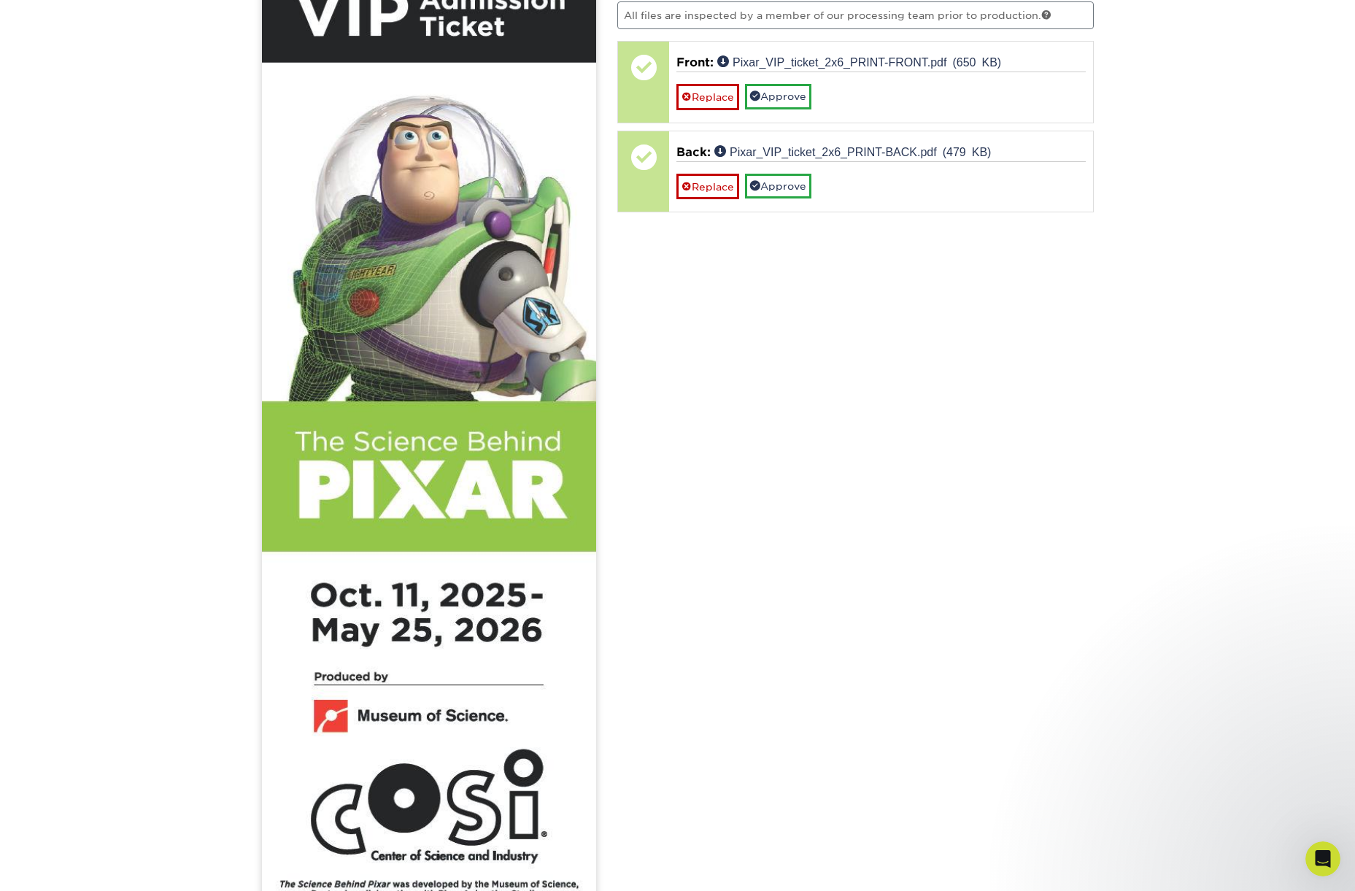
scroll to position [1212, 0]
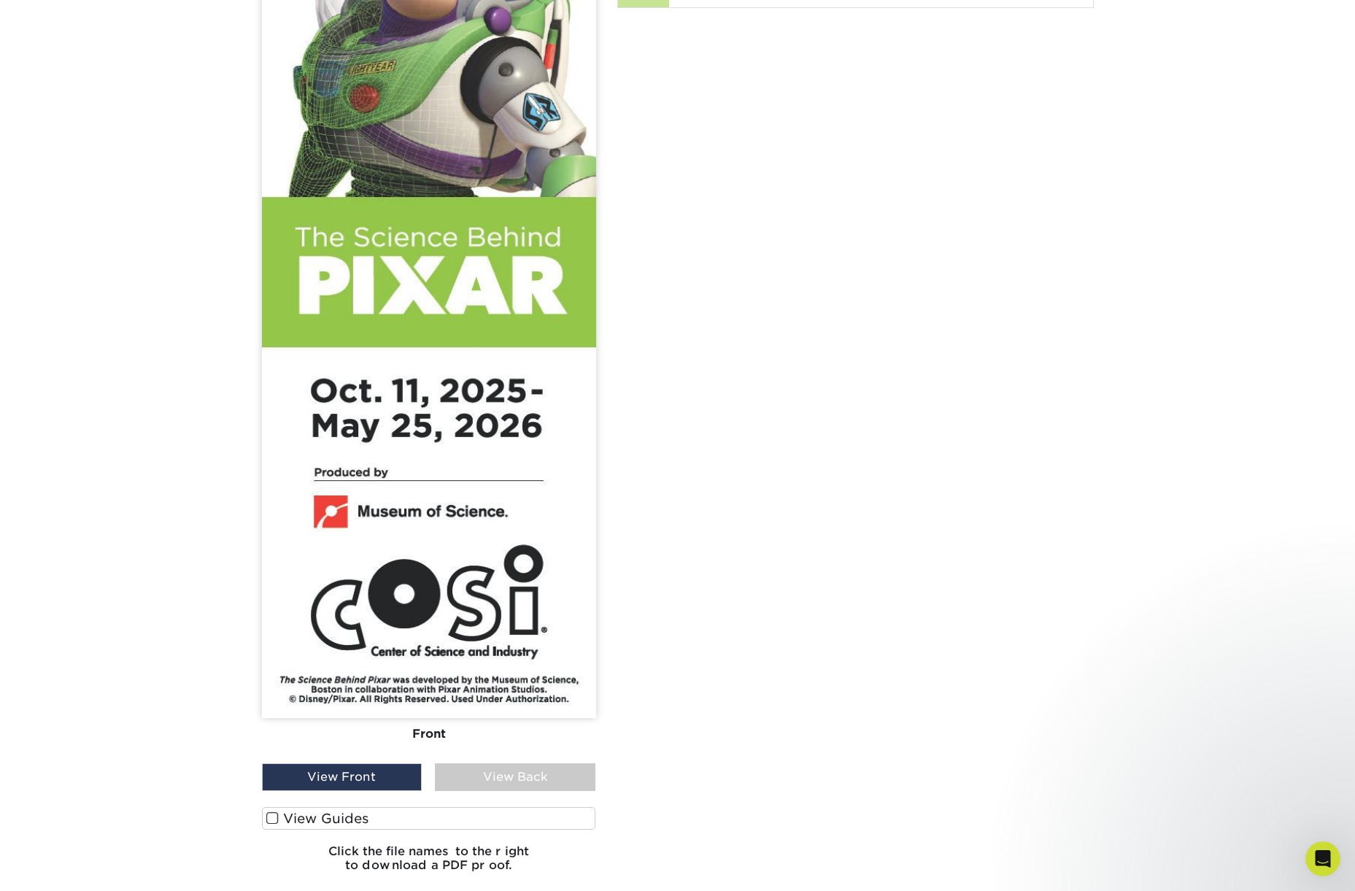
click at [525, 776] on div "View Back" at bounding box center [515, 777] width 161 height 28
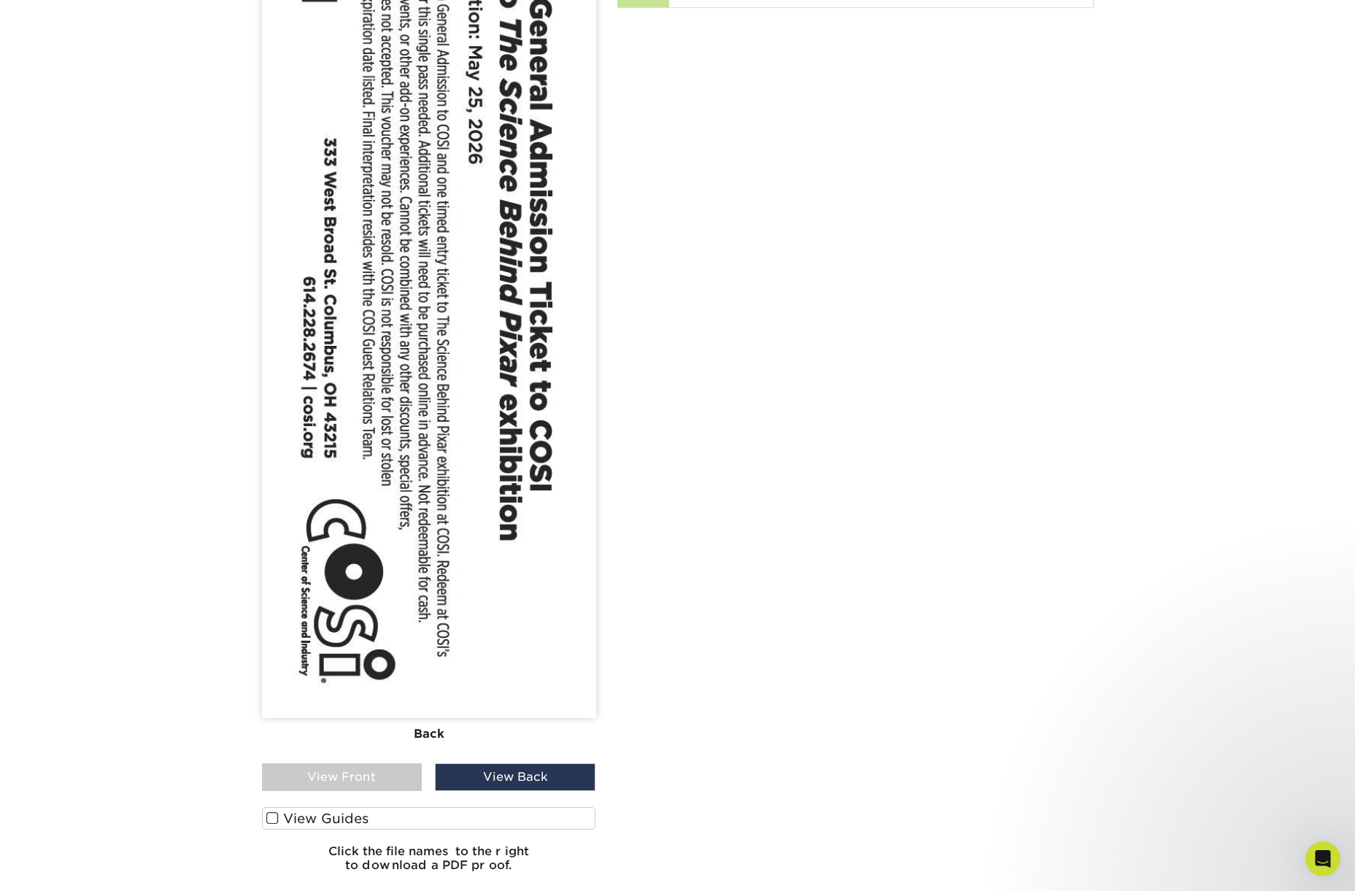
click at [382, 775] on div "View Front" at bounding box center [342, 777] width 161 height 28
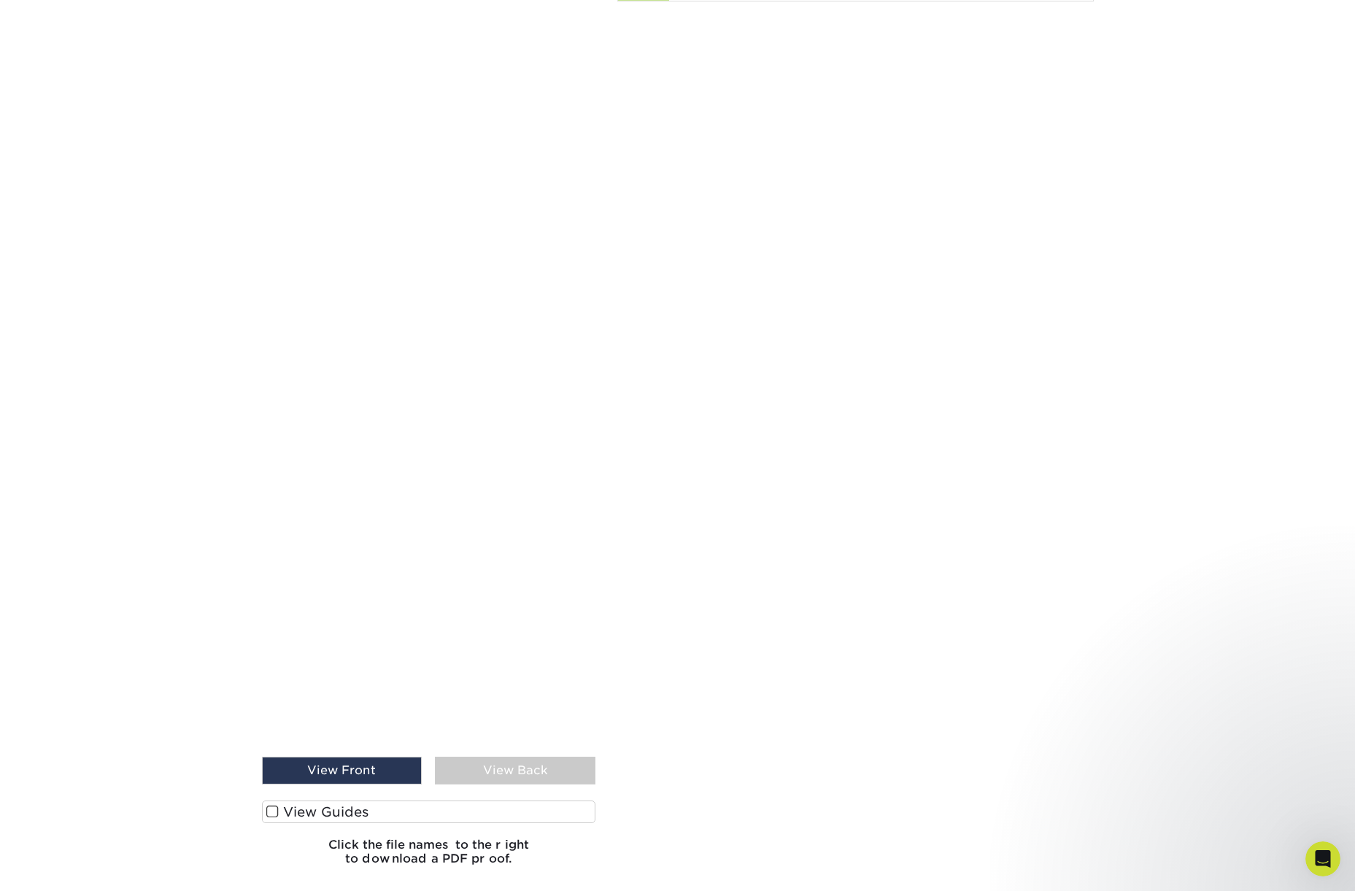
scroll to position [1222, 0]
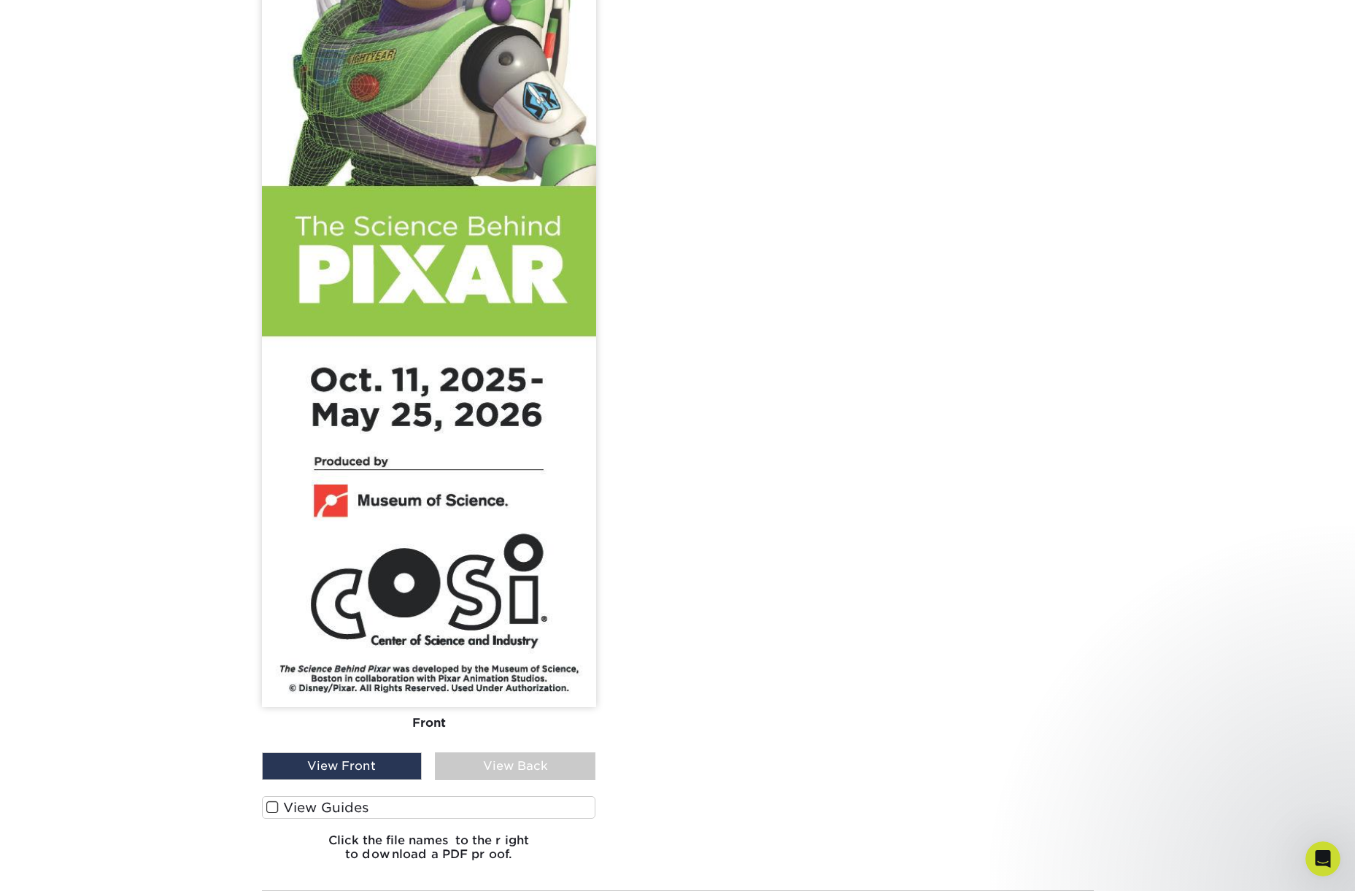
click at [271, 808] on span at bounding box center [272, 808] width 12 height 14
click at [0, 0] on input "View Guides" at bounding box center [0, 0] width 0 height 0
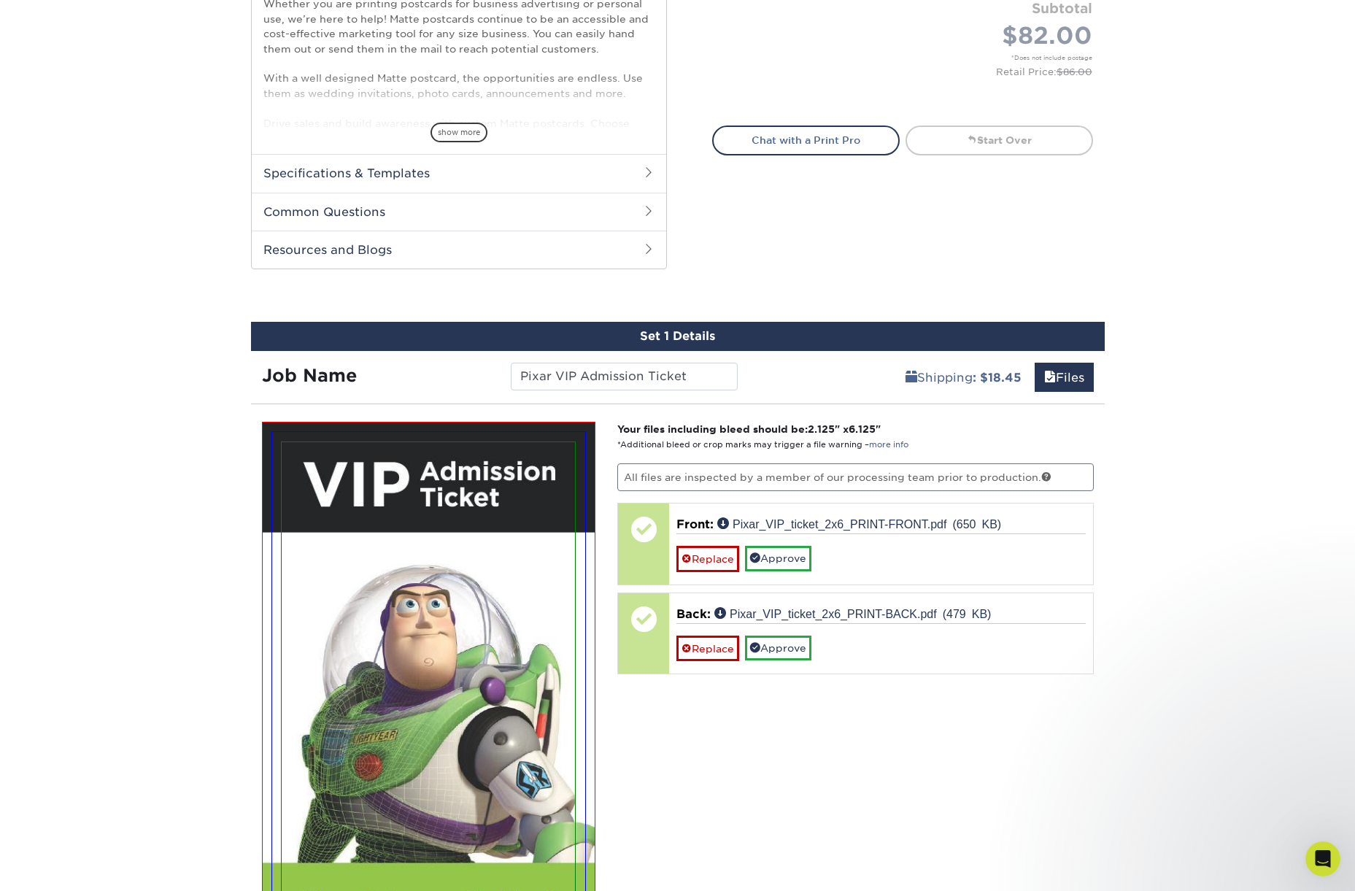
scroll to position [555, 0]
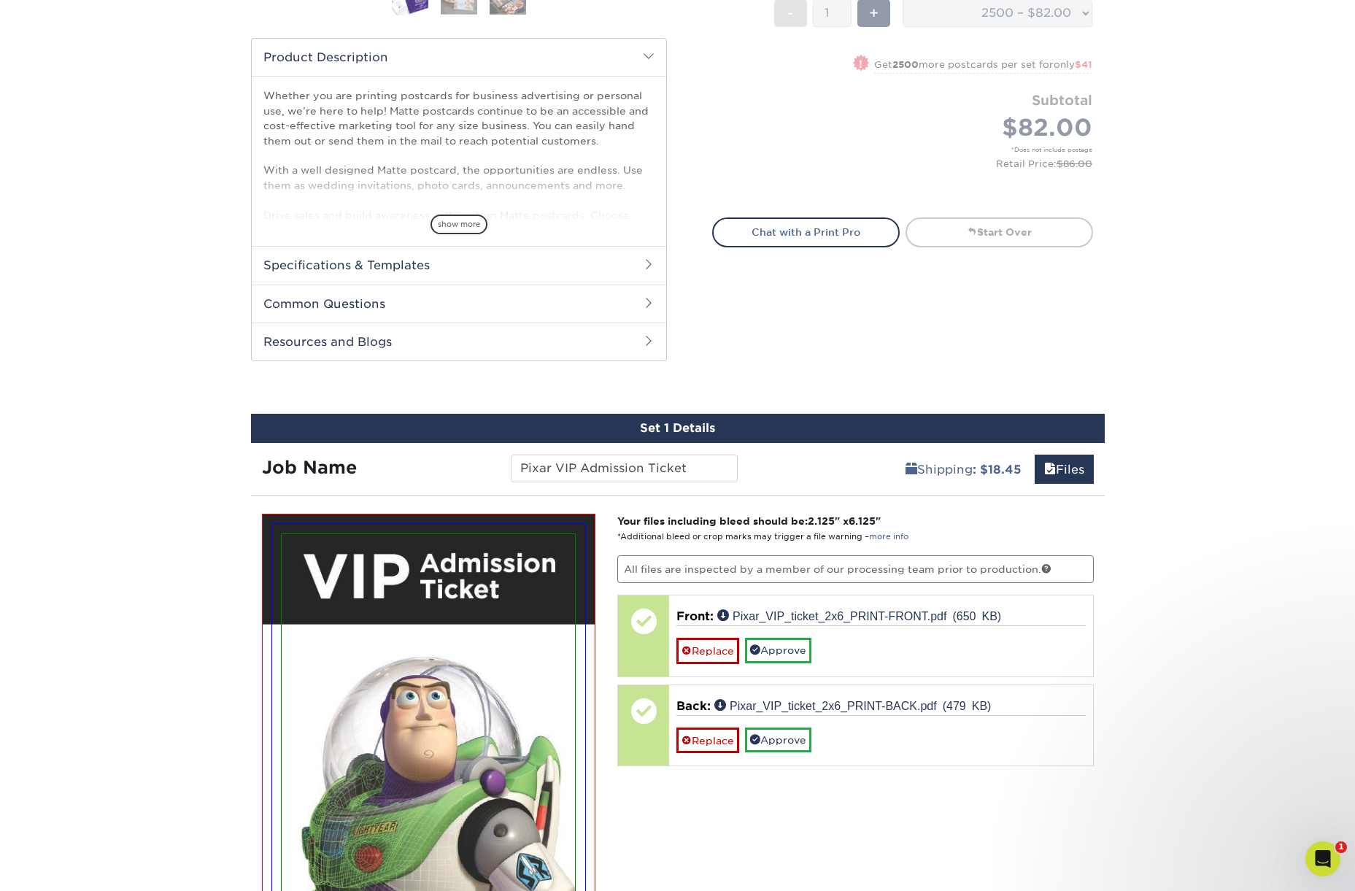
scroll to position [452, 0]
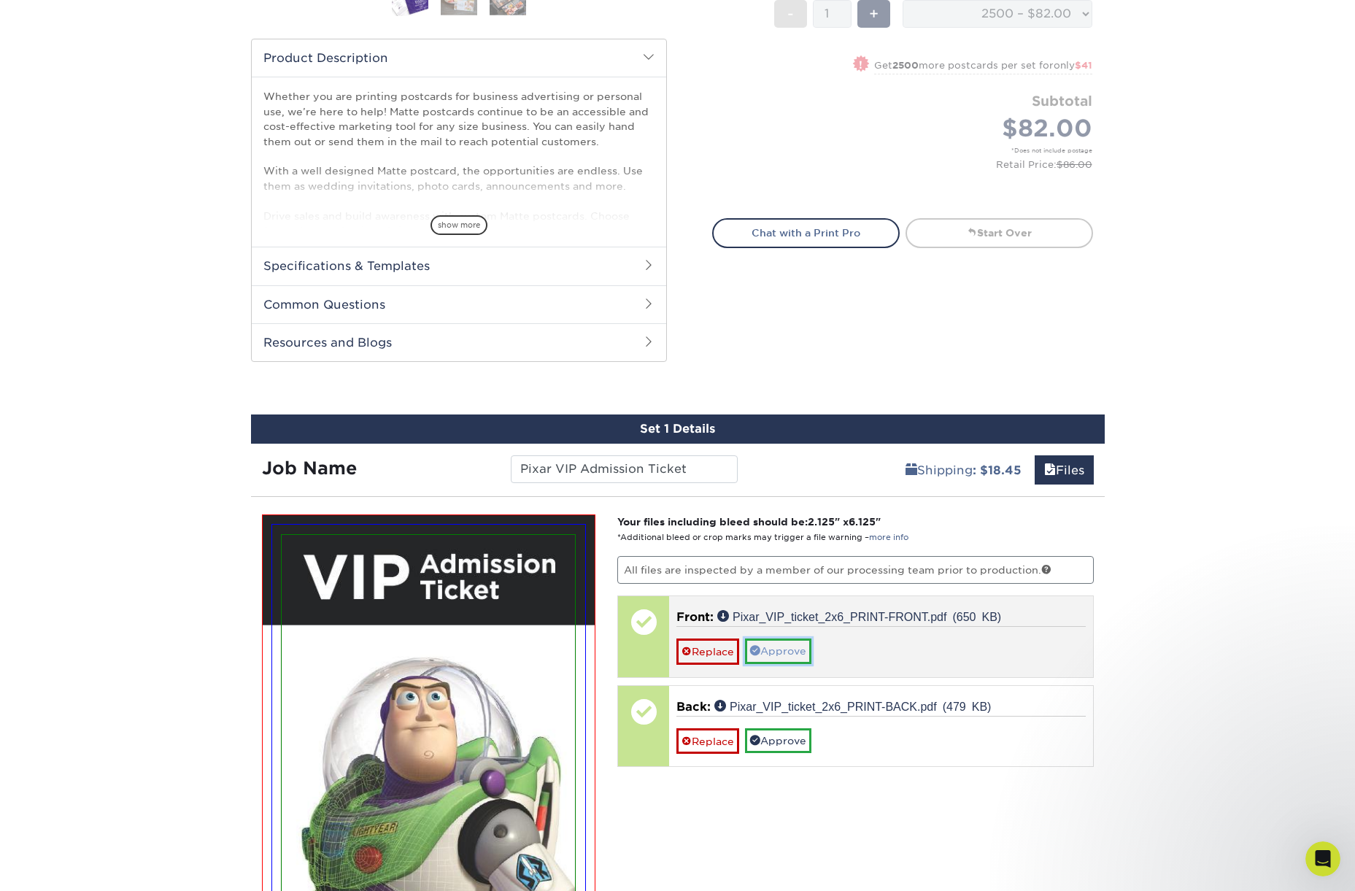
click at [780, 654] on link "Approve" at bounding box center [778, 651] width 66 height 25
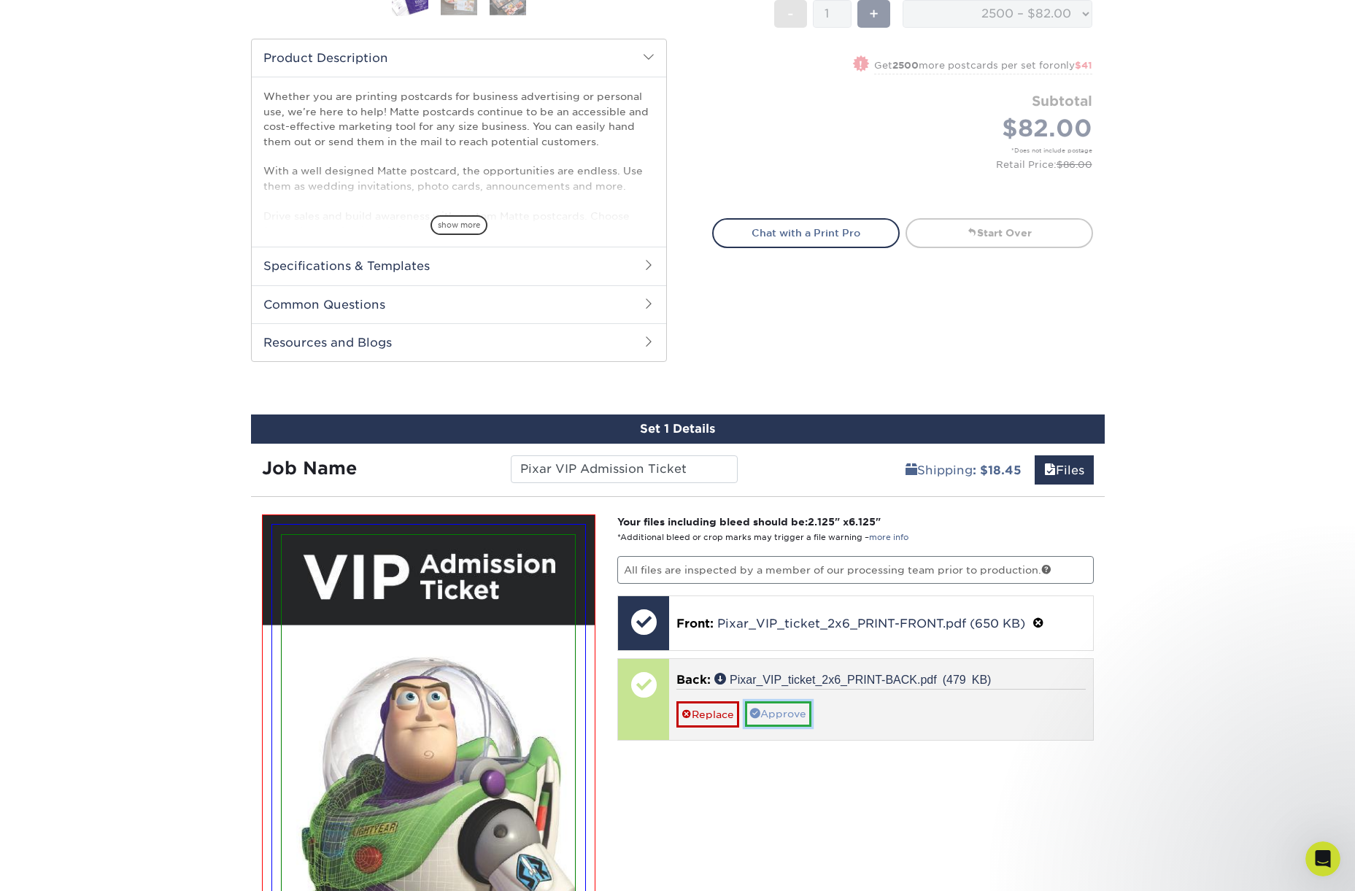
click at [780, 714] on link "Approve" at bounding box center [778, 713] width 66 height 25
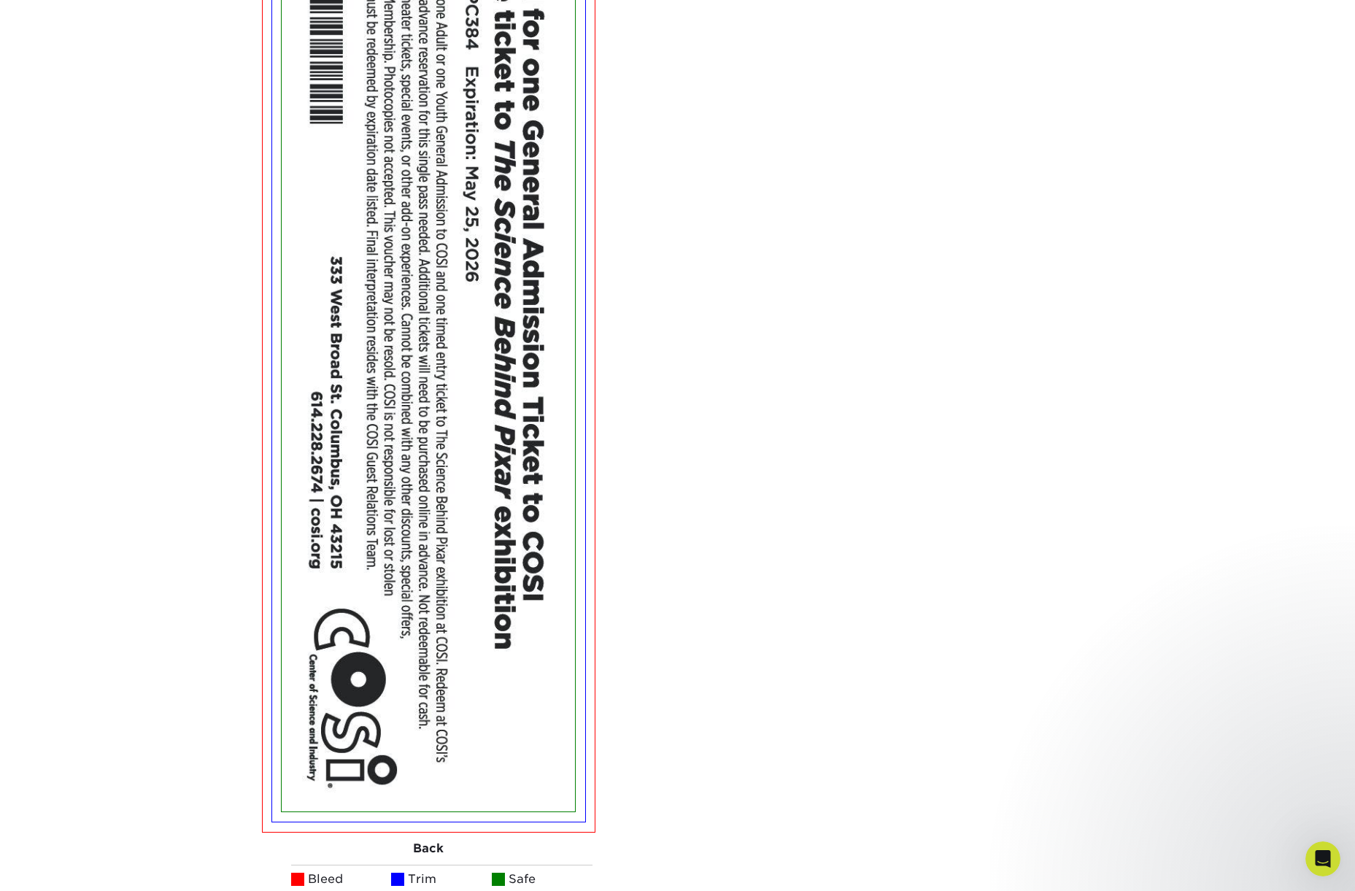
scroll to position [2711, 0]
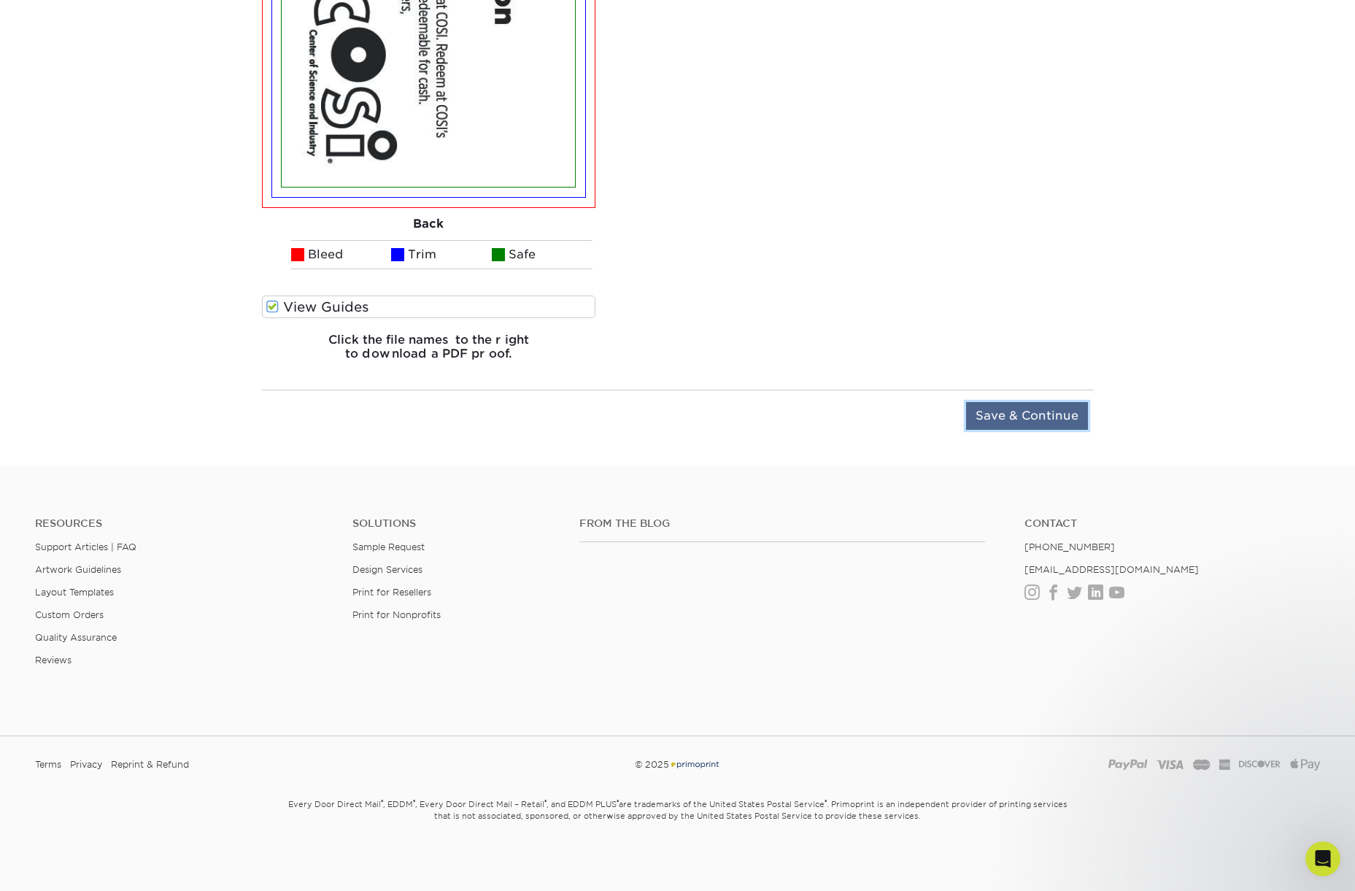
click at [1028, 412] on input "Save & Continue" at bounding box center [1027, 416] width 122 height 28
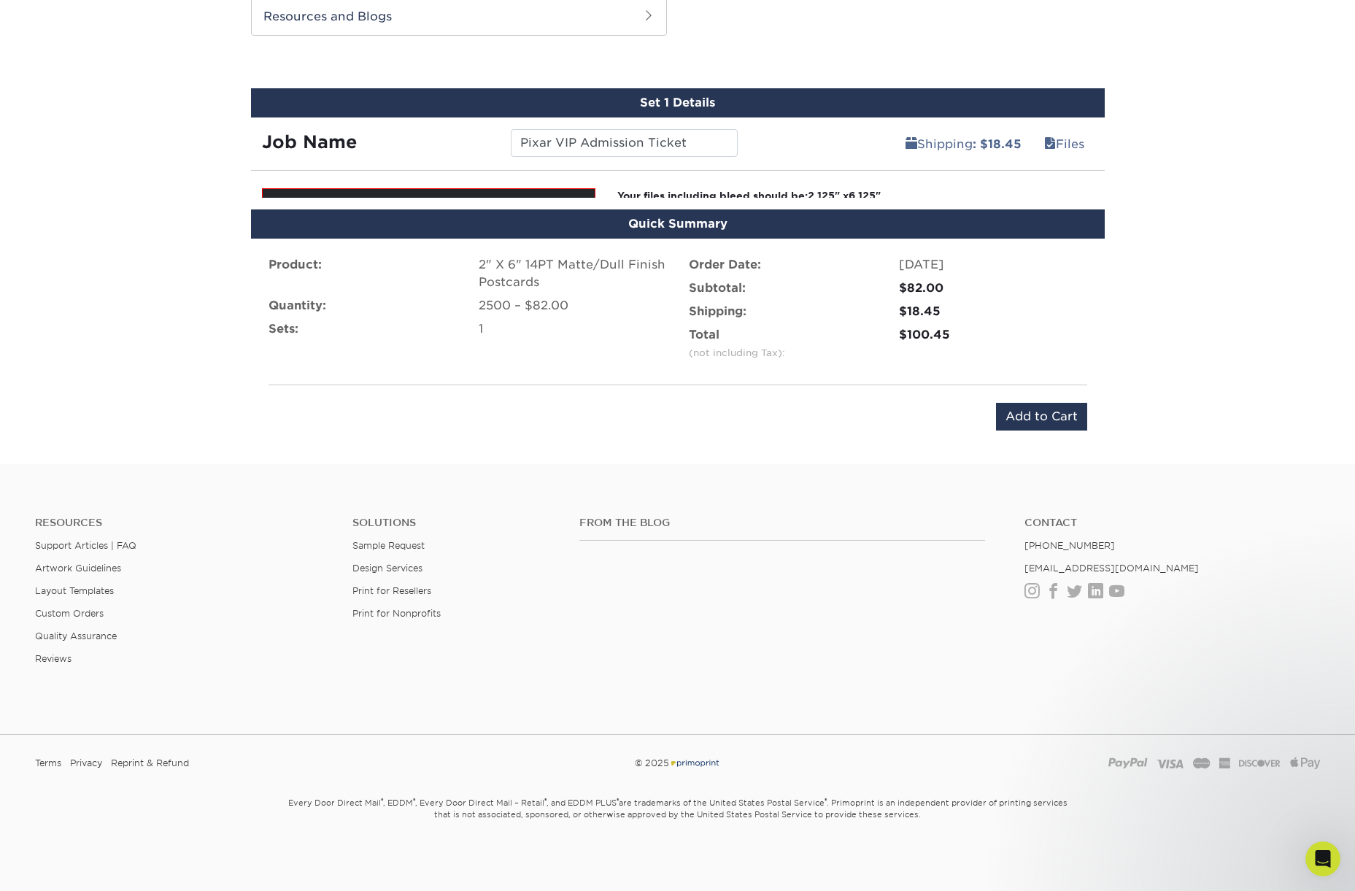
scroll to position [752, 0]
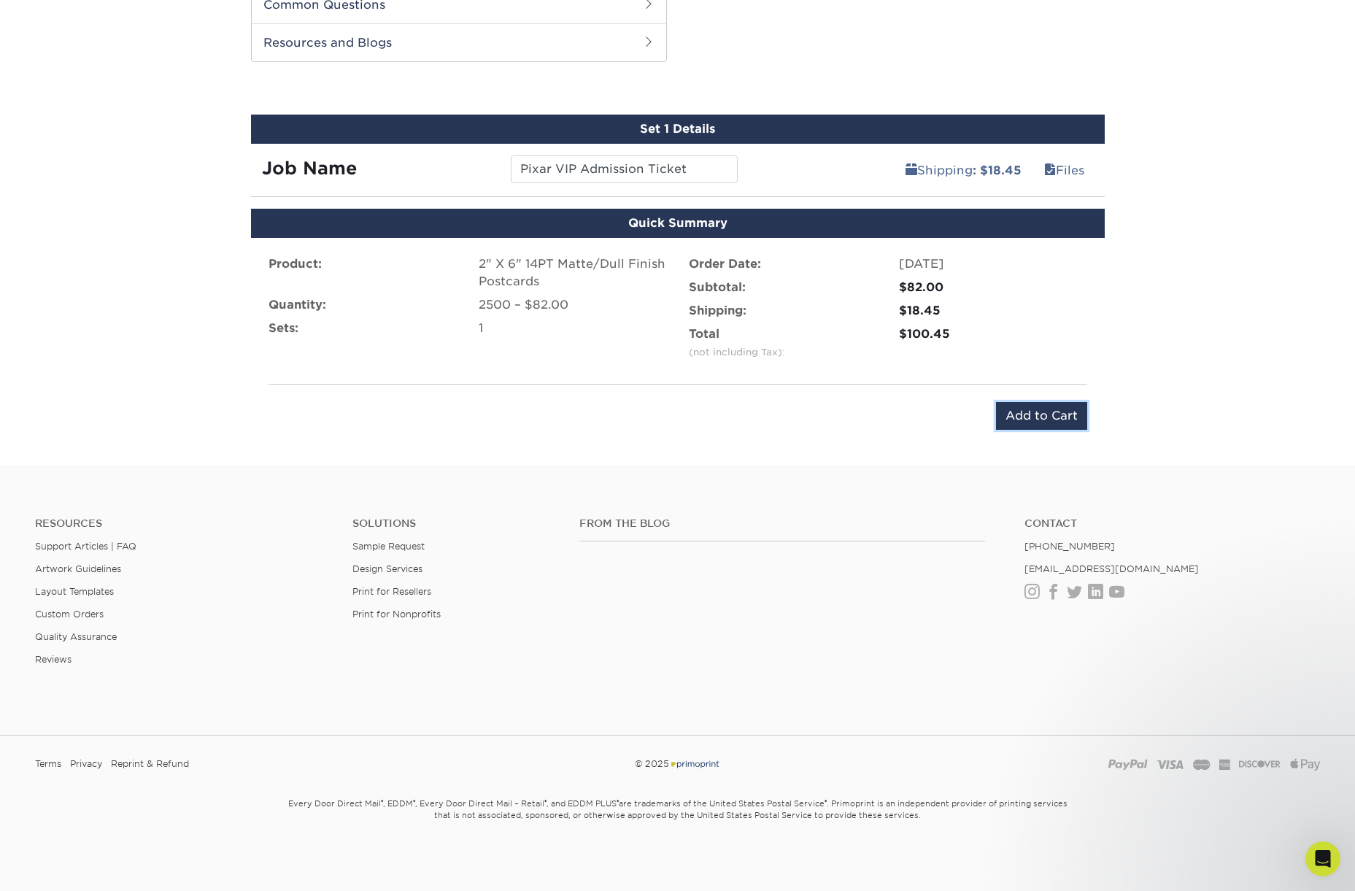
click at [1026, 416] on input "Add to Cart" at bounding box center [1041, 416] width 91 height 28
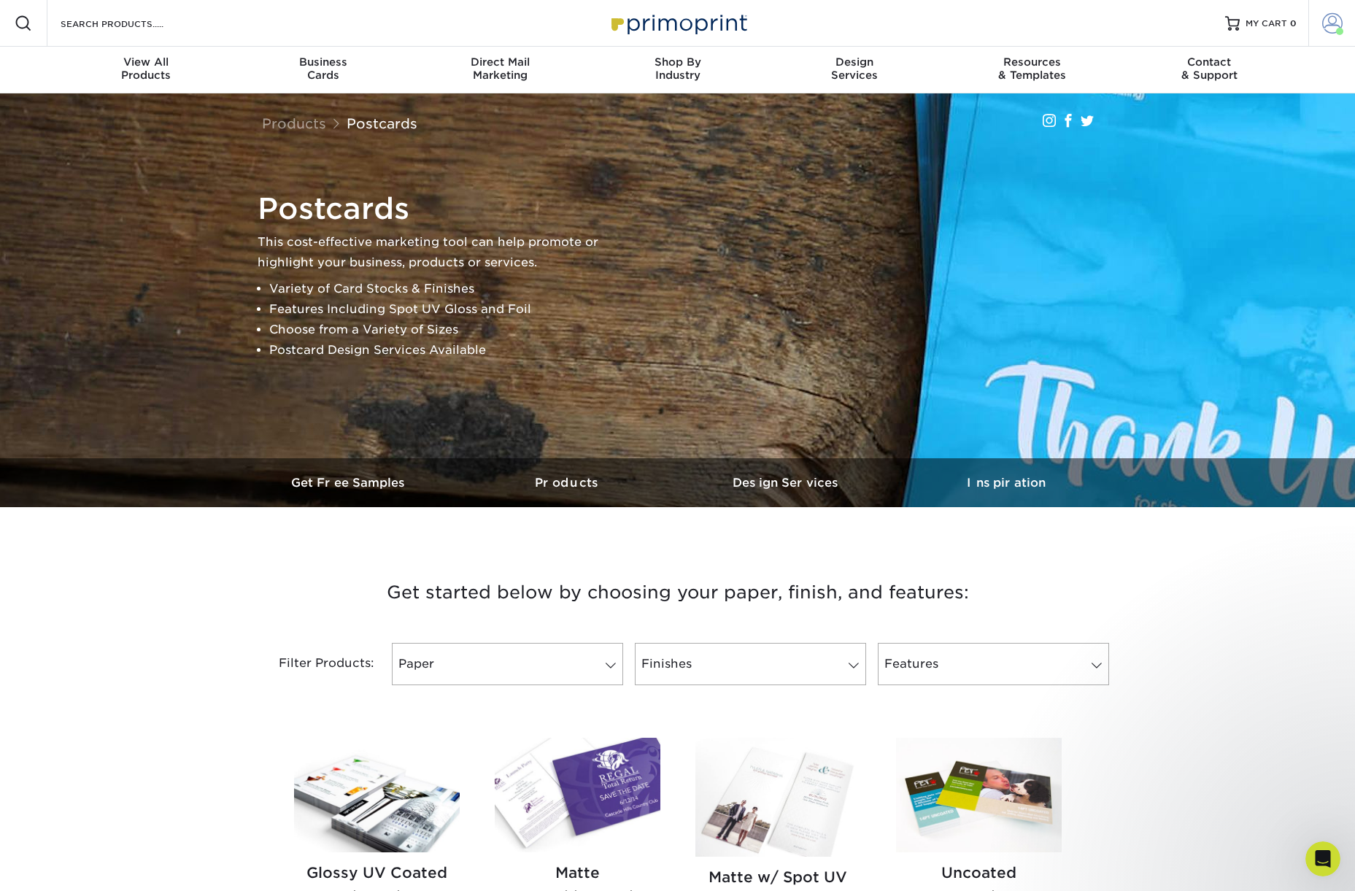
click at [1323, 20] on span at bounding box center [1332, 23] width 20 height 20
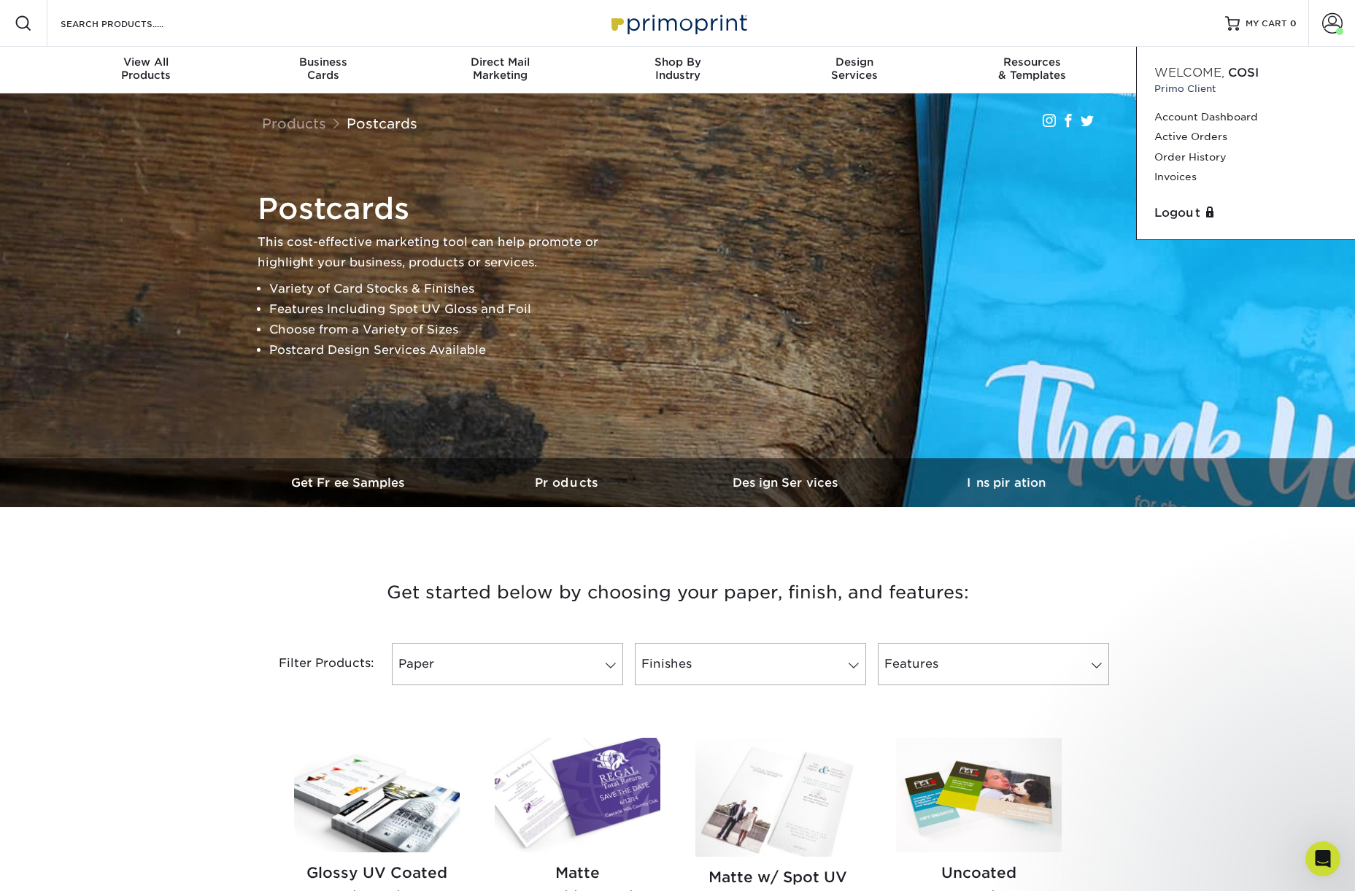
drag, startPoint x: 1174, startPoint y: 212, endPoint x: 1125, endPoint y: 172, distance: 62.2
click at [1174, 212] on link "Logout" at bounding box center [1246, 213] width 183 height 18
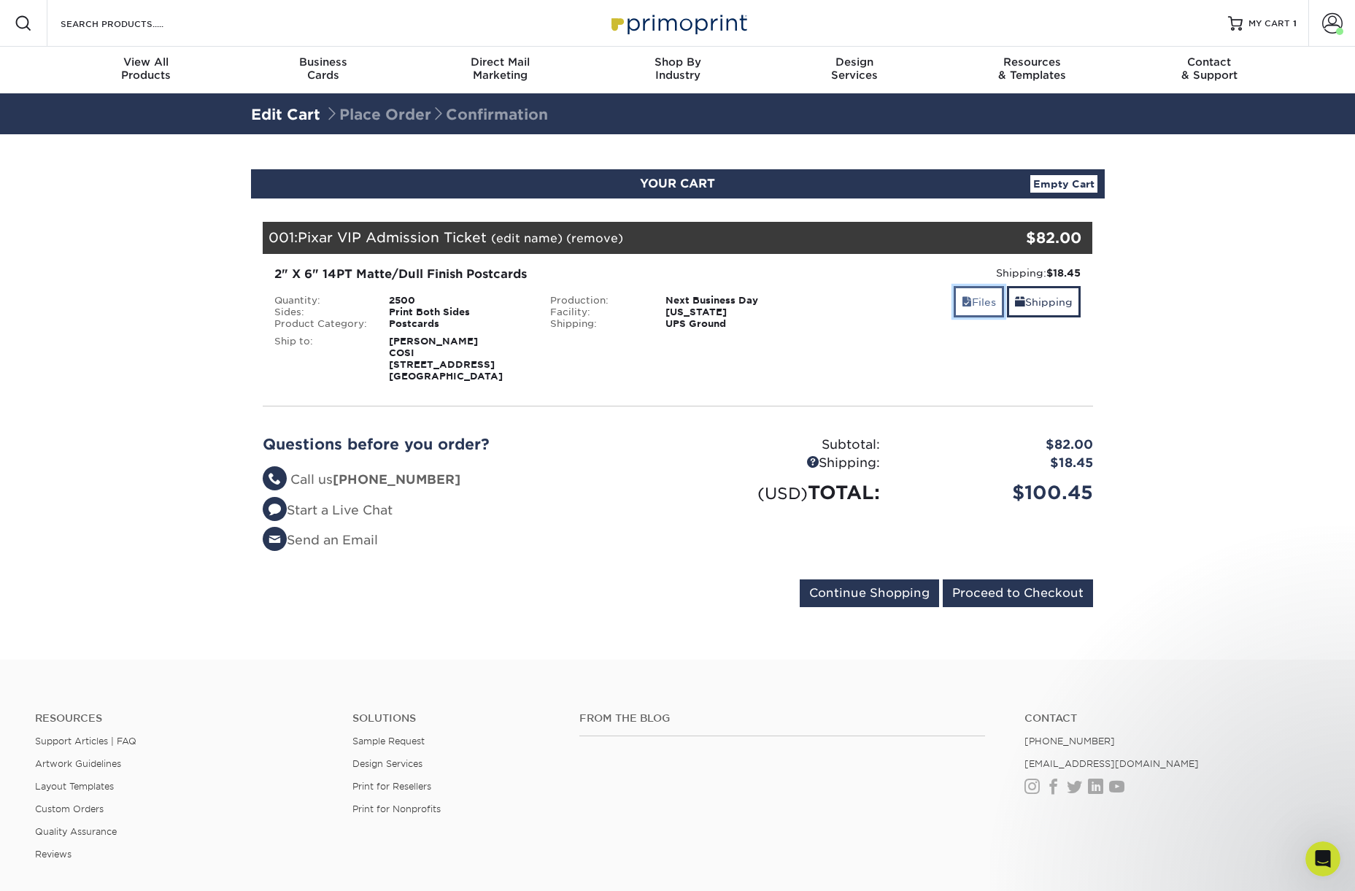
click at [973, 310] on link "Files" at bounding box center [979, 301] width 50 height 31
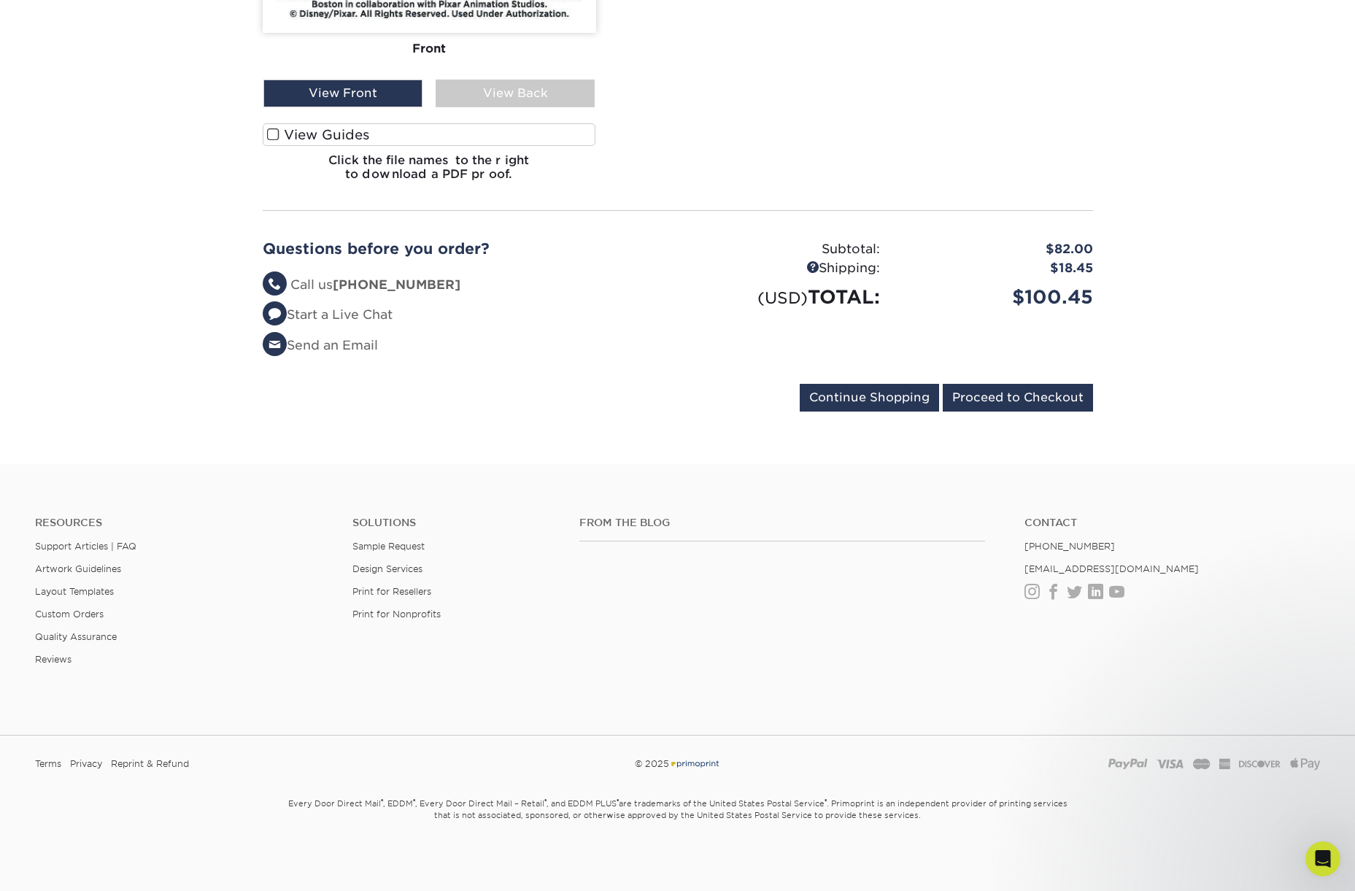
scroll to position [1040, 0]
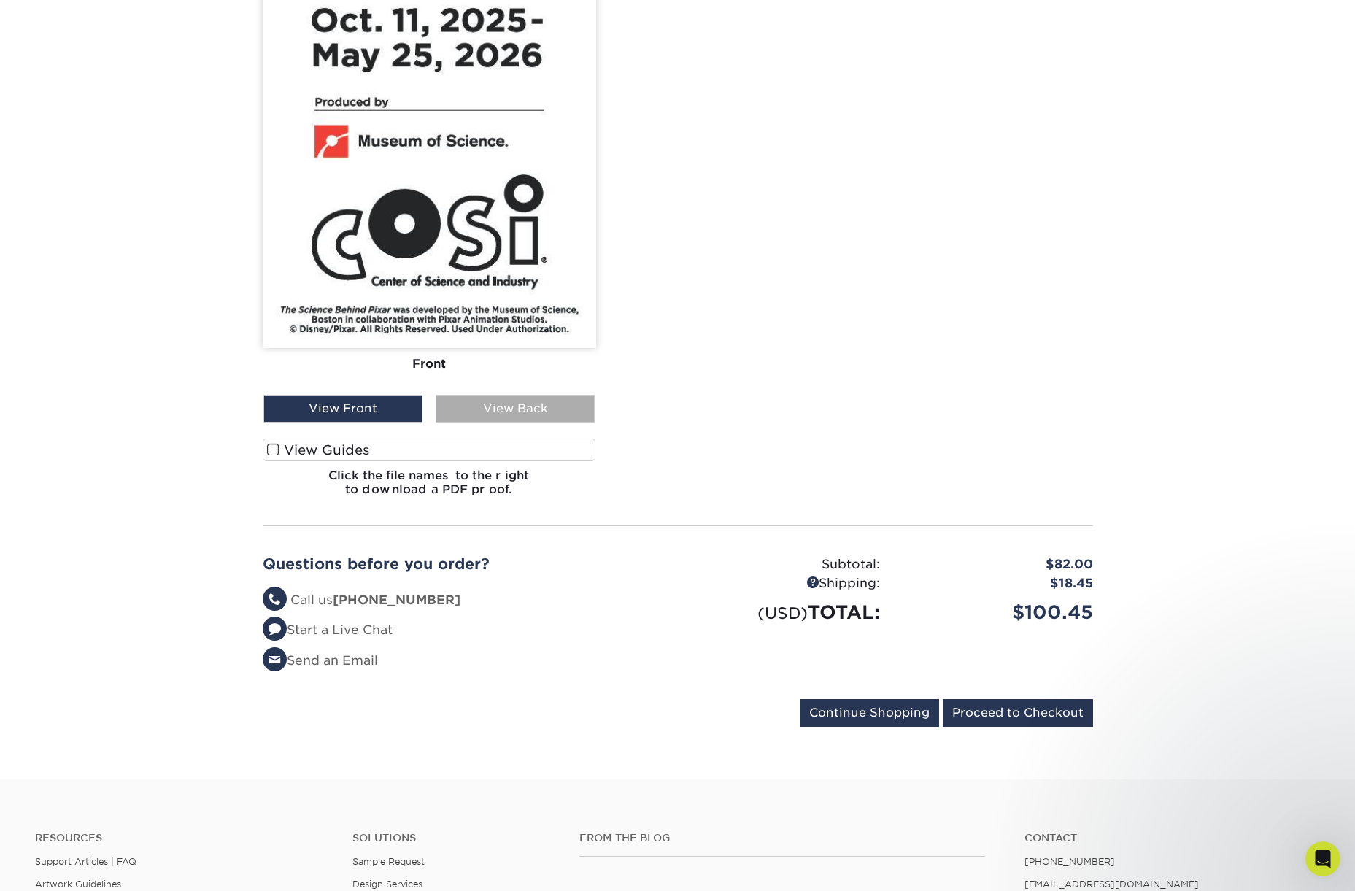
drag, startPoint x: 481, startPoint y: 403, endPoint x: 565, endPoint y: 407, distance: 84.0
click at [482, 403] on div "View Back" at bounding box center [515, 409] width 159 height 28
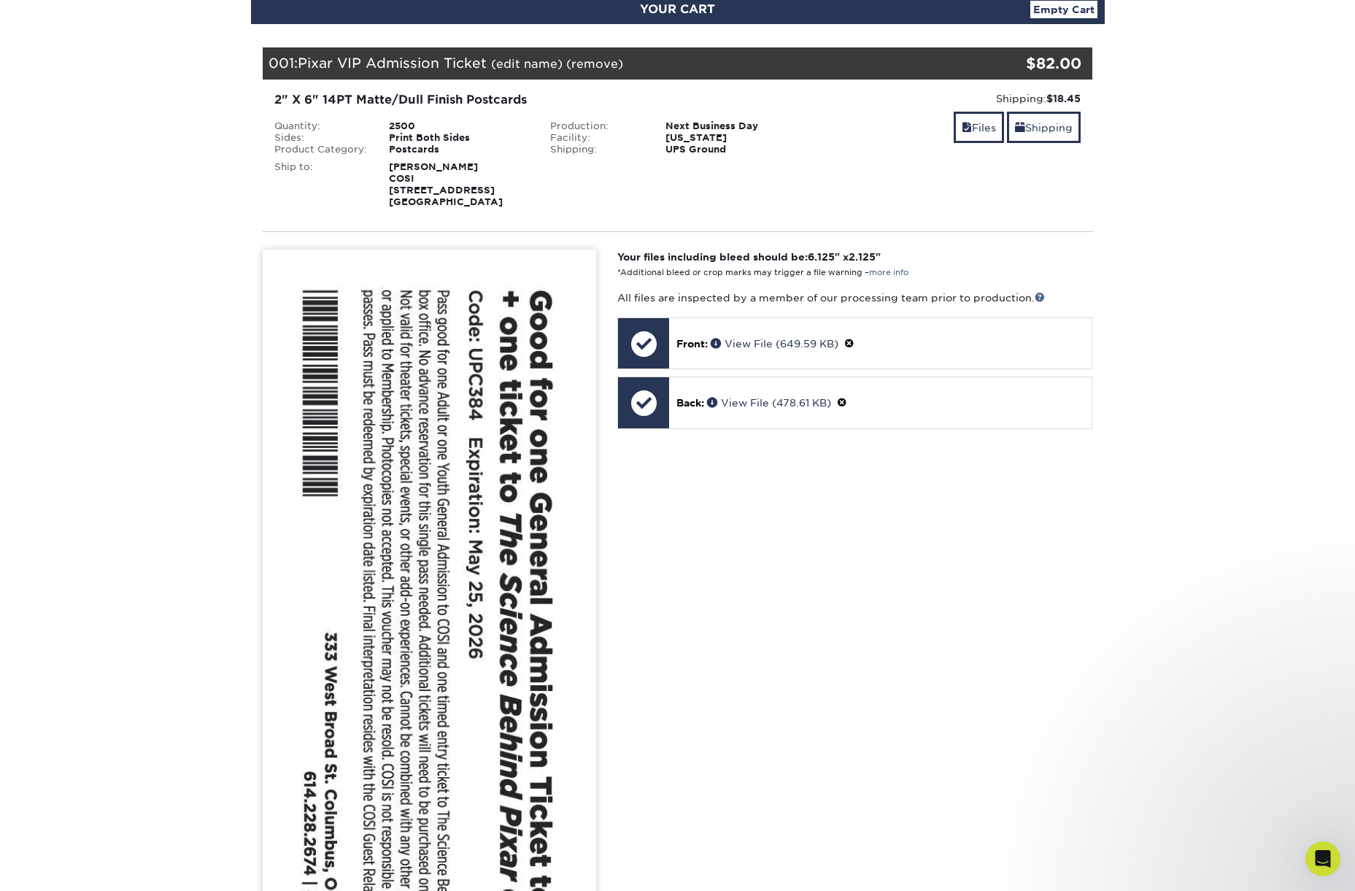
scroll to position [47, 0]
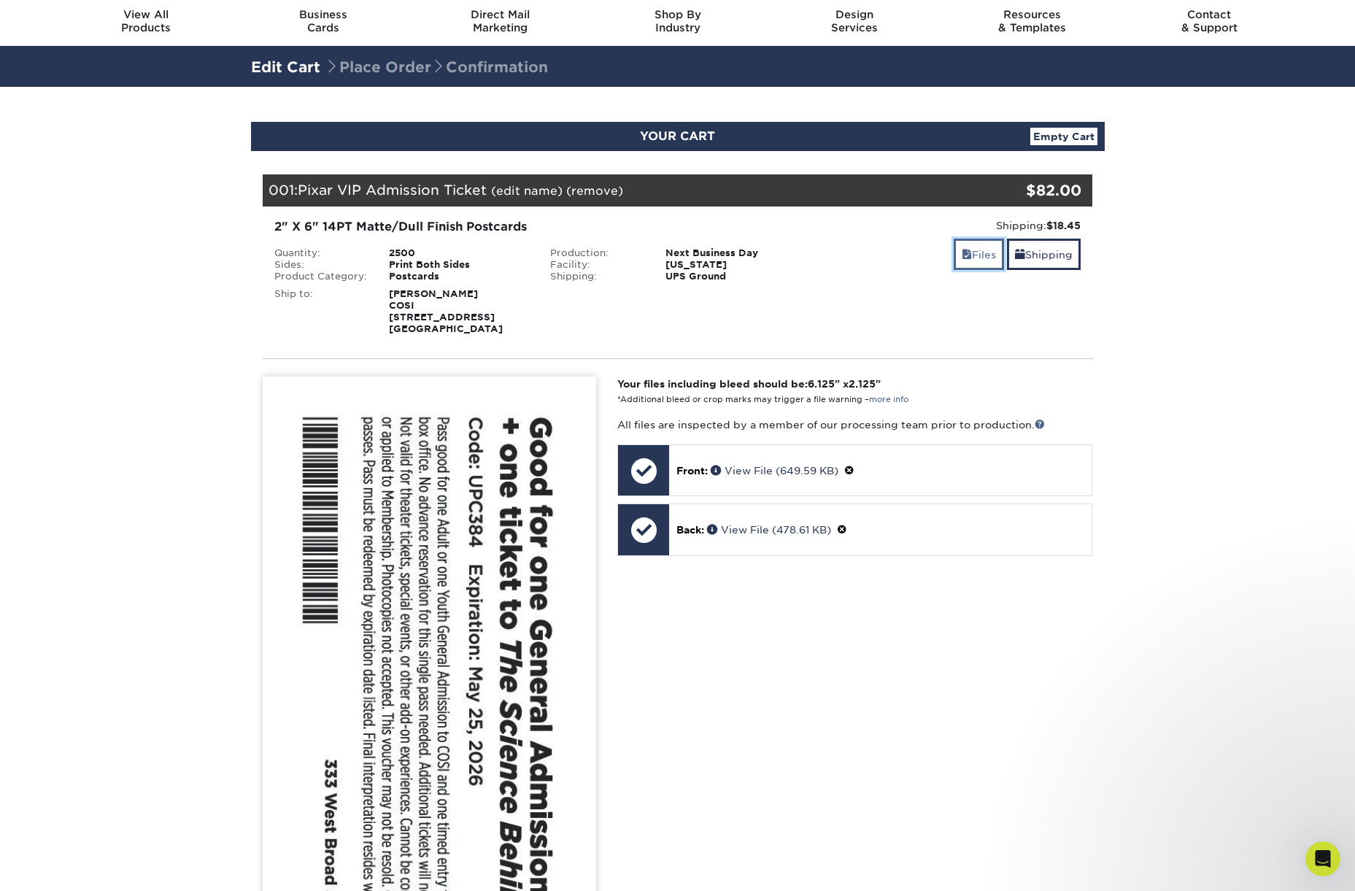
click at [971, 255] on link "Files" at bounding box center [979, 254] width 50 height 31
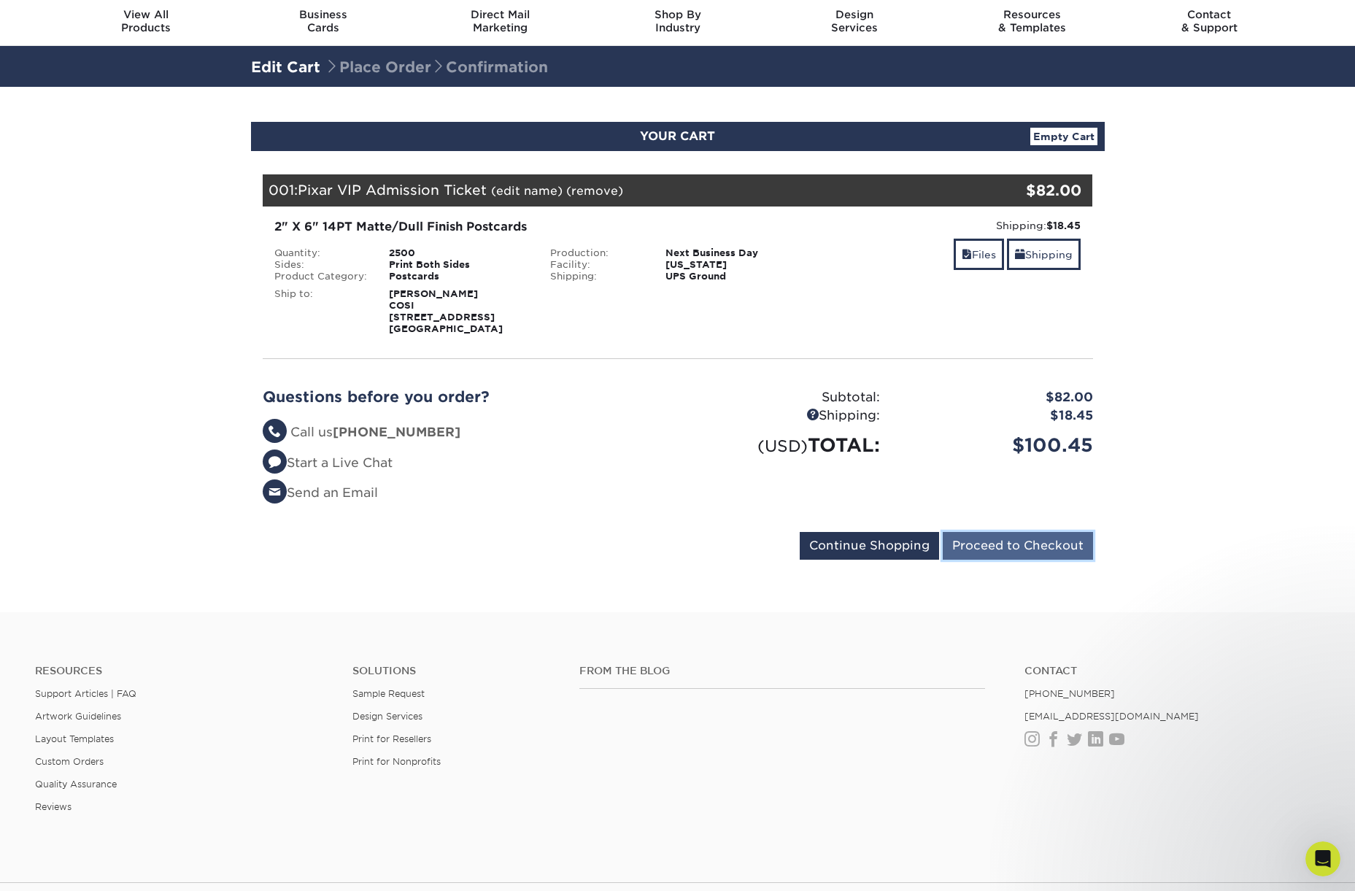
click at [1025, 539] on input "Proceed to Checkout" at bounding box center [1018, 546] width 150 height 28
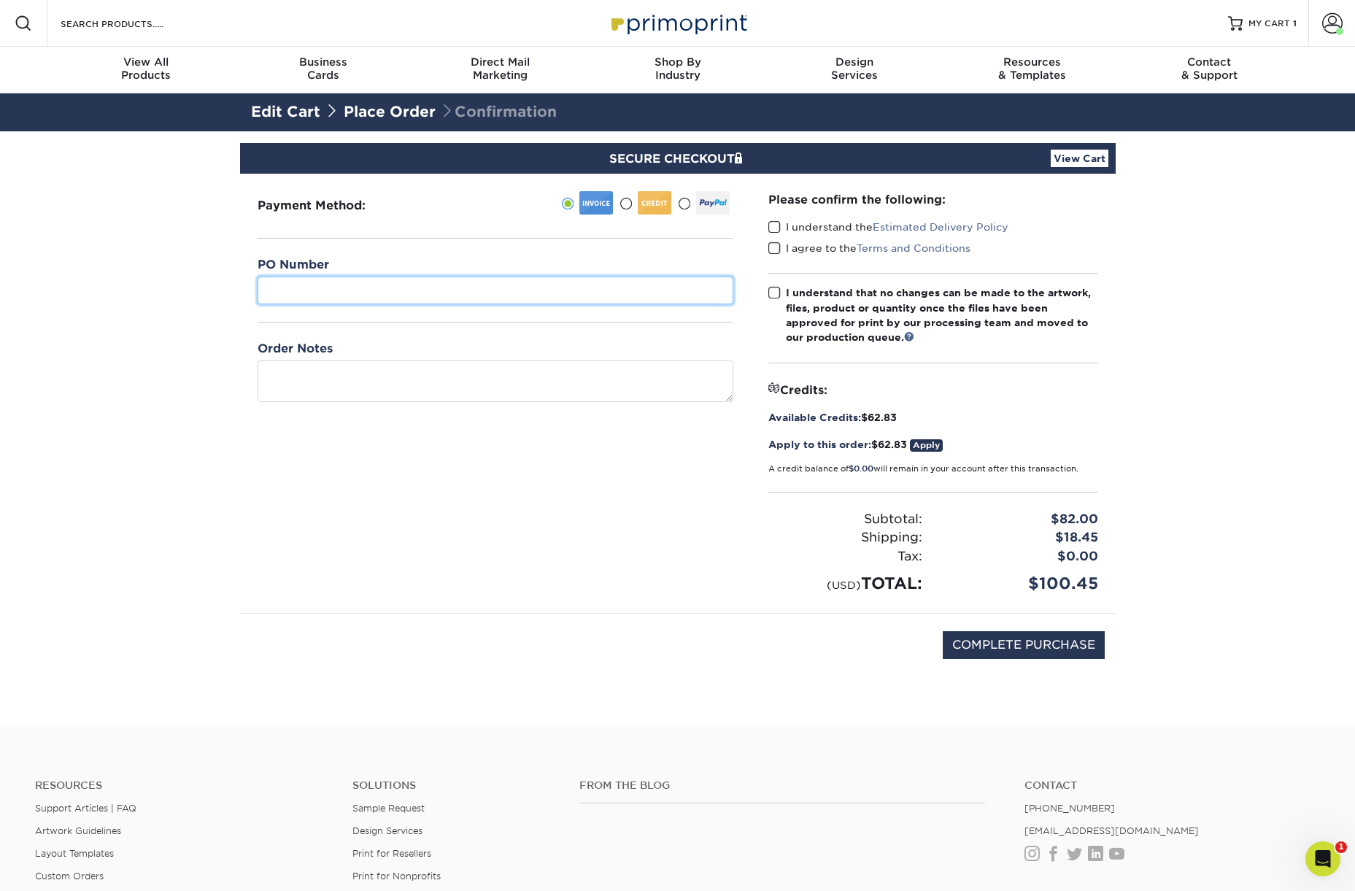
click at [328, 280] on input "text" at bounding box center [496, 291] width 476 height 28
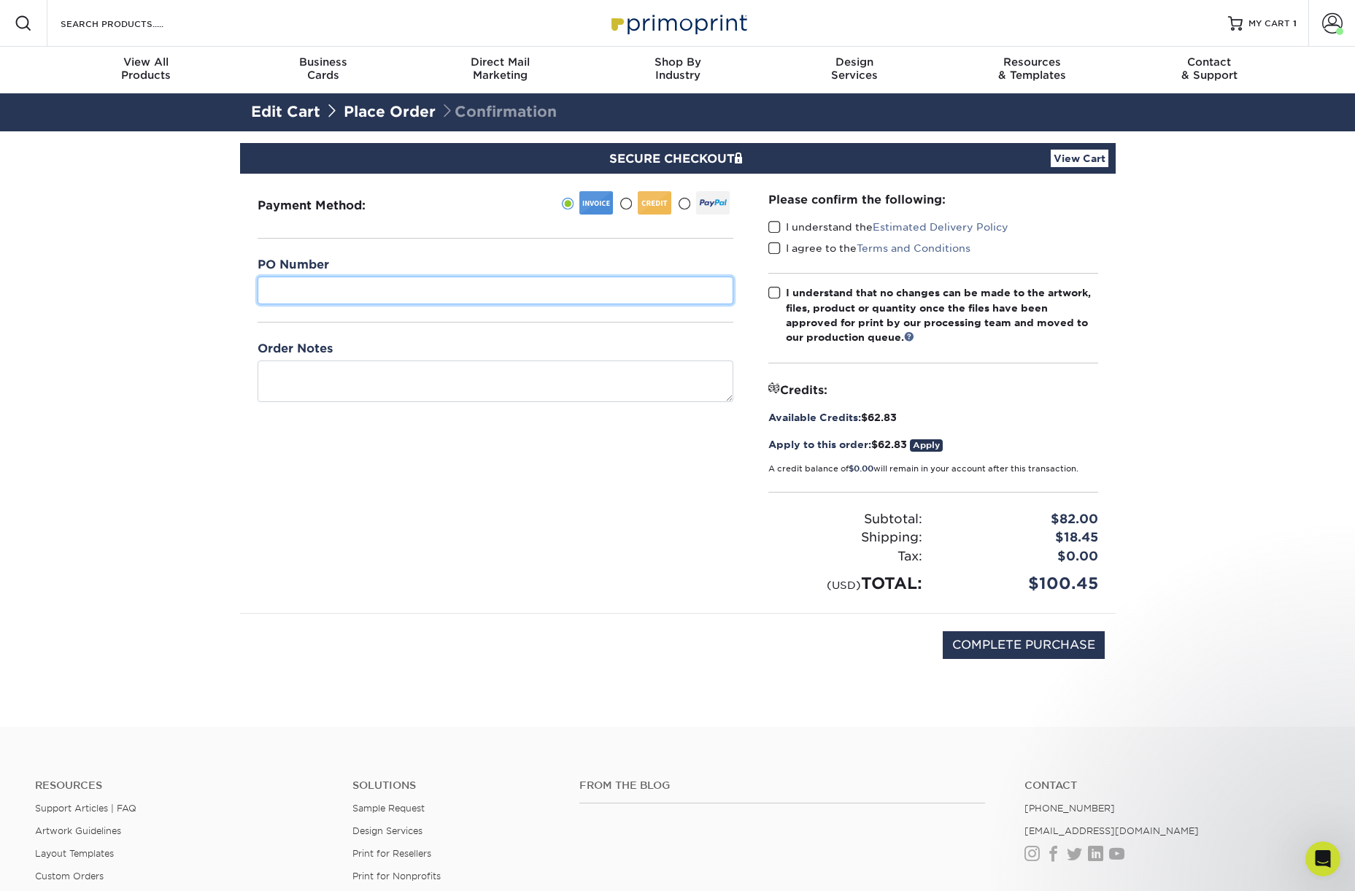
paste input "[CREDIT_CARD_NUMBER]"
type input "[CREDIT_CARD_NUMBER]"
click at [1119, 393] on section "SECURE CHECKOUT View Cart Payment Method: $" at bounding box center [677, 429] width 1355 height 596
click at [767, 226] on div "Please confirm the following: I understand the Estimated Delivery Policy I agre…" at bounding box center [933, 393] width 365 height 439
click at [776, 231] on span at bounding box center [775, 227] width 12 height 14
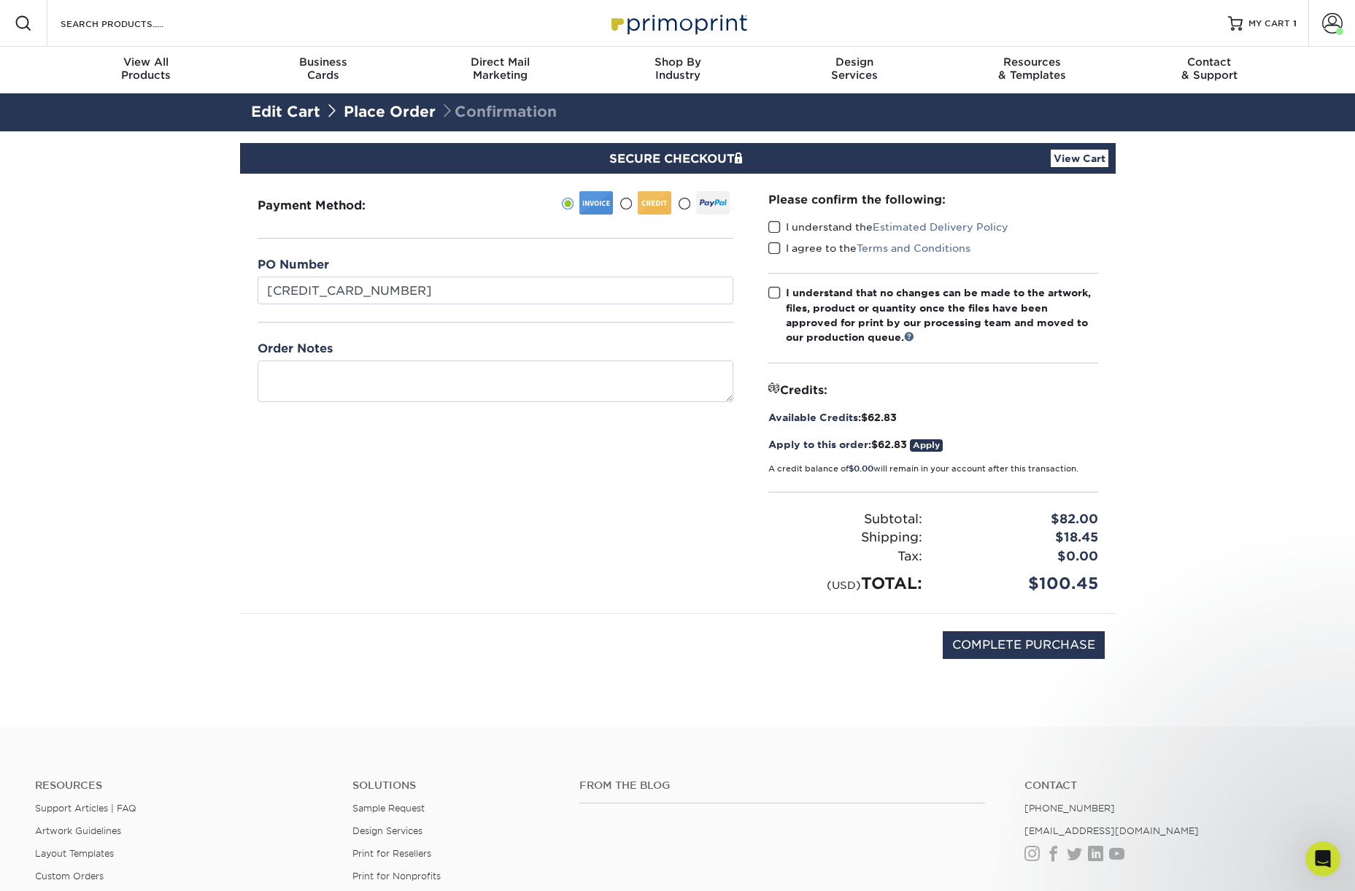
click at [0, 0] on input "I understand the Estimated Delivery Policy" at bounding box center [0, 0] width 0 height 0
click at [778, 245] on span at bounding box center [775, 249] width 12 height 14
click at [0, 0] on input "I agree to the Terms and Conditions" at bounding box center [0, 0] width 0 height 0
click at [774, 290] on span at bounding box center [775, 293] width 12 height 14
click at [0, 0] on input "I understand that no changes can be made to the artwork, files, product or quan…" at bounding box center [0, 0] width 0 height 0
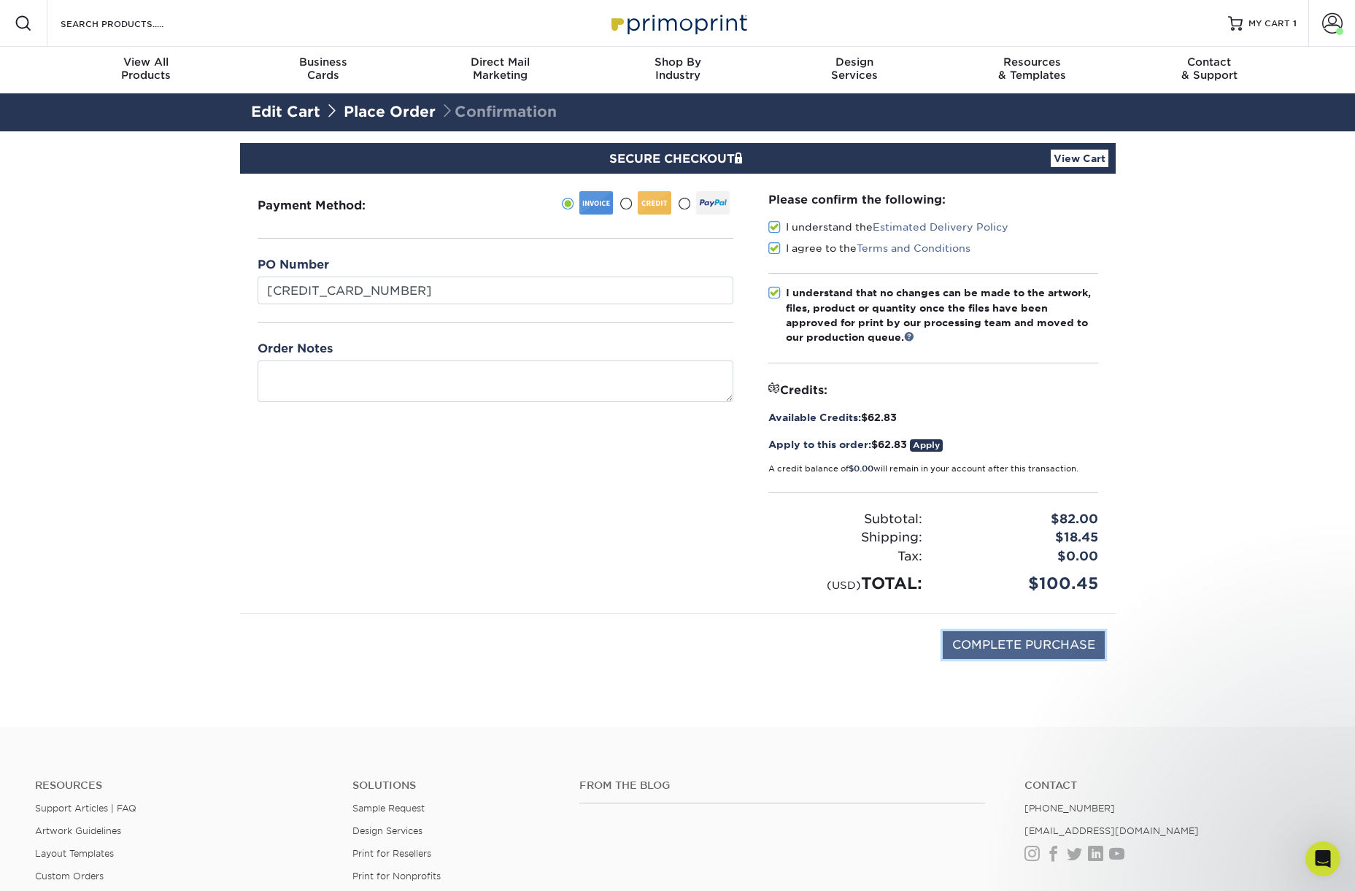
click at [982, 637] on input "COMPLETE PURCHASE" at bounding box center [1024, 645] width 162 height 28
type input "PROCESSING, PLEASE WAIT..."
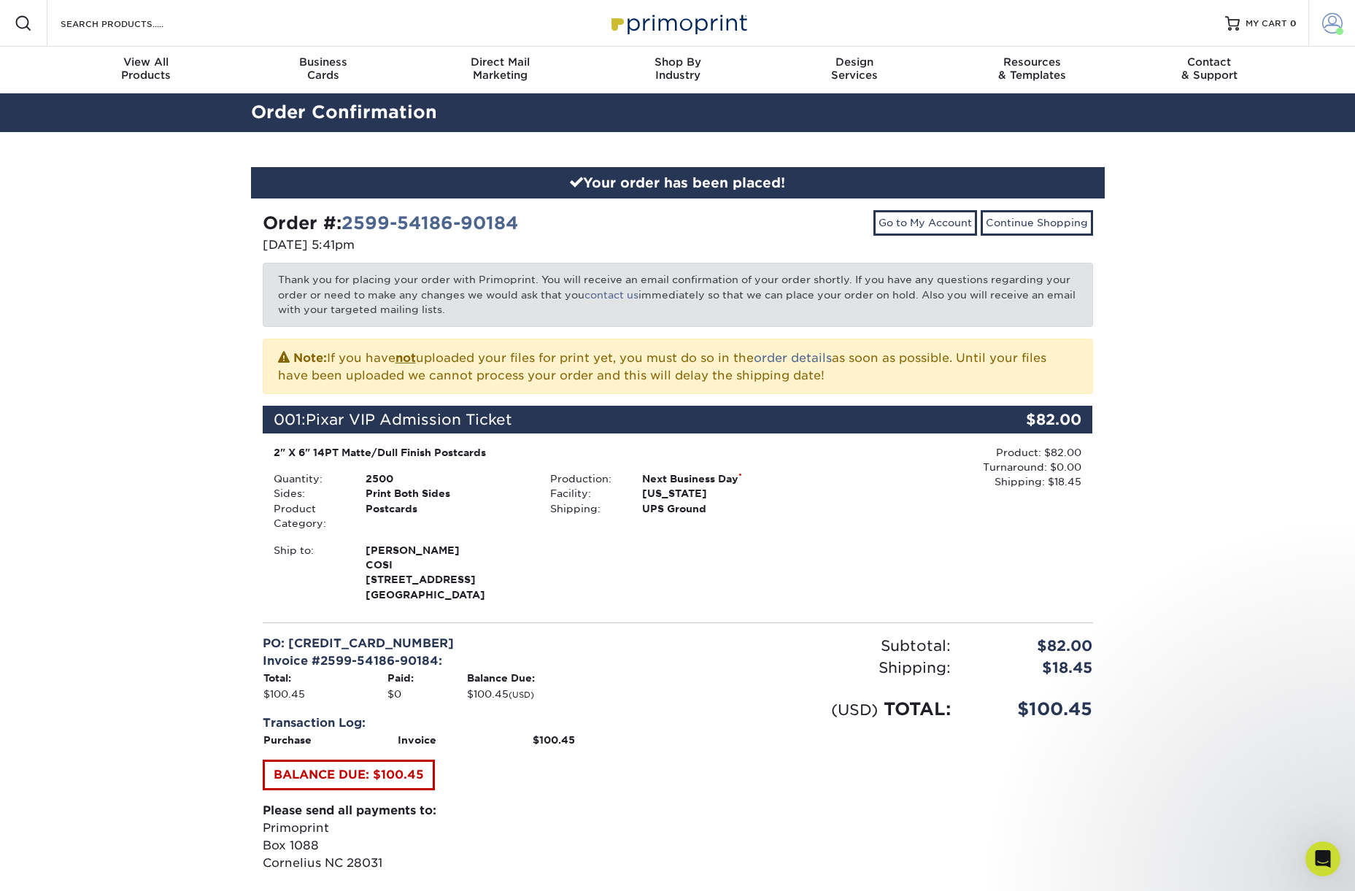
click at [1334, 20] on span at bounding box center [1332, 23] width 20 height 20
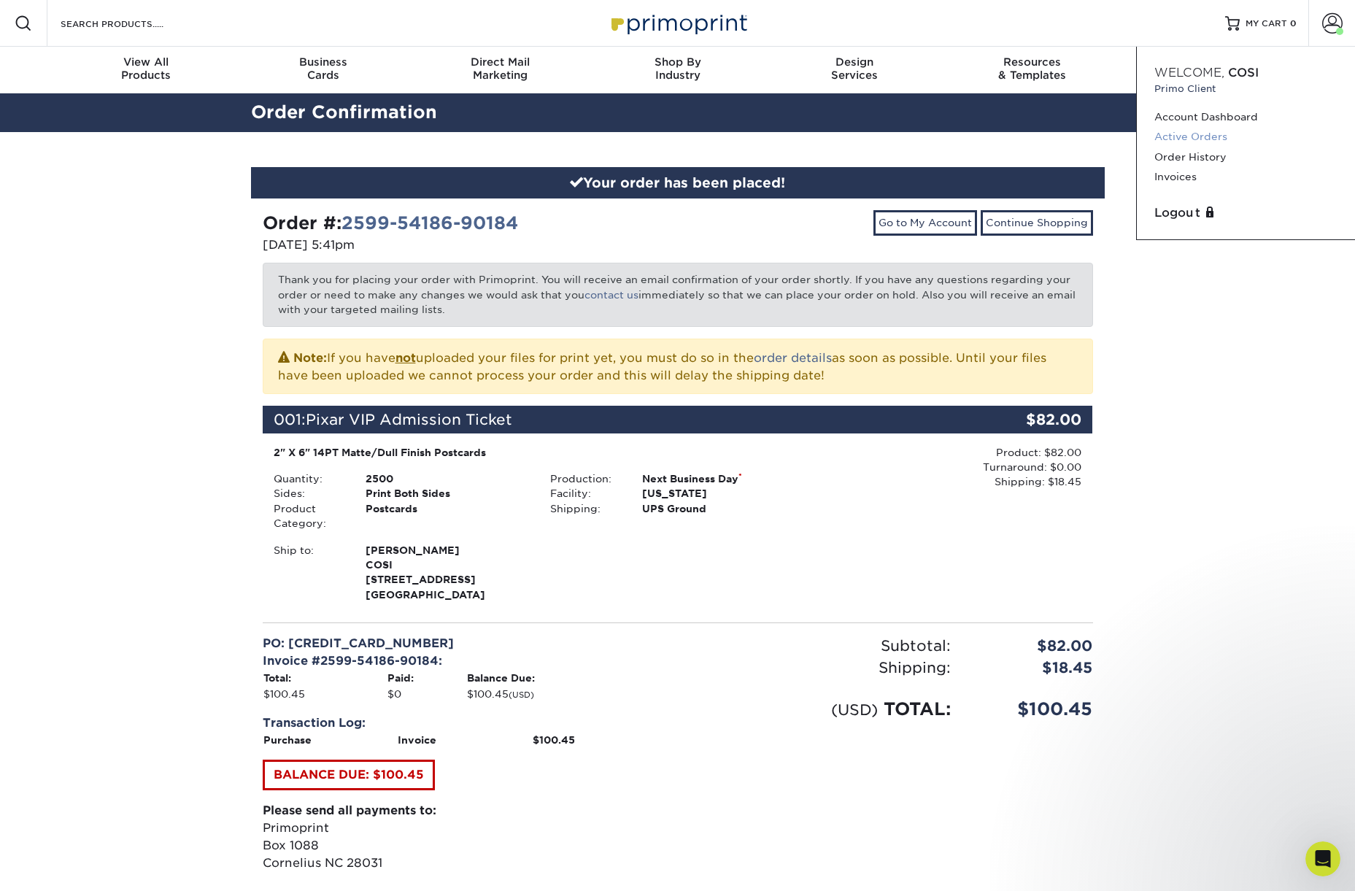
click at [1185, 134] on link "Active Orders" at bounding box center [1246, 137] width 183 height 20
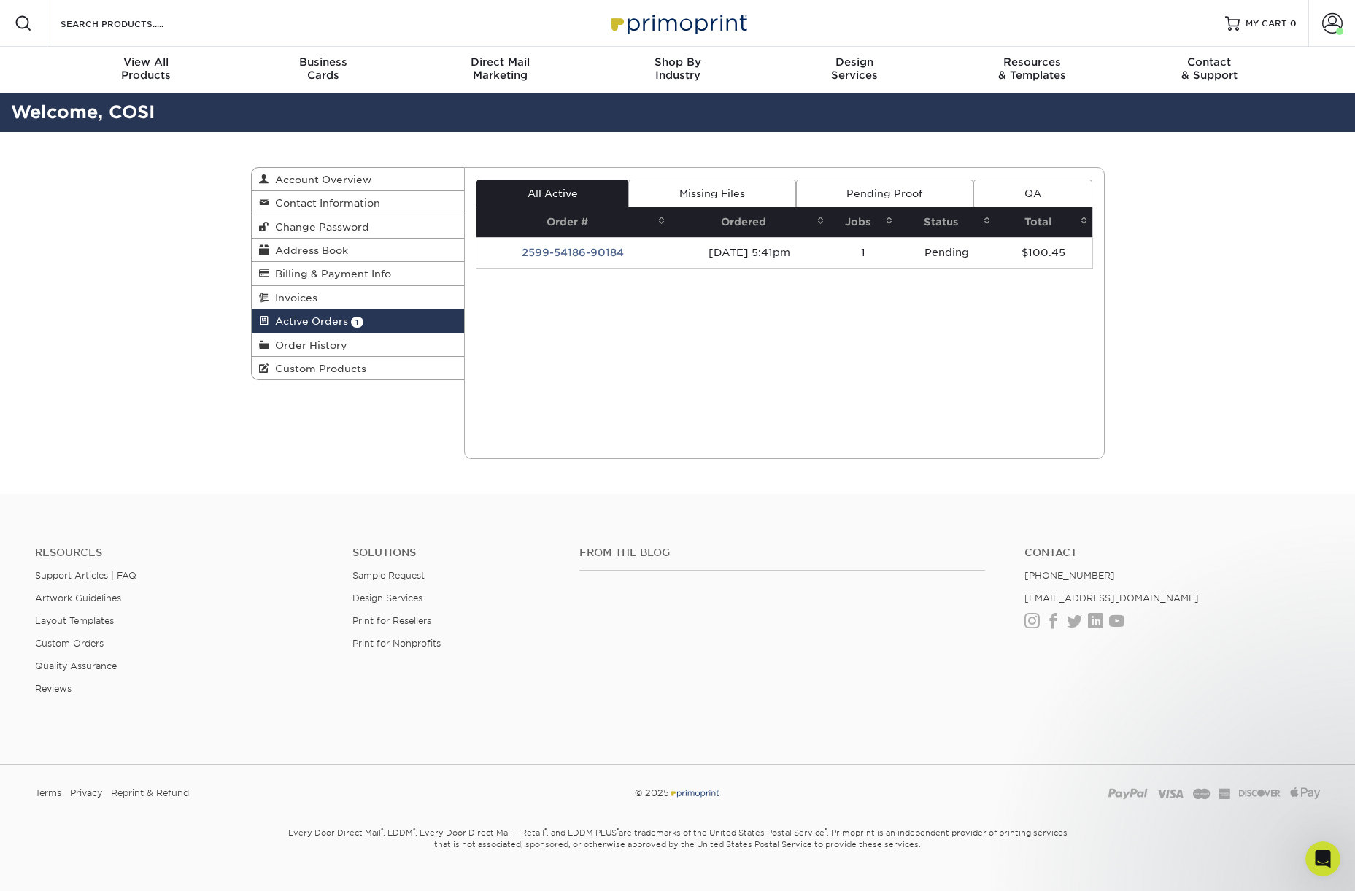
click at [577, 254] on td "2599-54186-90184" at bounding box center [573, 252] width 193 height 31
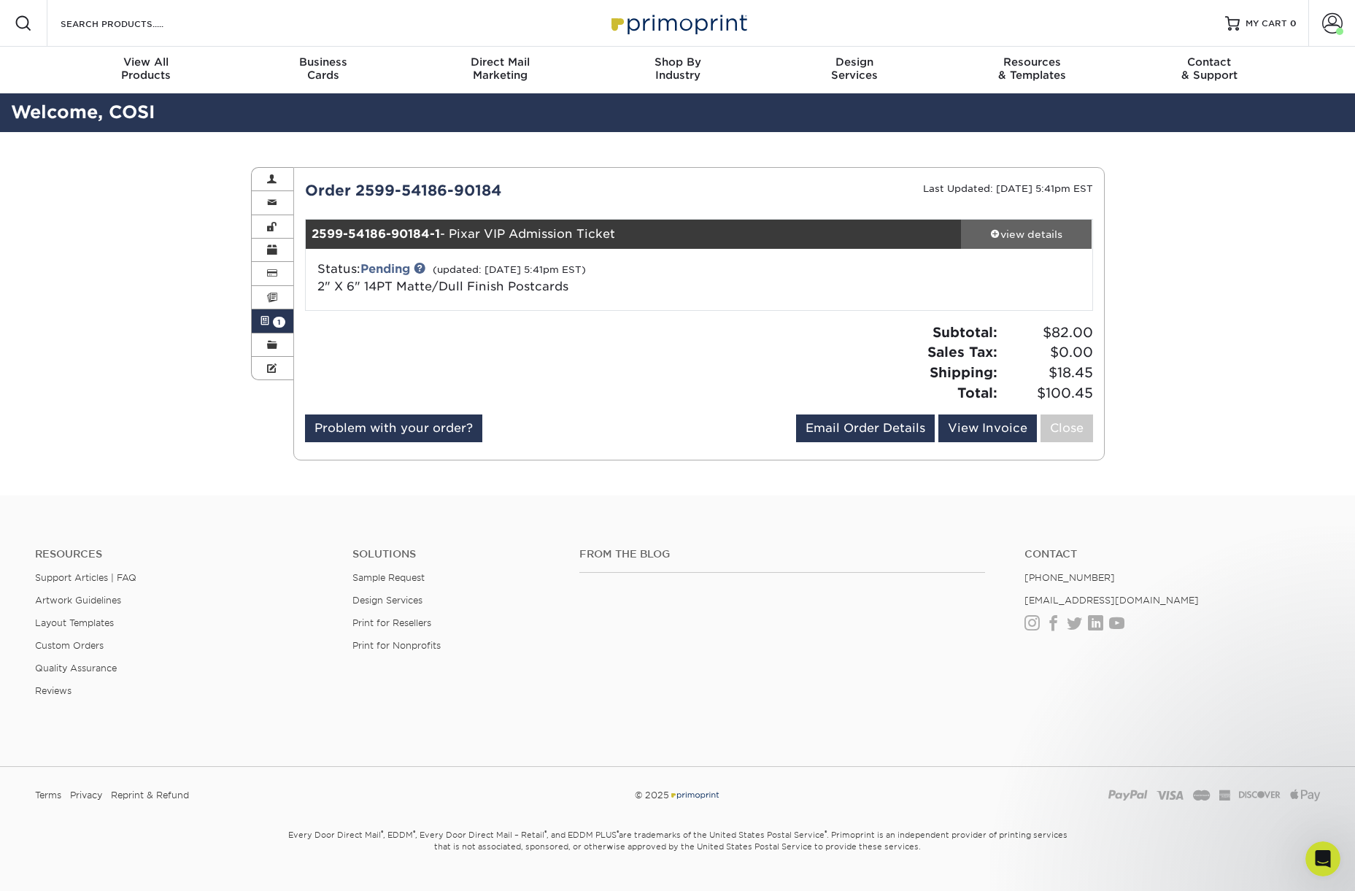
click at [1005, 242] on link "view details" at bounding box center [1026, 234] width 131 height 29
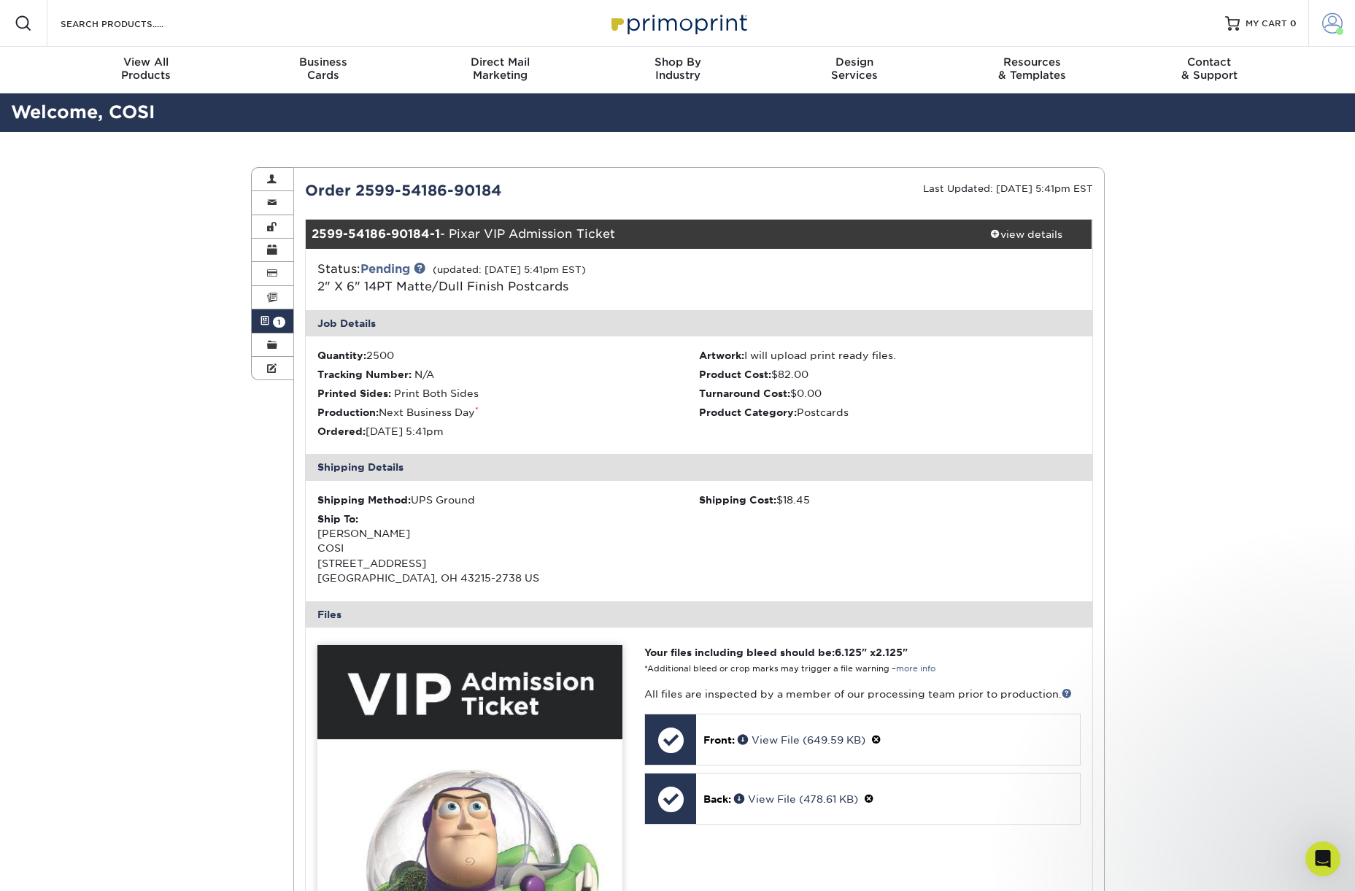
click at [1328, 13] on span at bounding box center [1332, 23] width 20 height 20
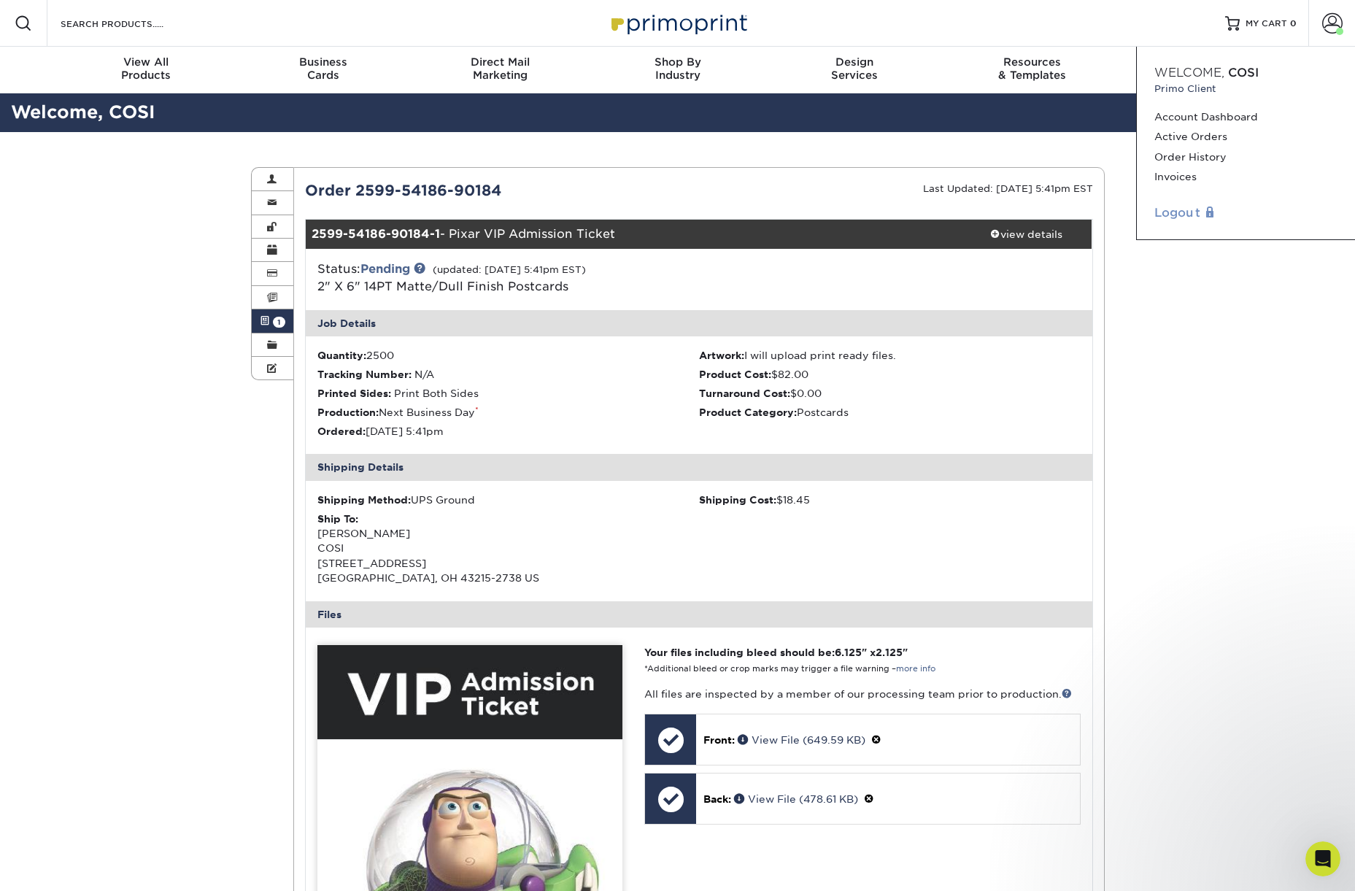
click at [1177, 212] on link "Logout" at bounding box center [1246, 213] width 183 height 18
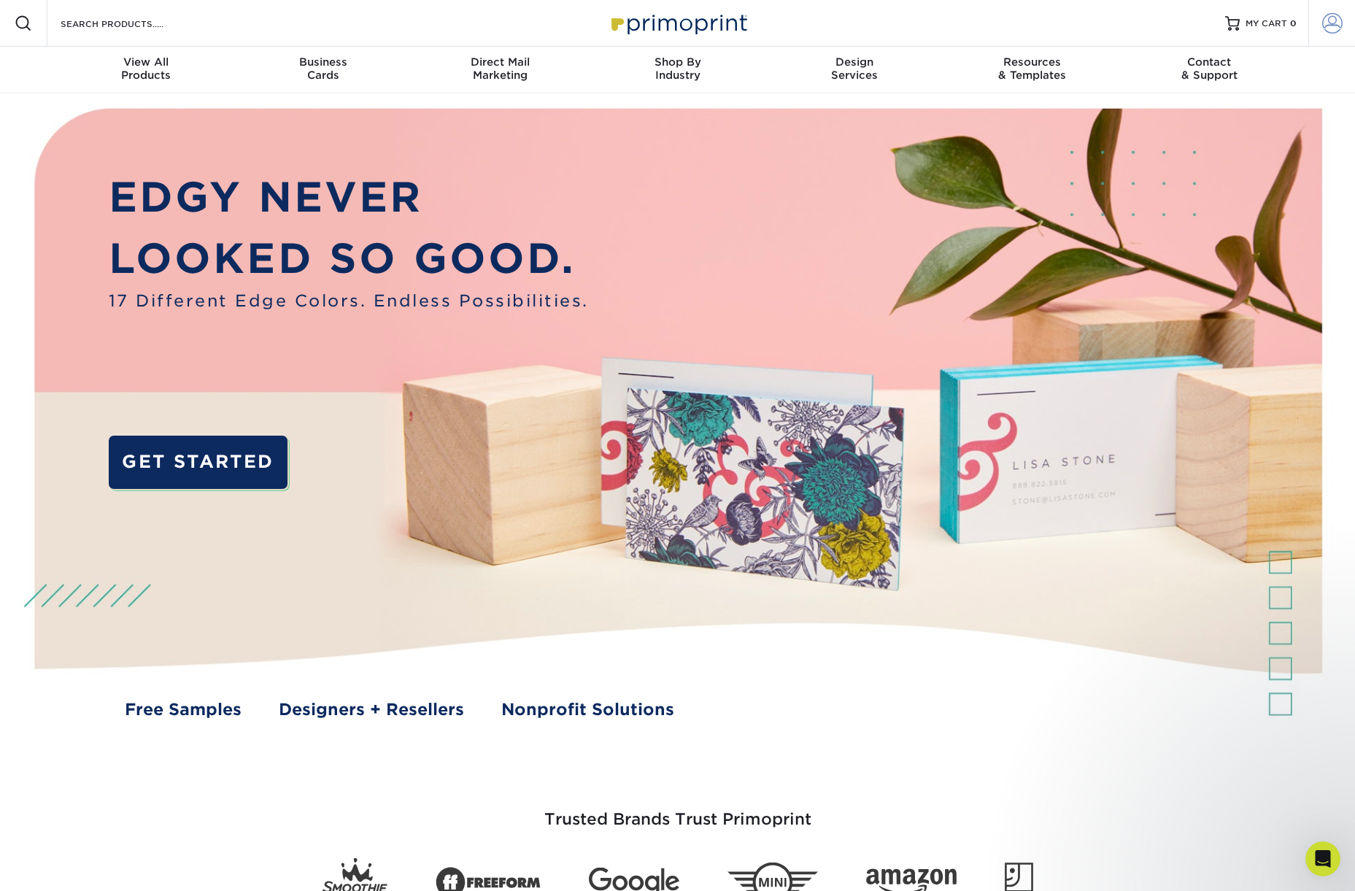
click at [1332, 14] on span at bounding box center [1332, 23] width 20 height 20
click at [1335, 20] on span at bounding box center [1332, 23] width 20 height 20
